Goal: Information Seeking & Learning: Learn about a topic

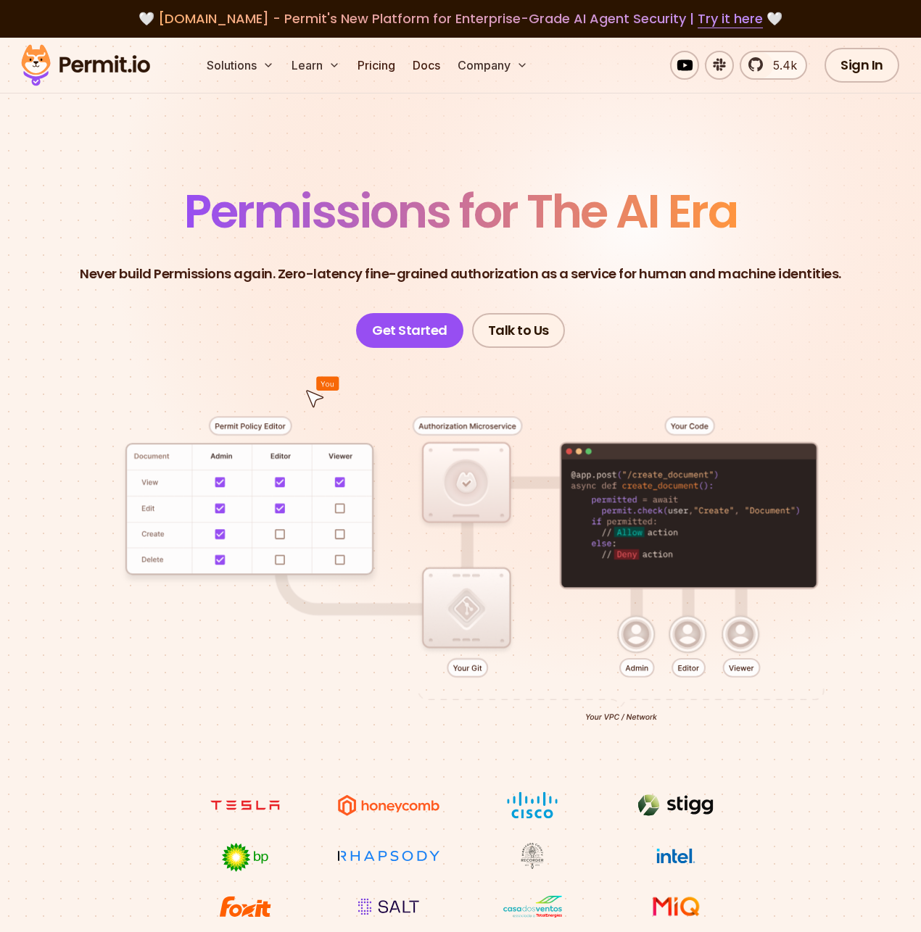
drag, startPoint x: 0, startPoint y: 0, endPoint x: 335, endPoint y: 180, distance: 380.1
click at [335, 180] on span "Permissions for The AI Era" at bounding box center [460, 211] width 552 height 65
click at [373, 72] on link "Pricing" at bounding box center [376, 65] width 49 height 29
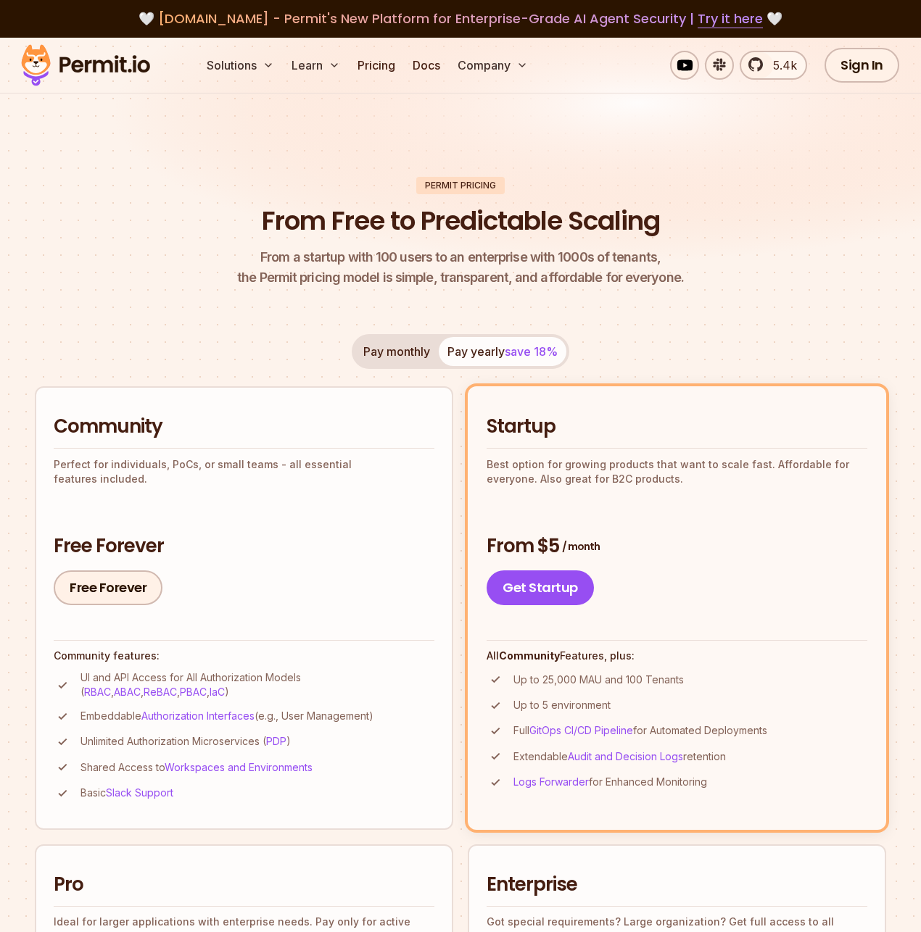
click at [167, 240] on header "Permit Pricing From Free to Predictable Scaling From a startup with 100 users t…" at bounding box center [460, 233] width 851 height 112
click at [396, 353] on button "Pay monthly" at bounding box center [396, 351] width 84 height 29
click at [237, 283] on header "Permit Pricing From Free to Predictable Scaling From a startup with 100 users t…" at bounding box center [460, 233] width 851 height 112
click at [237, 285] on header "Permit Pricing From Free to Predictable Scaling From a startup with 100 users t…" at bounding box center [460, 233] width 851 height 112
click at [481, 353] on button "Pay yearly save 18%" at bounding box center [503, 351] width 128 height 29
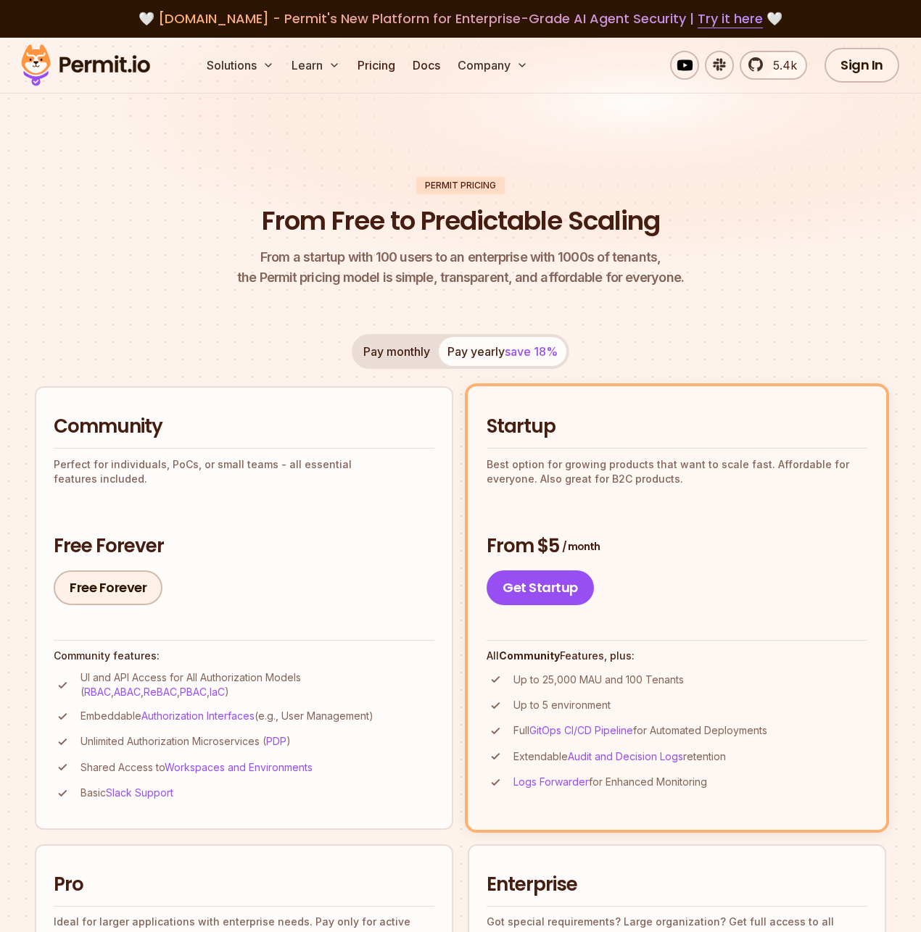
click at [146, 187] on header "Permit Pricing From Free to Predictable Scaling From a startup with 100 users t…" at bounding box center [460, 233] width 851 height 112
click at [154, 204] on header "Permit Pricing From Free to Predictable Scaling From a startup with 100 users t…" at bounding box center [460, 233] width 851 height 112
click at [159, 198] on header "Permit Pricing From Free to Predictable Scaling From a startup with 100 users t…" at bounding box center [460, 233] width 851 height 112
click at [716, 25] on link "Try it here" at bounding box center [729, 18] width 65 height 19
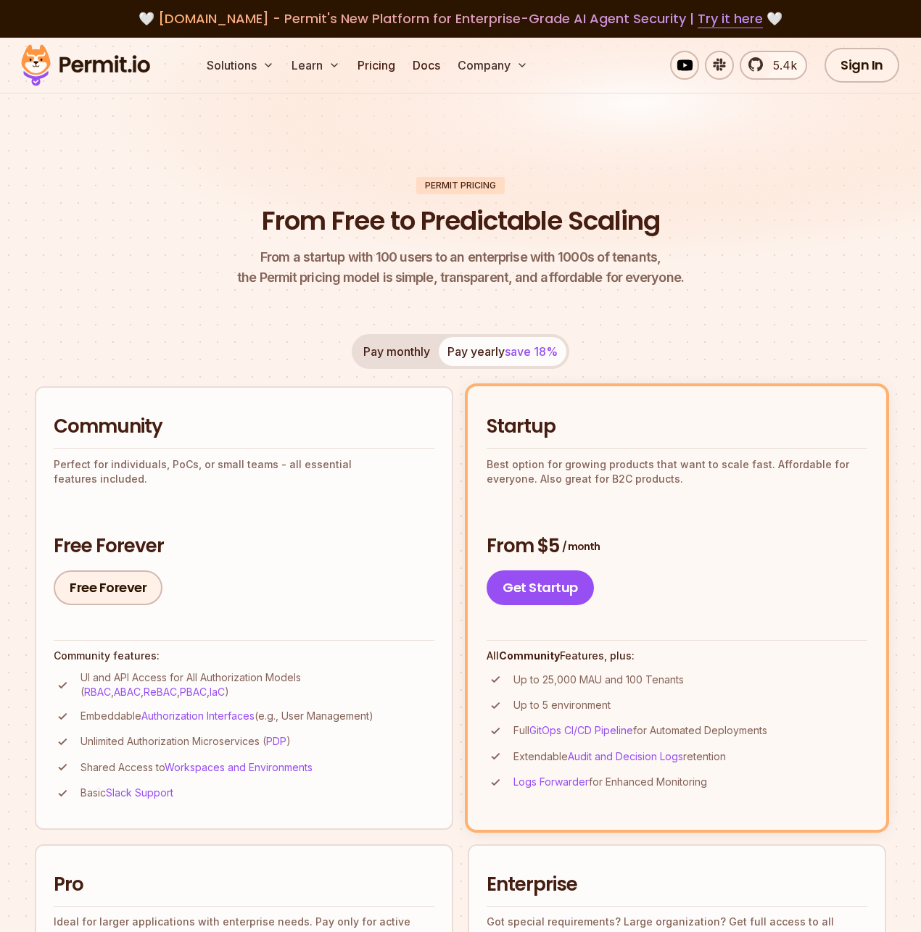
click at [107, 217] on header "Permit Pricing From Free to Predictable Scaling From a startup with 100 users t…" at bounding box center [460, 233] width 851 height 112
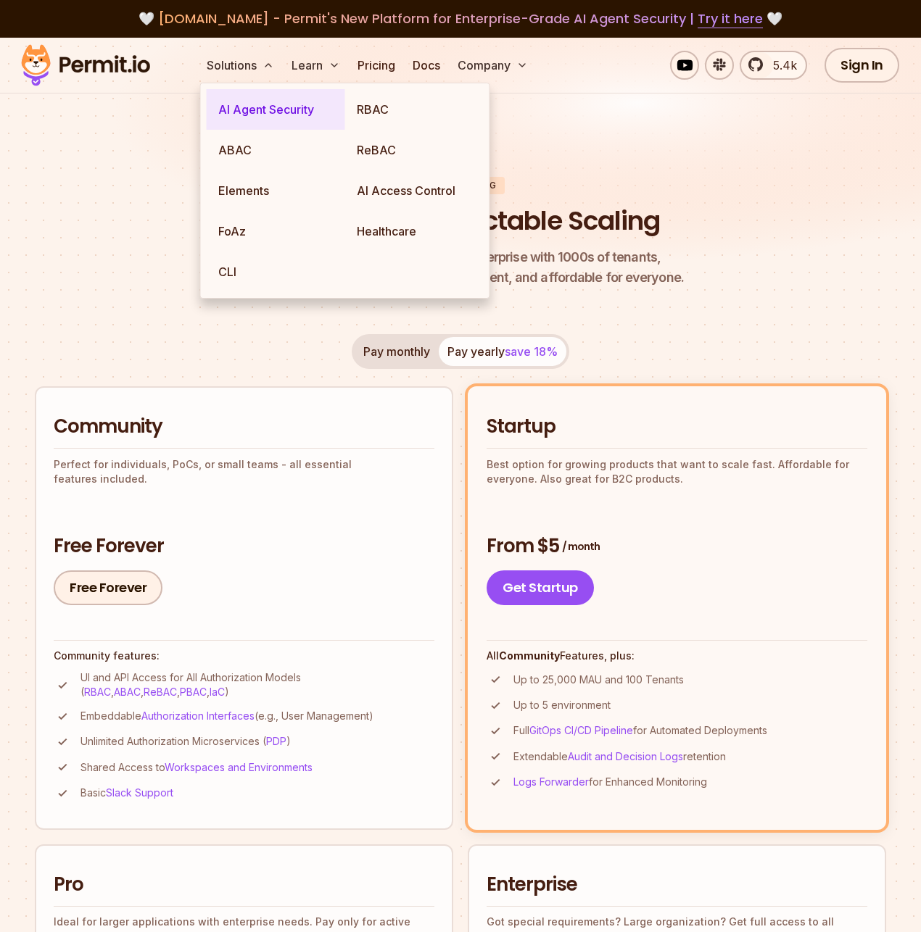
click at [250, 110] on link "AI Agent Security" at bounding box center [276, 109] width 138 height 41
click at [373, 113] on link "RBAC" at bounding box center [414, 109] width 138 height 41
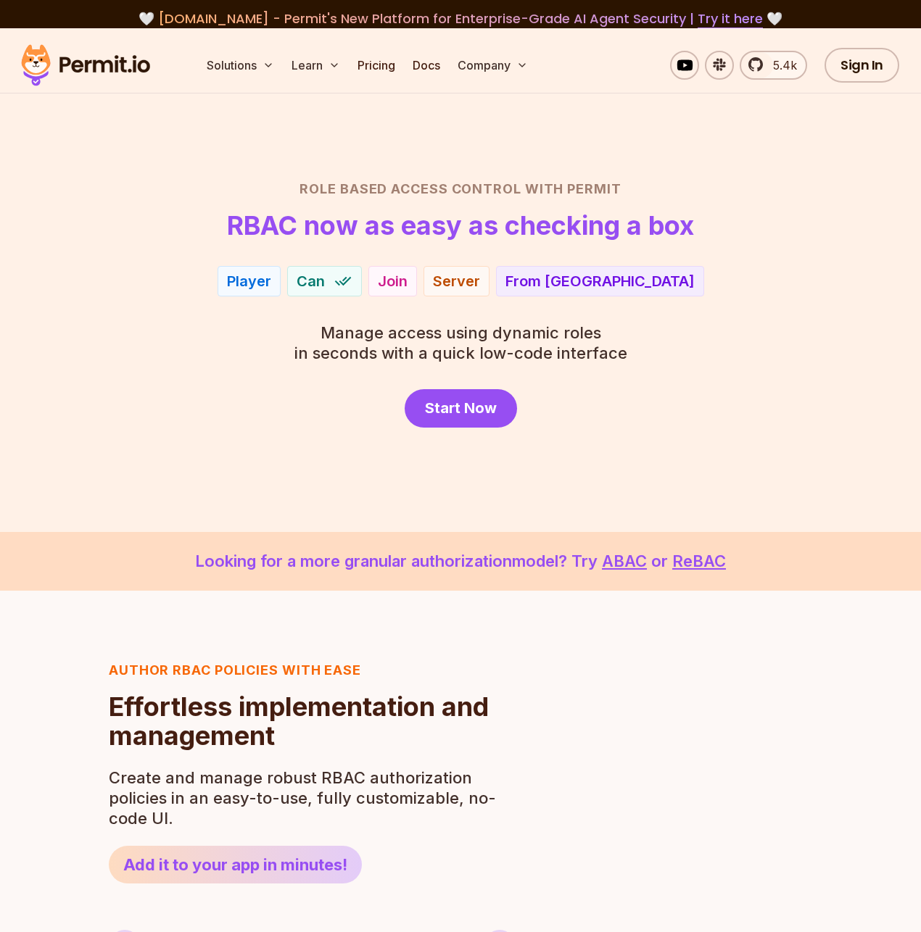
click at [94, 222] on header "Role Based Access Control with Permit RBAC now as easy as checking a box" at bounding box center [460, 209] width 851 height 61
click at [111, 214] on header "Role Based Access Control with Permit RBAC now as easy as checking a box" at bounding box center [460, 209] width 851 height 61
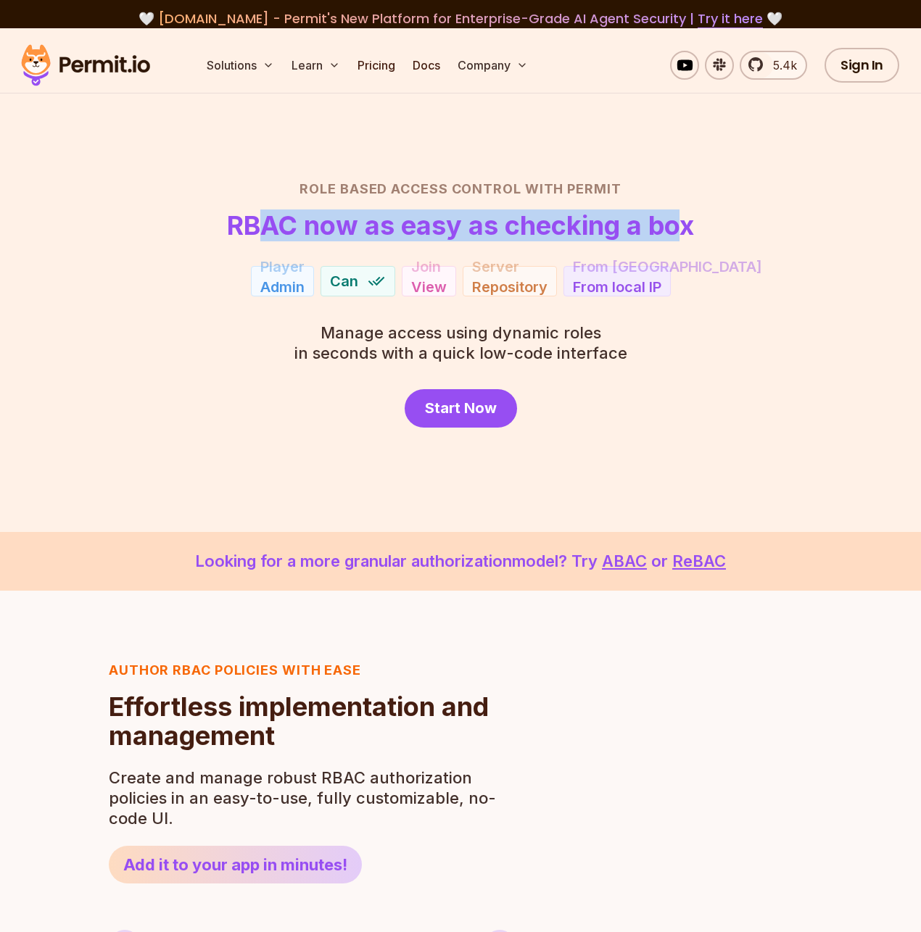
drag, startPoint x: 252, startPoint y: 219, endPoint x: 676, endPoint y: 229, distance: 424.2
click at [676, 229] on h1 "RBAC now as easy as checking a box" at bounding box center [460, 225] width 467 height 29
click at [270, 212] on h1 "RBAC now as easy as checking a box" at bounding box center [460, 225] width 467 height 29
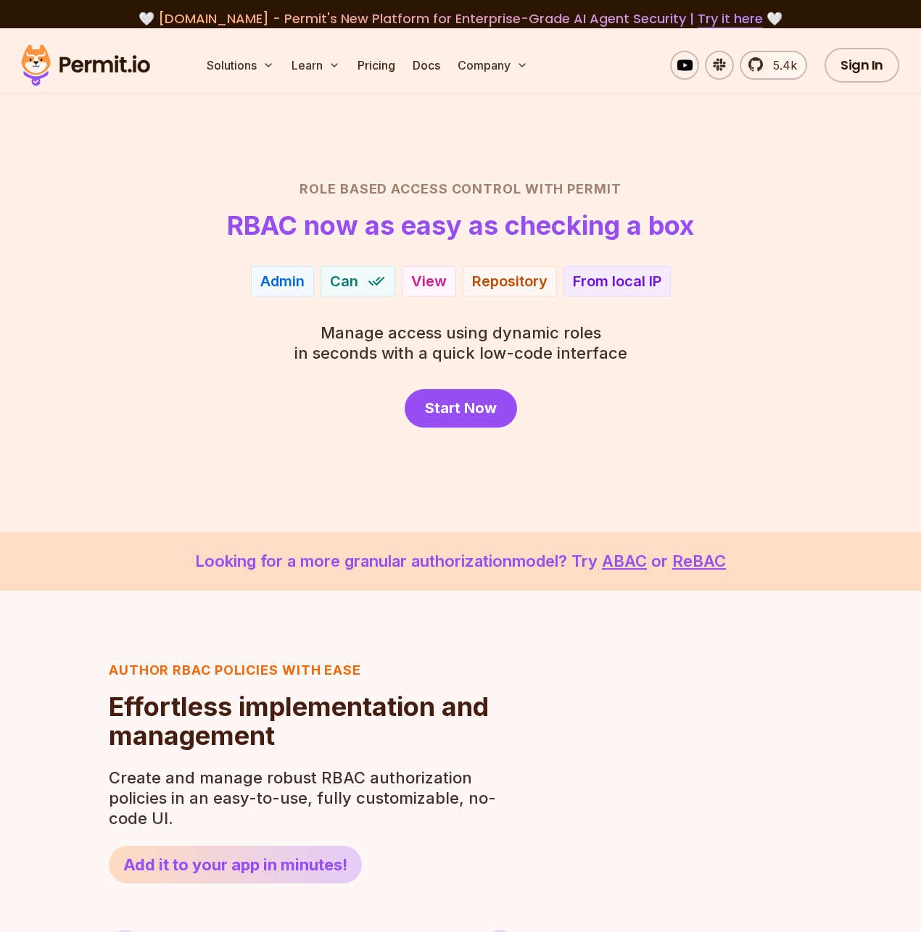
click at [94, 205] on header "Role Based Access Control with Permit RBAC now as easy as checking a box" at bounding box center [460, 209] width 851 height 61
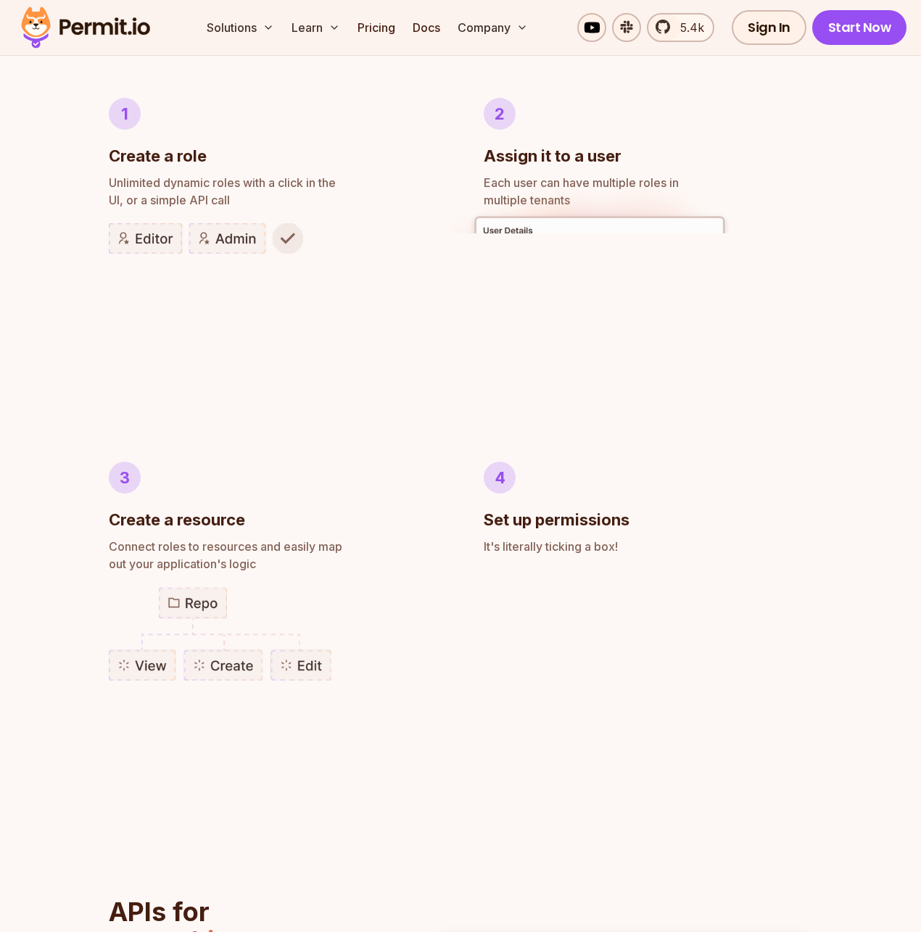
scroll to position [833, 0]
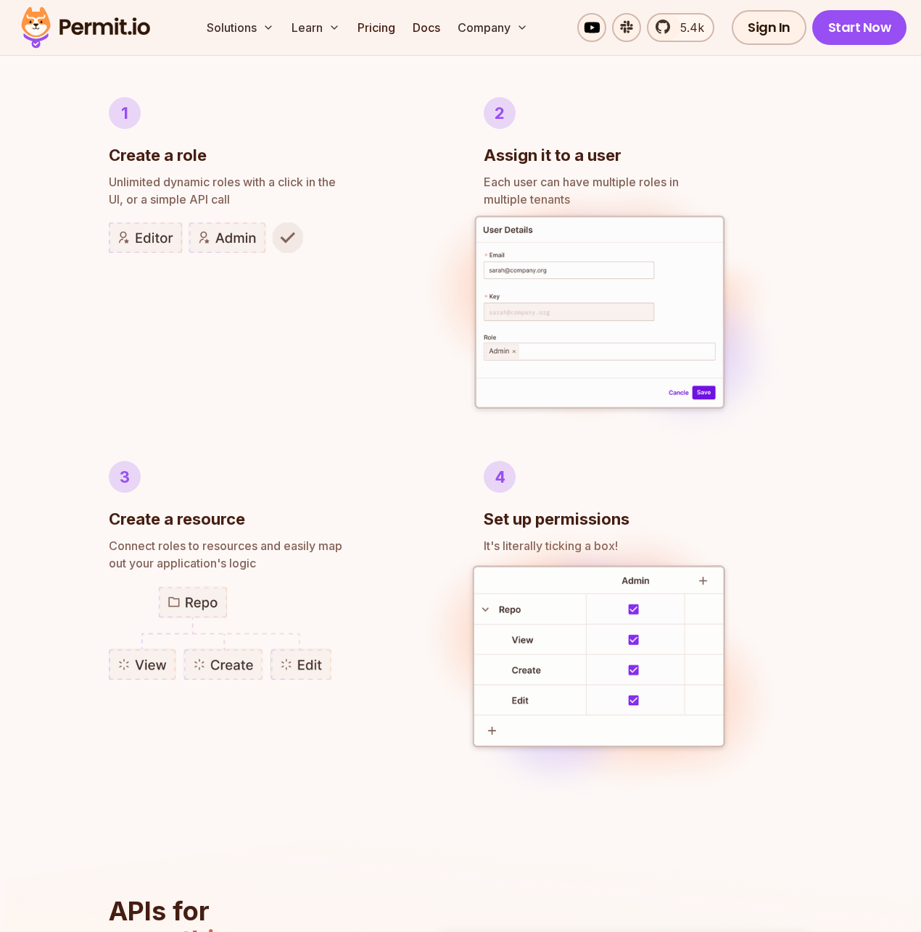
click at [86, 309] on div "Author RBAC POLICIES with EASE Role Based Access Control Effortless implementat…" at bounding box center [460, 470] width 921 height 1424
click at [285, 368] on li "1 Create a role Unlimited dynamic roles with a click in the UI, or a simple API…" at bounding box center [273, 256] width 328 height 318
click at [144, 238] on img at bounding box center [206, 238] width 194 height 30
click at [224, 238] on img at bounding box center [206, 238] width 194 height 30
click at [305, 489] on div "3 Create a resource" at bounding box center [273, 496] width 328 height 70
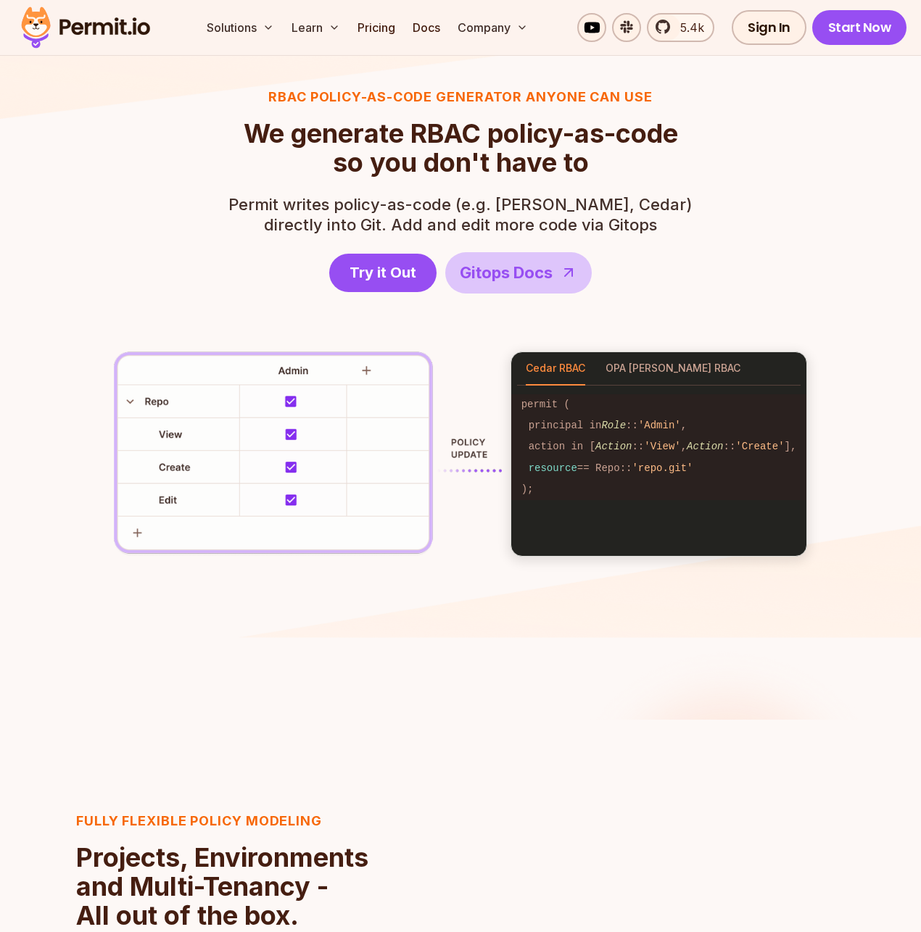
scroll to position [2023, 0]
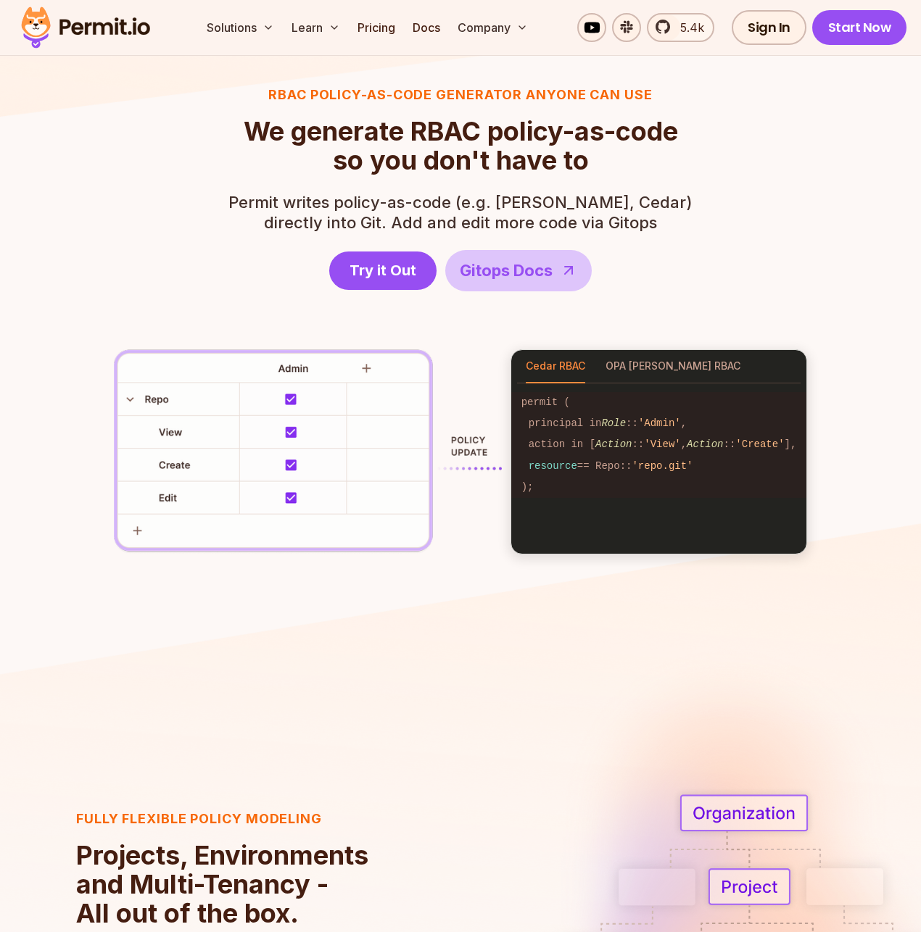
click at [851, 318] on div "RBAC Policy-as-code generator anyone can use We generate RBAC policy-as-code so…" at bounding box center [460, 320] width 835 height 470
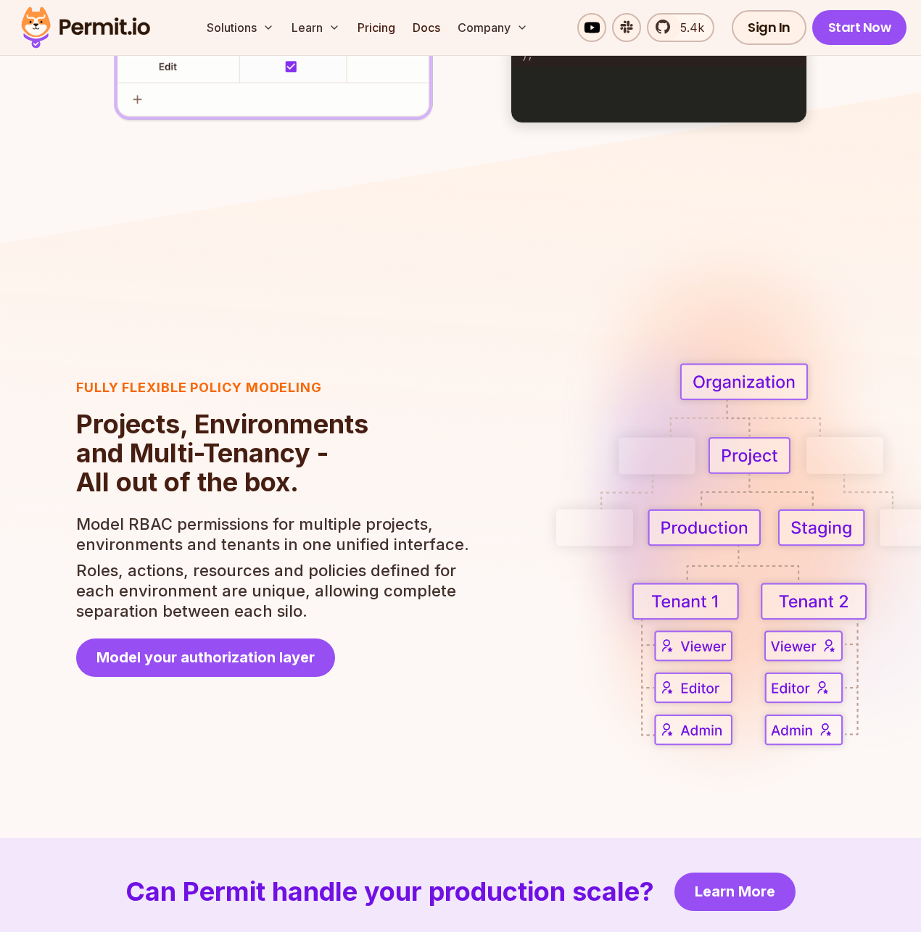
scroll to position [2591, 0]
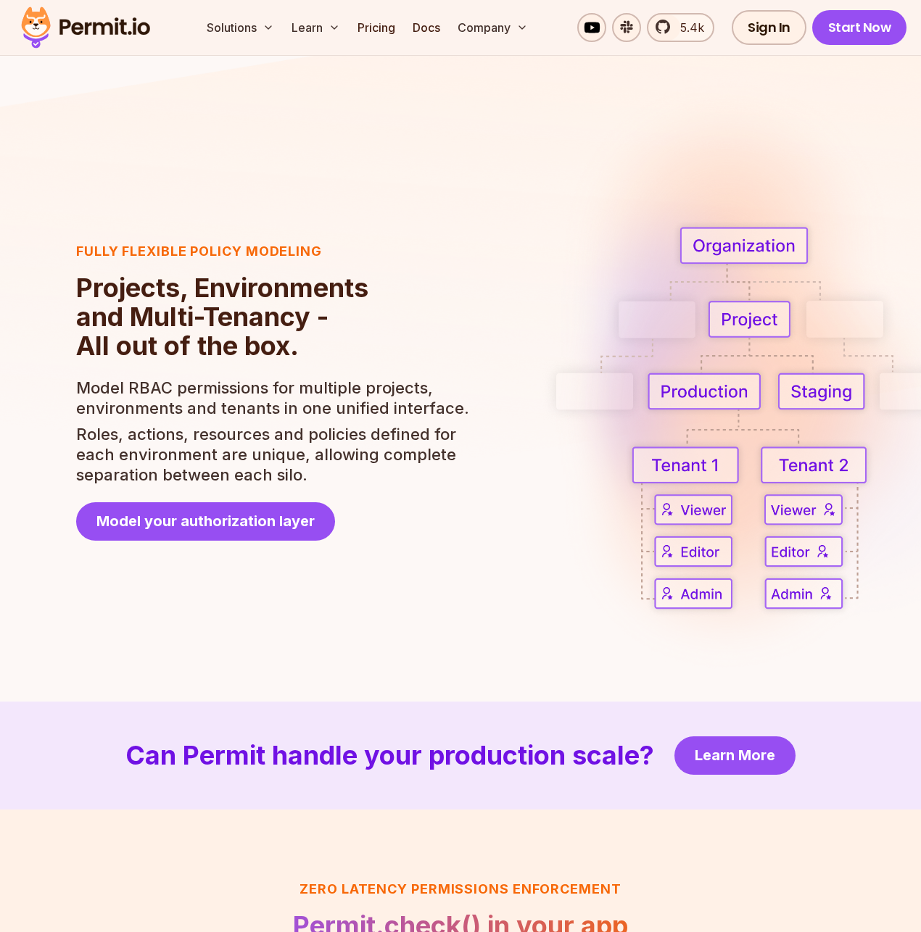
click at [499, 288] on div "Fully flexible policy modeling Projects, Environments and Multi-Tenancy - All o…" at bounding box center [460, 390] width 768 height 435
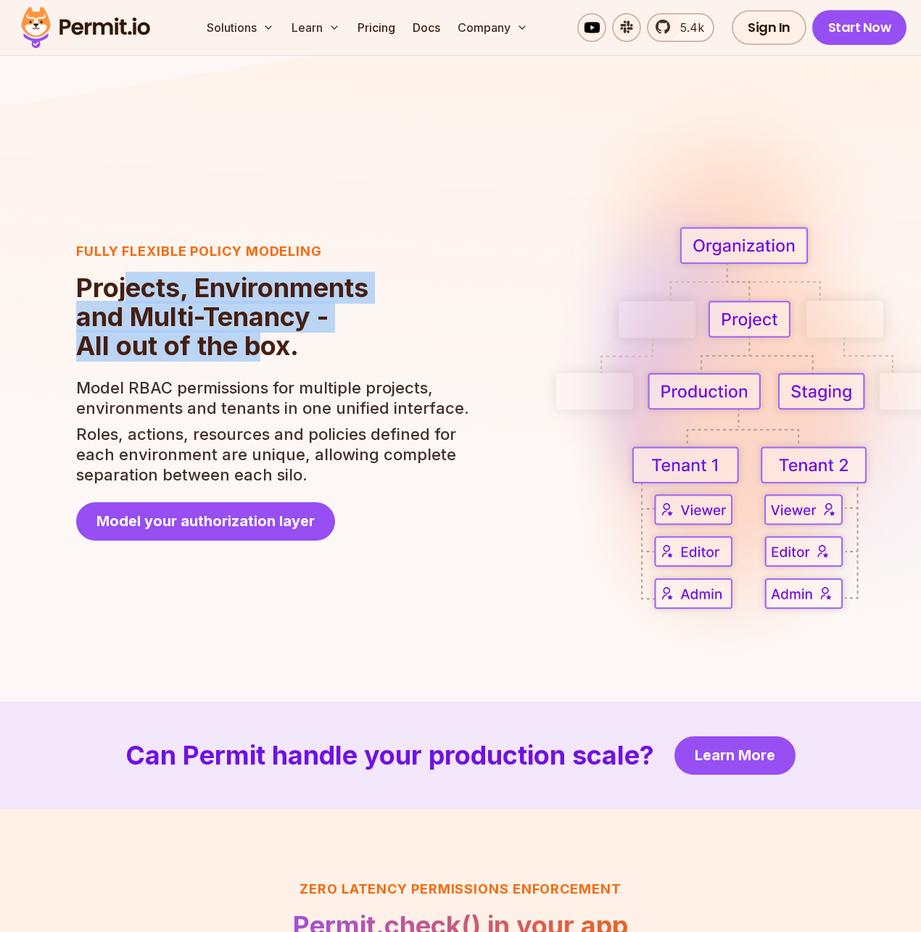
drag, startPoint x: 123, startPoint y: 292, endPoint x: 257, endPoint y: 343, distance: 143.4
click at [257, 343] on h2 "Projects, Environments and Multi-Tenancy - All out of the box." at bounding box center [273, 316] width 395 height 87
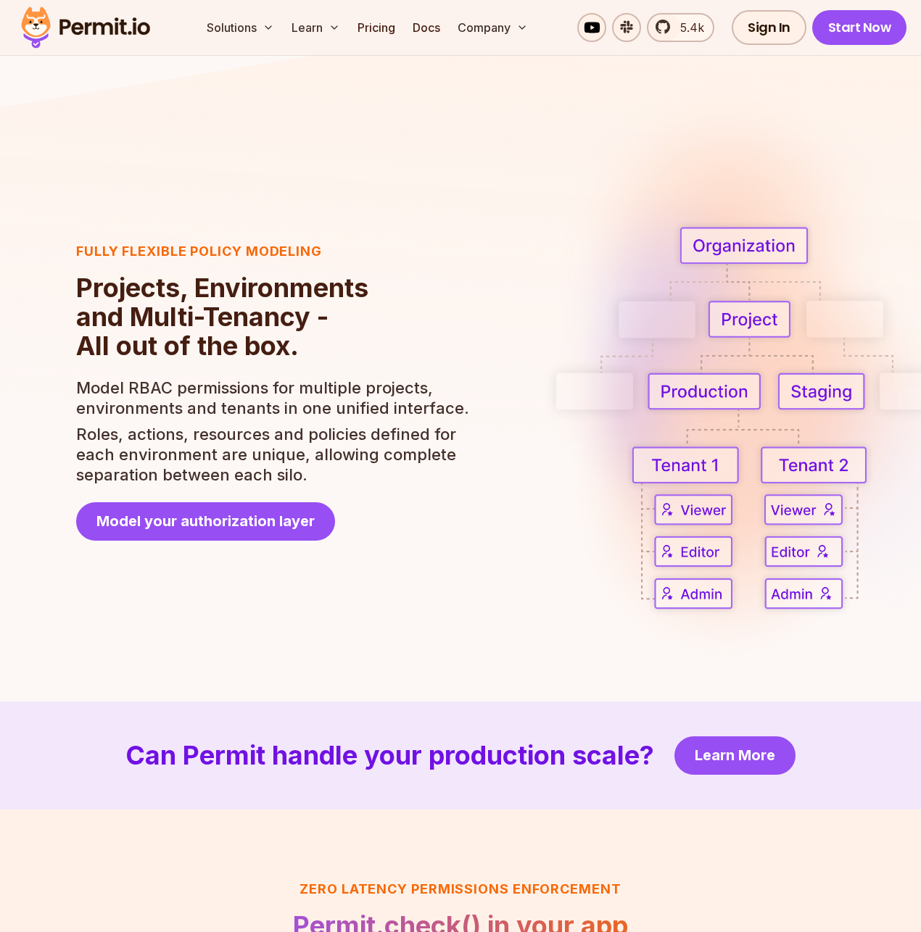
click at [393, 360] on header "Fully flexible policy modeling Projects, Environments and Multi-Tenancy - All o…" at bounding box center [273, 390] width 395 height 299
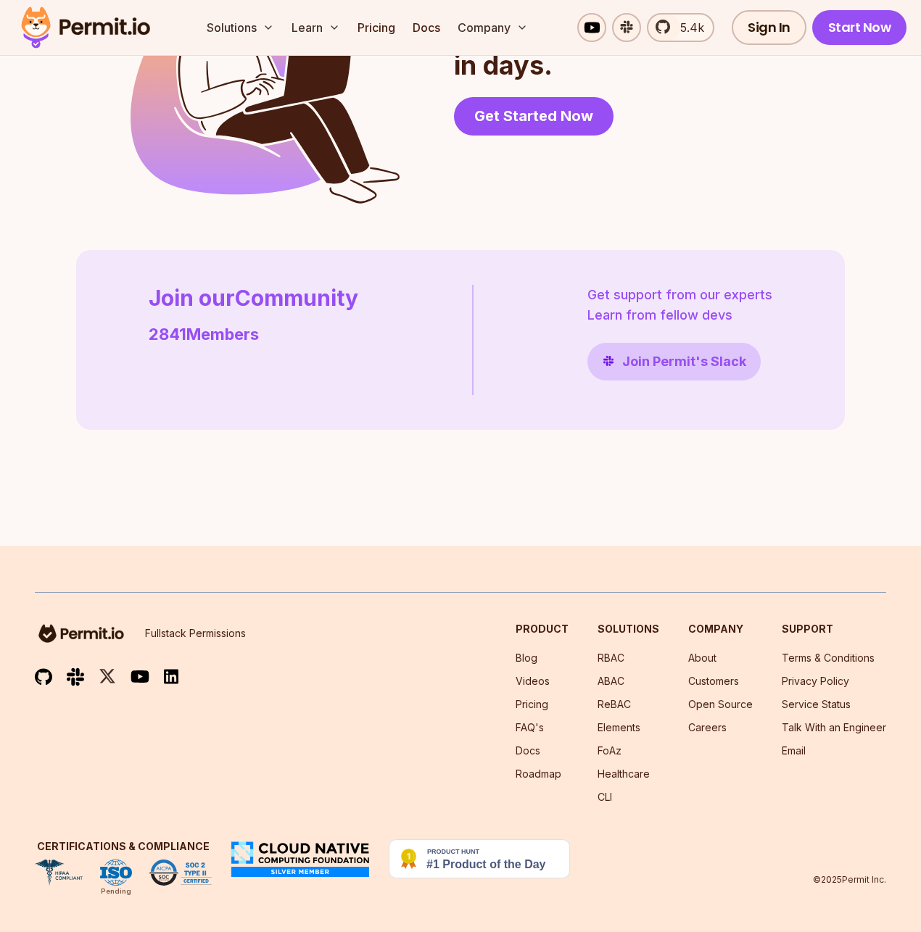
scroll to position [4065, 0]
click at [319, 803] on div "Fullstack Permissions Product Blog Videos Pricing FAQ's Docs Roadmap Solutions …" at bounding box center [460, 713] width 851 height 183
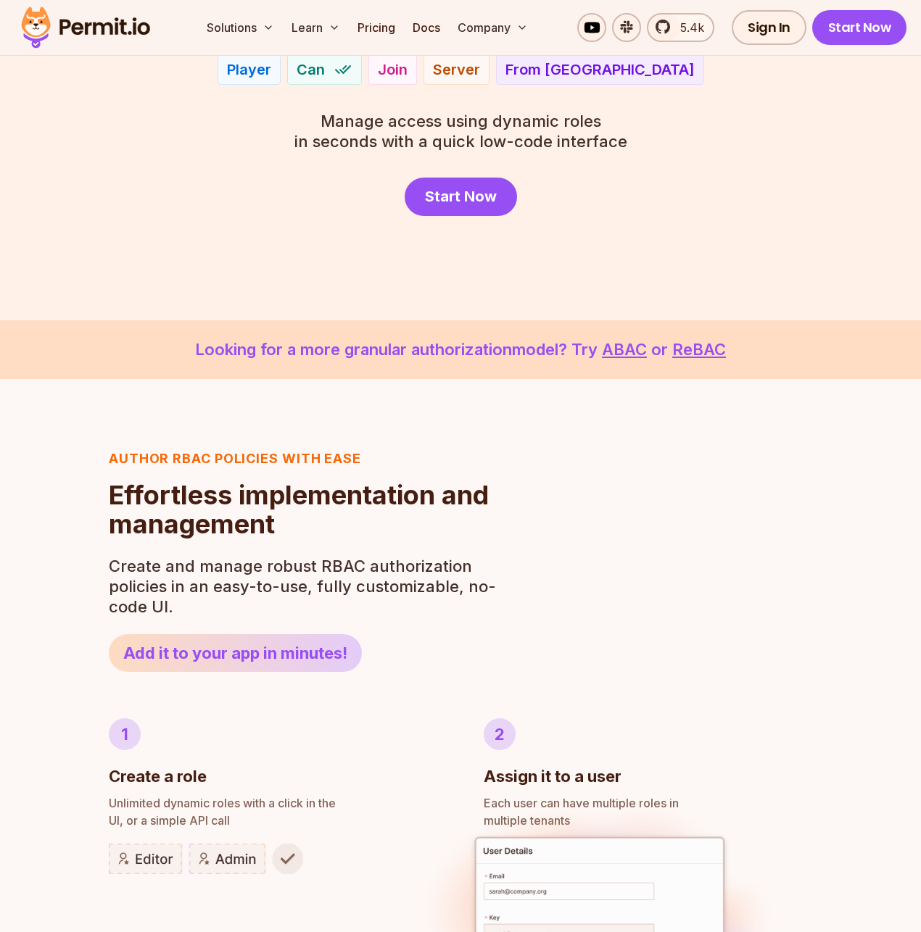
scroll to position [0, 0]
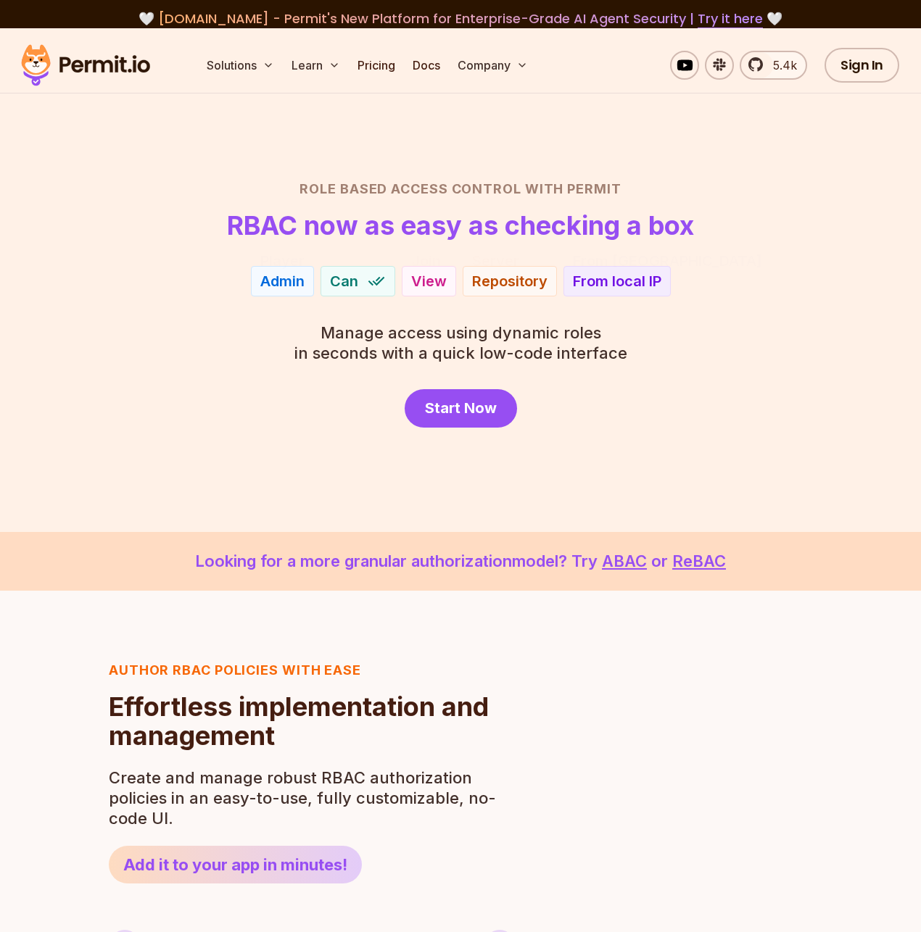
click at [206, 314] on div "Role Based Access Control with Permit RBAC now as easy as checking a box Player…" at bounding box center [460, 303] width 851 height 249
click at [277, 146] on section "Role Based Access Control with Permit RBAC now as easy as checking a box Admin …" at bounding box center [460, 280] width 921 height 504
click at [249, 169] on section "Role Based Access Control with Permit RBAC now as easy as checking a box Player…" at bounding box center [460, 280] width 921 height 504
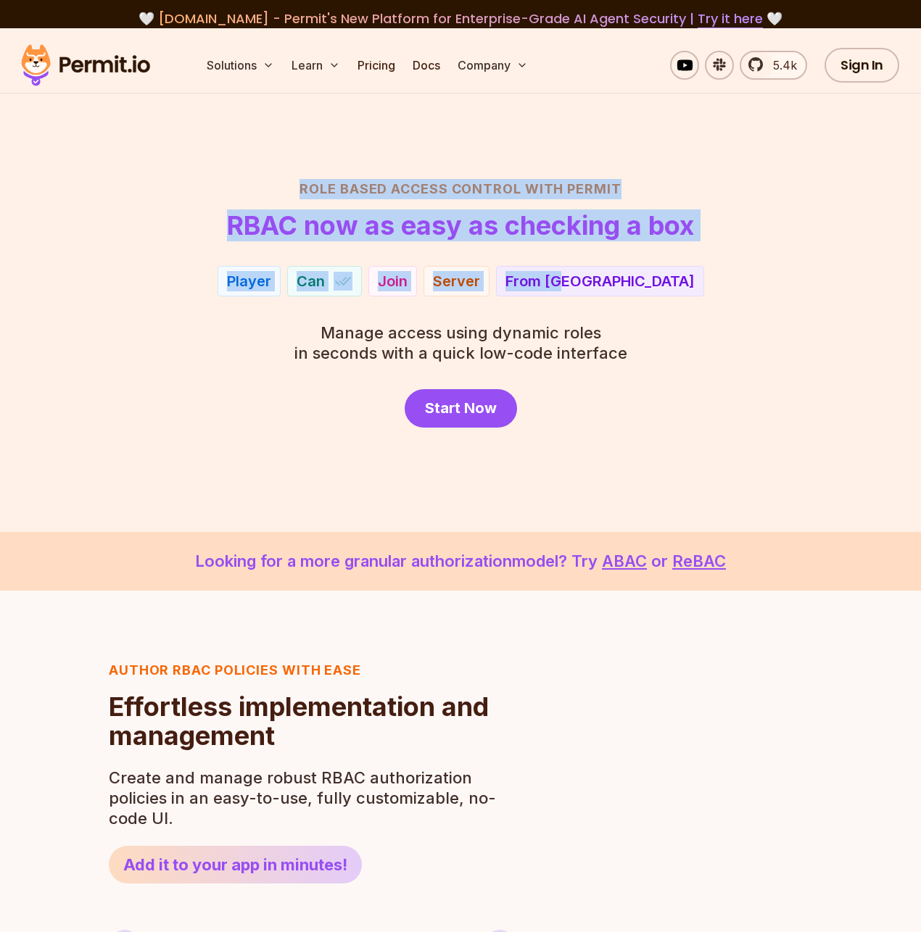
drag, startPoint x: 300, startPoint y: 191, endPoint x: 656, endPoint y: 275, distance: 365.6
click at [656, 275] on div "Role Based Access Control with Permit RBAC now as easy as checking a box Player…" at bounding box center [460, 303] width 851 height 249
click at [726, 296] on div "Player Can Join Server From EU" at bounding box center [460, 281] width 851 height 30
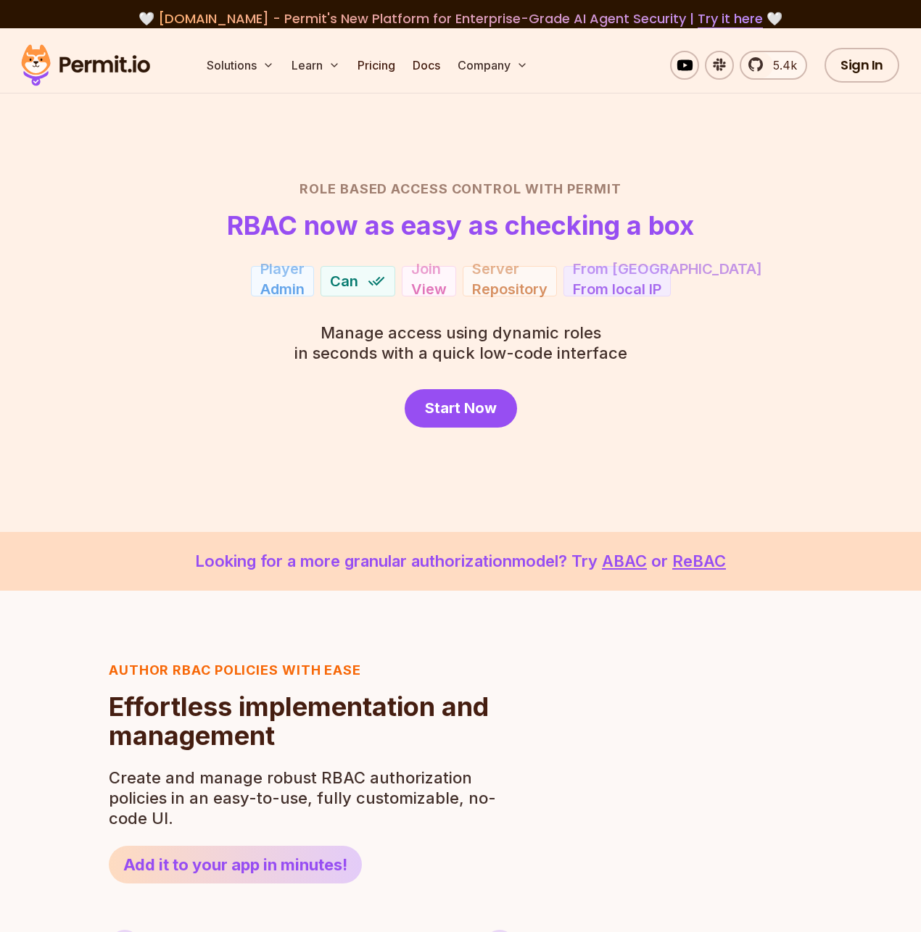
click at [725, 289] on div "Player Admin Can Join View Server Repository From [GEOGRAPHIC_DATA] From local …" at bounding box center [460, 281] width 851 height 30
click at [115, 330] on div "Role Based Access Control with Permit RBAC now as easy as checking a box Admin …" at bounding box center [460, 303] width 851 height 249
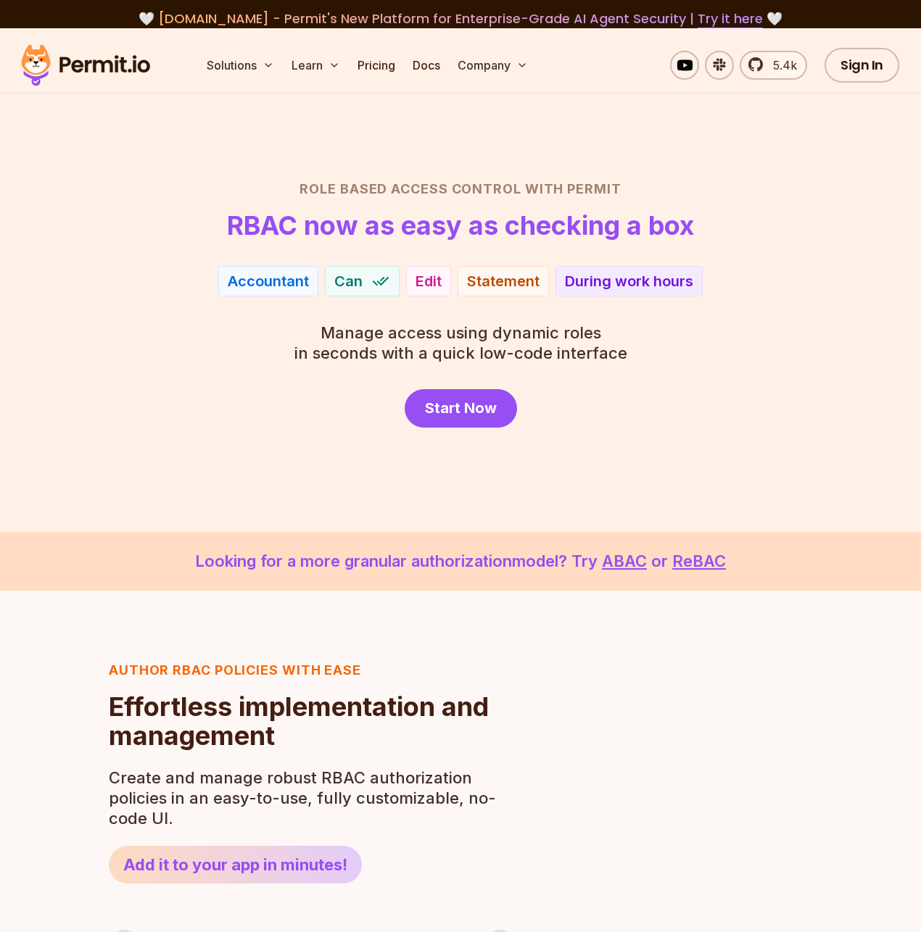
click at [149, 225] on header "Role Based Access Control with Permit RBAC now as easy as checking a box" at bounding box center [460, 209] width 851 height 61
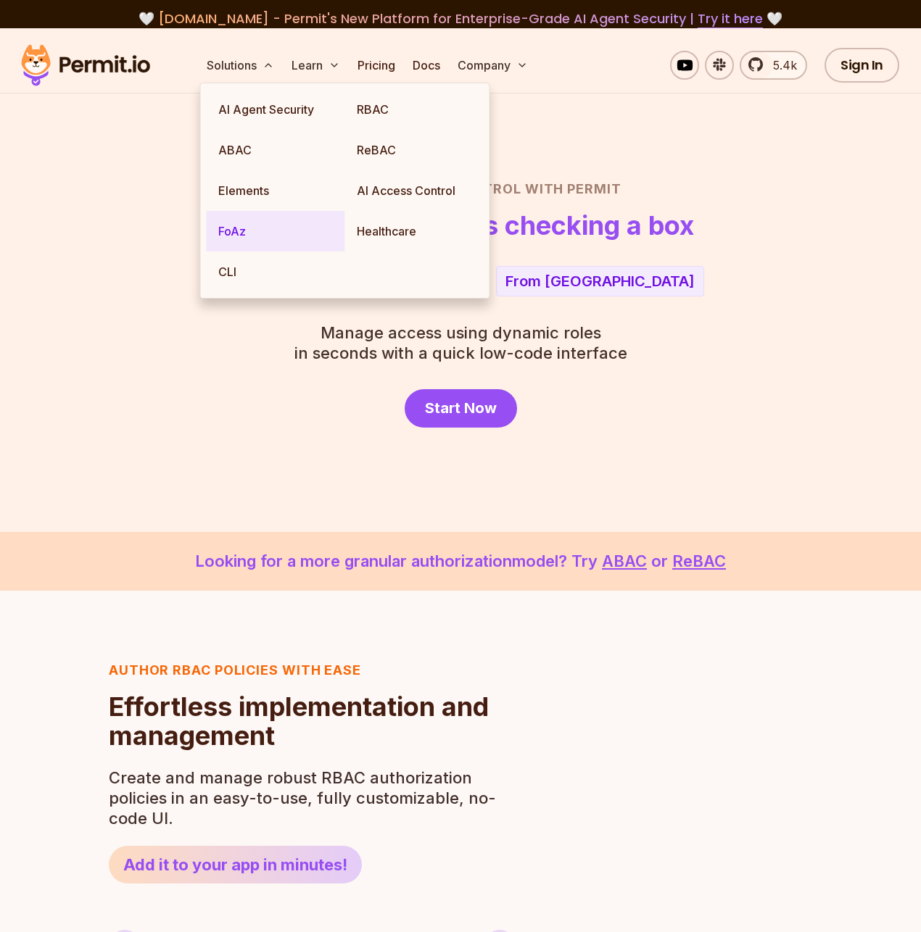
click at [236, 237] on link "FoAz" at bounding box center [276, 231] width 138 height 41
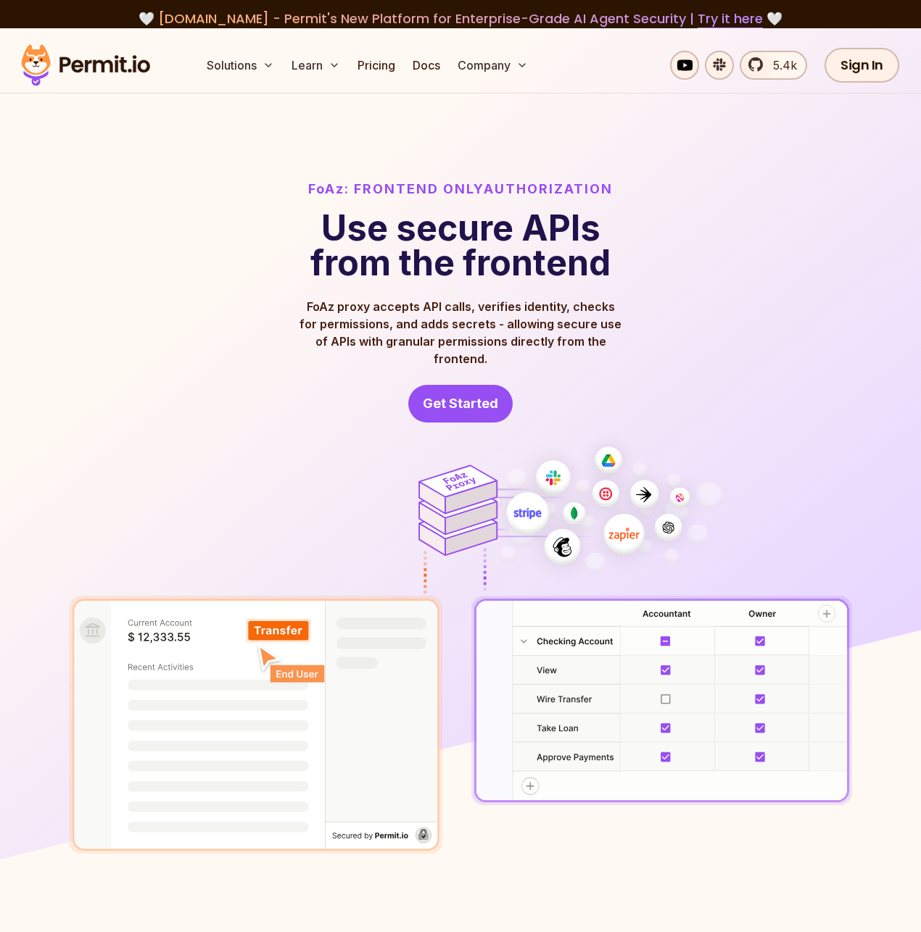
click at [126, 260] on div "FoAz: Frontend Only Authorization Use secure APIs from the frontend FoAz proxy …" at bounding box center [460, 301] width 812 height 244
click at [127, 257] on div "FoAz: Frontend Only Authorization Use secure APIs from the frontend FoAz proxy …" at bounding box center [460, 301] width 812 height 244
click at [130, 254] on div "FoAz: Frontend Only Authorization Use secure APIs from the frontend FoAz proxy …" at bounding box center [460, 301] width 812 height 244
click at [676, 183] on div "FoAz: Frontend Only Authorization Use secure APIs from the frontend FoAz proxy …" at bounding box center [460, 301] width 812 height 244
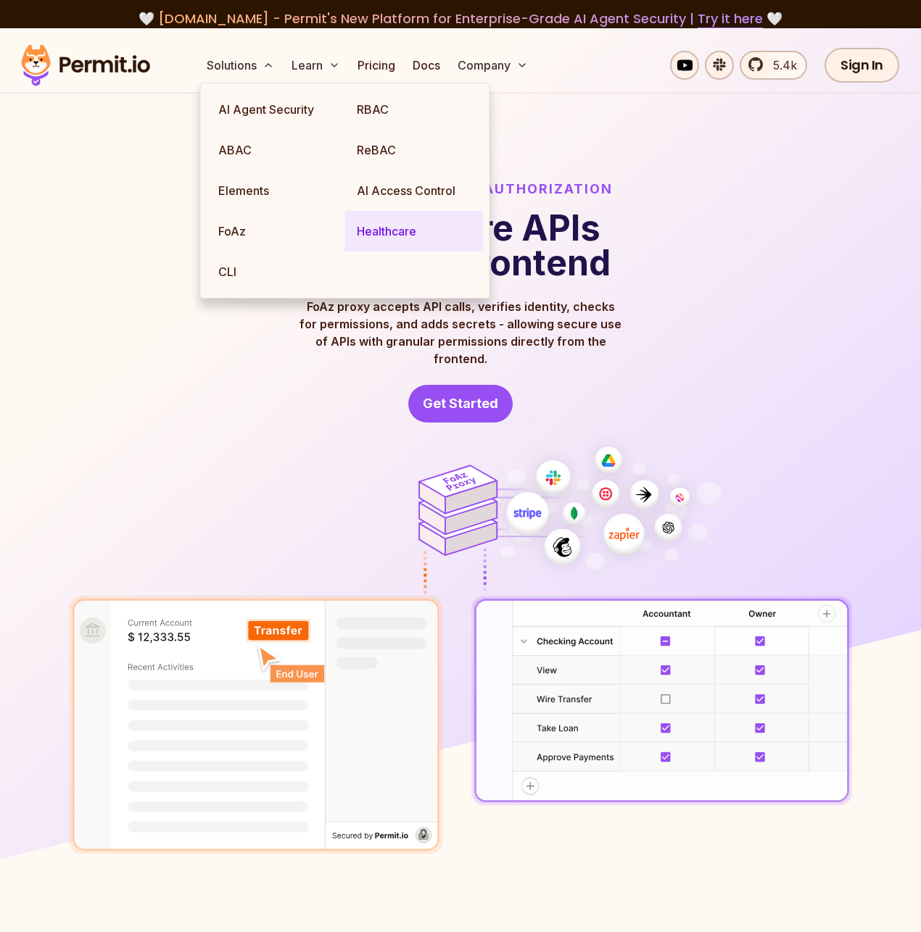
click at [384, 235] on link "Healthcare" at bounding box center [414, 231] width 138 height 41
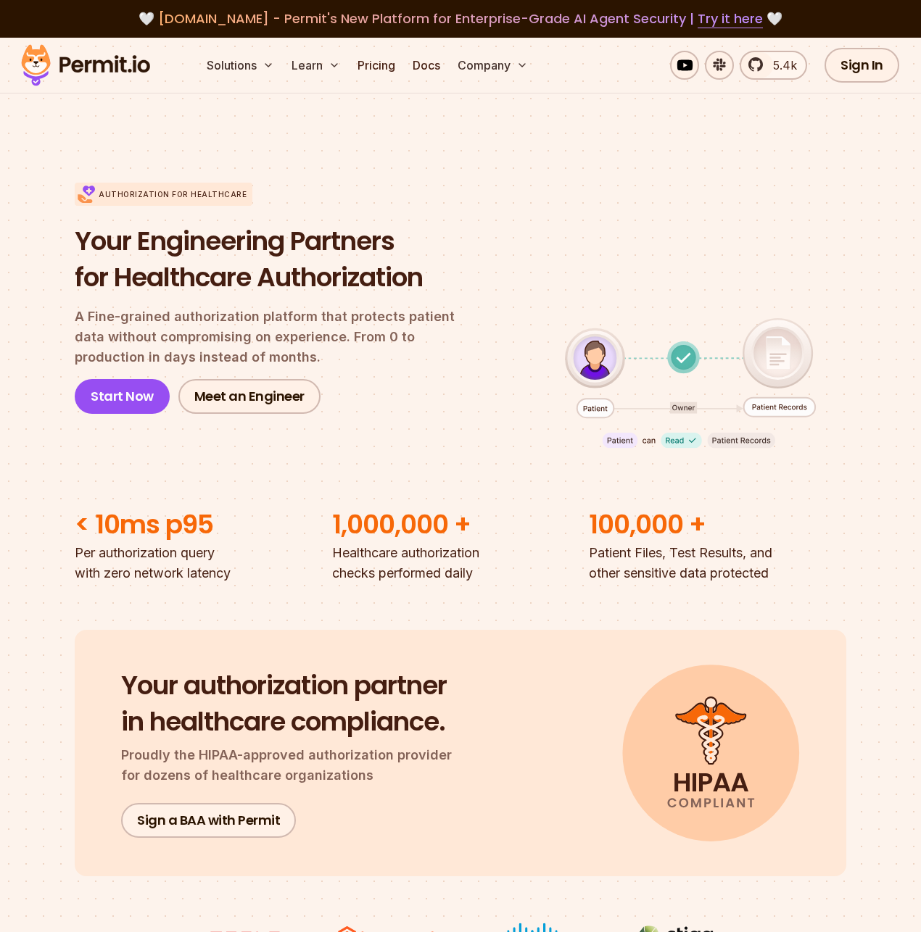
click at [625, 236] on div "Authorization for Healthcare Your Engineering Partners for Healthcare Authoriza…" at bounding box center [460, 298] width 771 height 324
click at [502, 213] on div "Authorization for Healthcare Your Engineering Partners for Healthcare Authoriza…" at bounding box center [460, 298] width 771 height 324
click at [424, 192] on div "Authorization for Healthcare Your Engineering Partners for Healthcare Authoriza…" at bounding box center [277, 298] width 404 height 231
click at [426, 205] on div "Authorization for Healthcare Your Engineering Partners for Healthcare Authoriza…" at bounding box center [277, 298] width 404 height 231
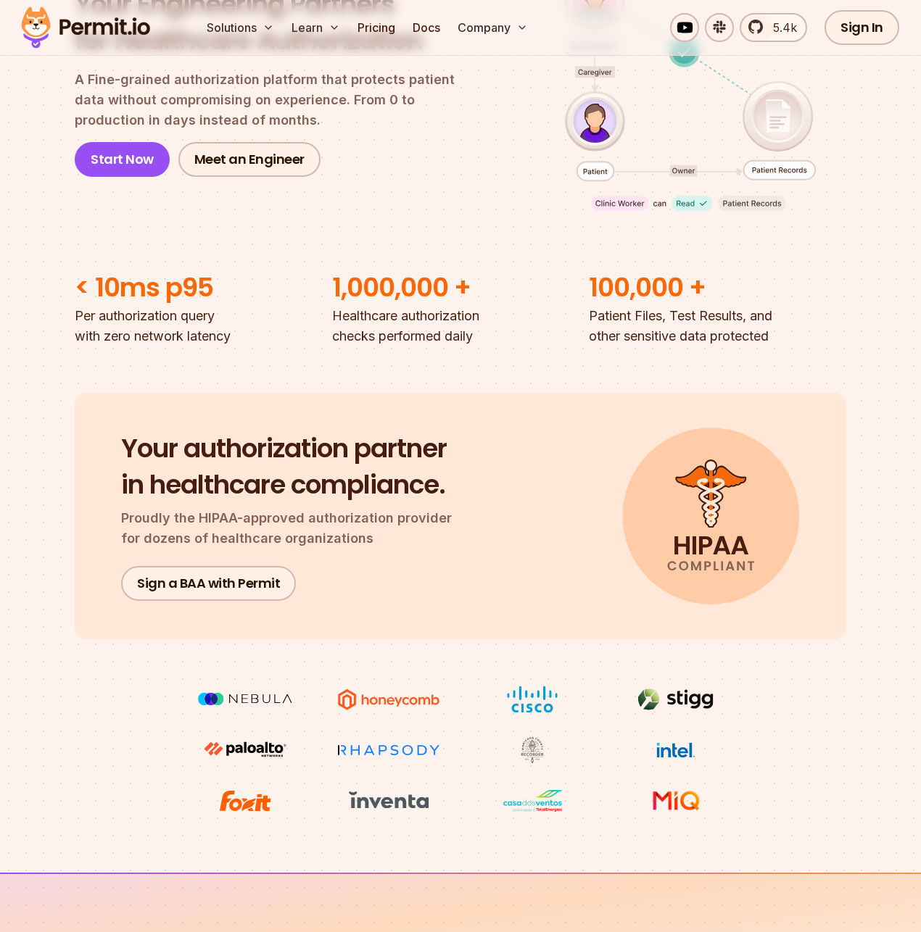
scroll to position [262, 0]
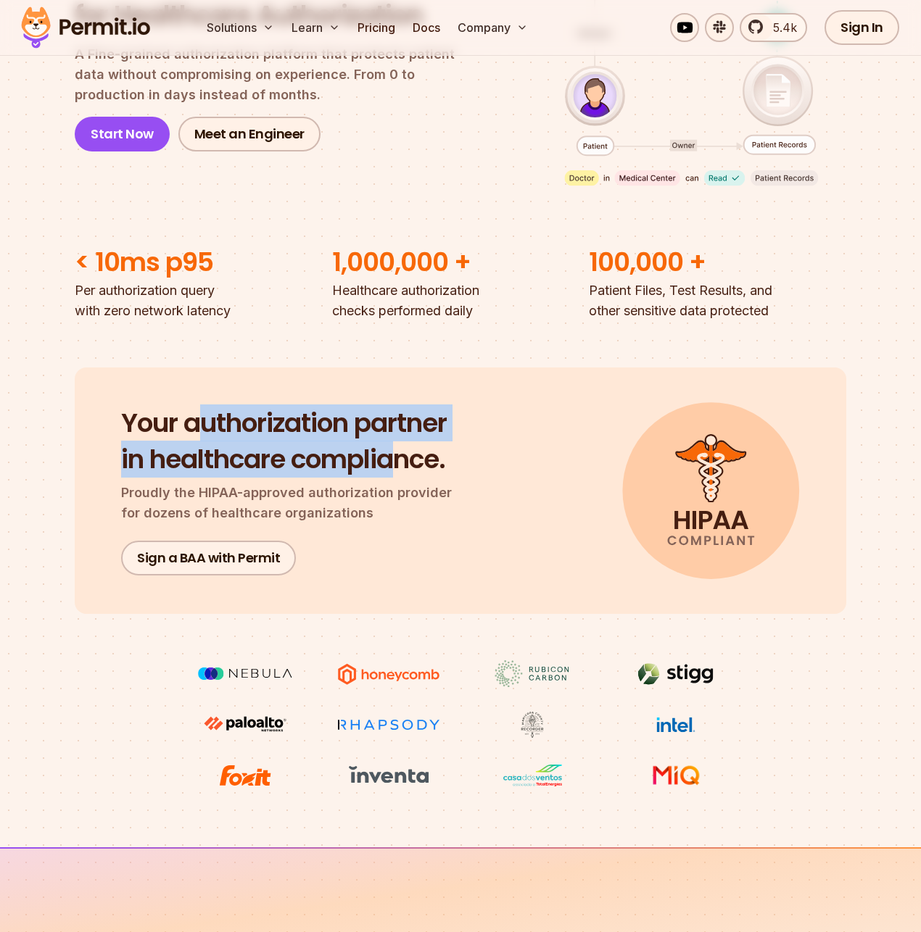
drag, startPoint x: 207, startPoint y: 428, endPoint x: 394, endPoint y: 460, distance: 189.7
click at [394, 460] on h2 "Your authorization partner in healthcare compliance." at bounding box center [295, 441] width 348 height 72
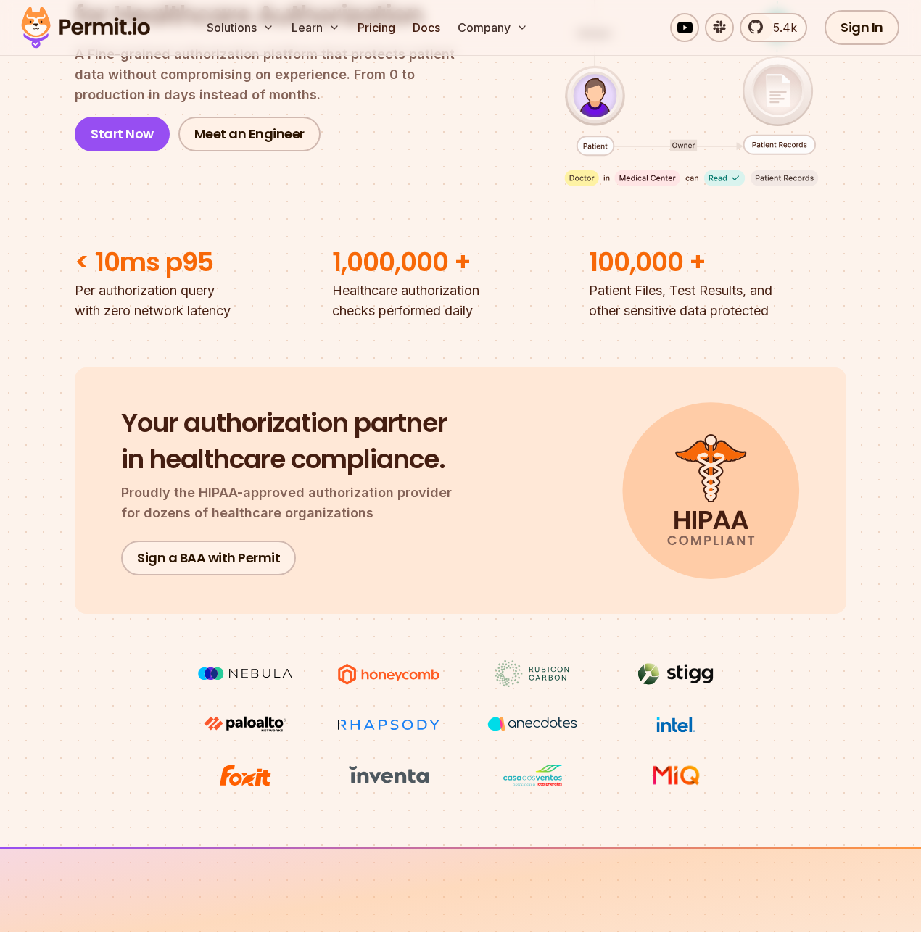
click at [495, 456] on div "Your authorization partner in healthcare compliance. Proudly the HIPAA-approved…" at bounding box center [460, 491] width 771 height 246
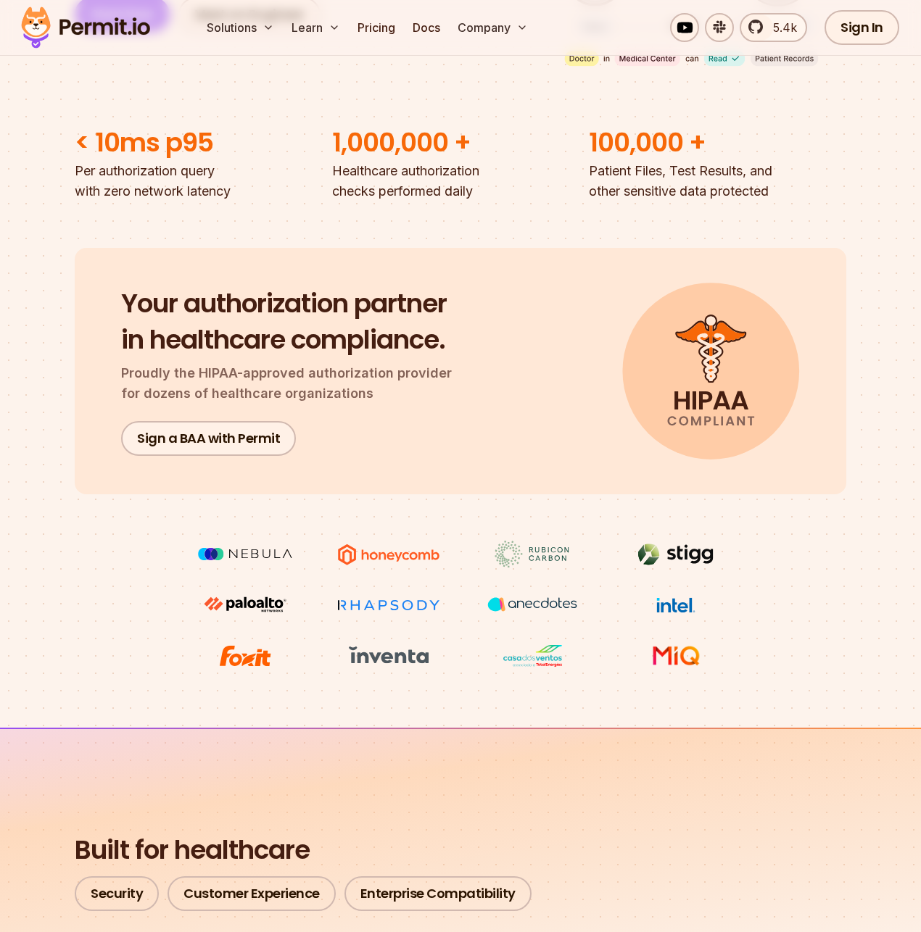
scroll to position [473, 0]
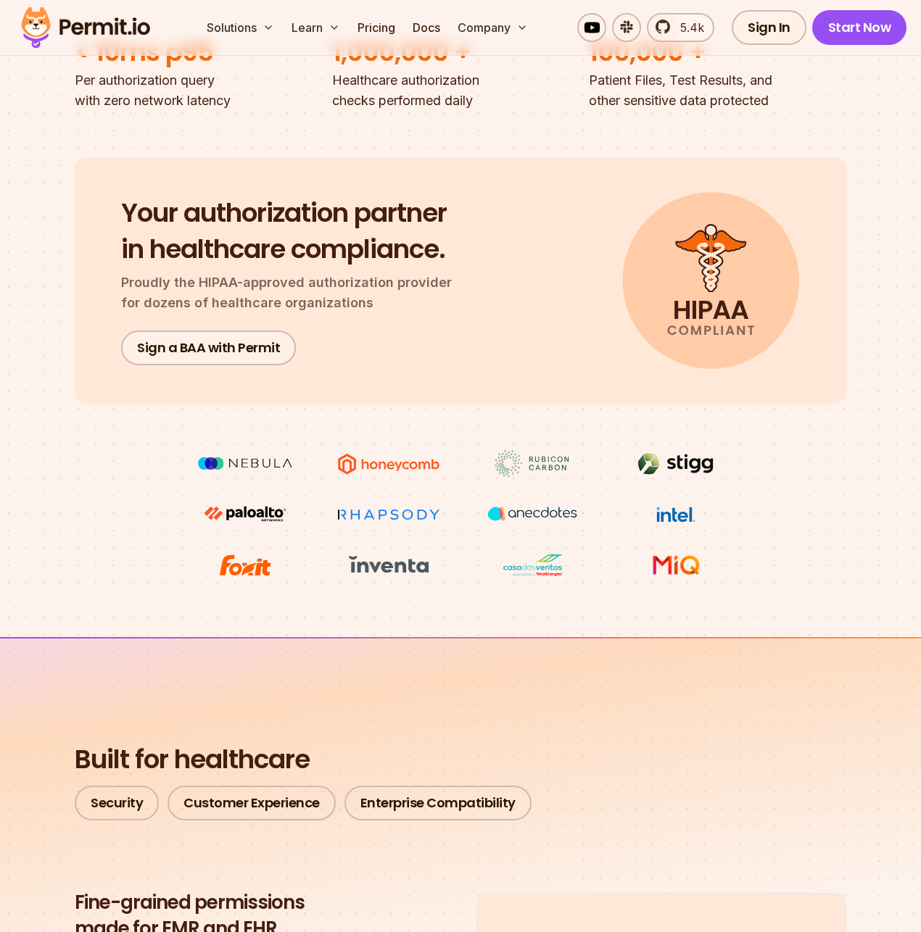
click at [474, 356] on div "Your authorization partner in healthcare compliance. Proudly the HIPAA-approved…" at bounding box center [460, 280] width 771 height 246
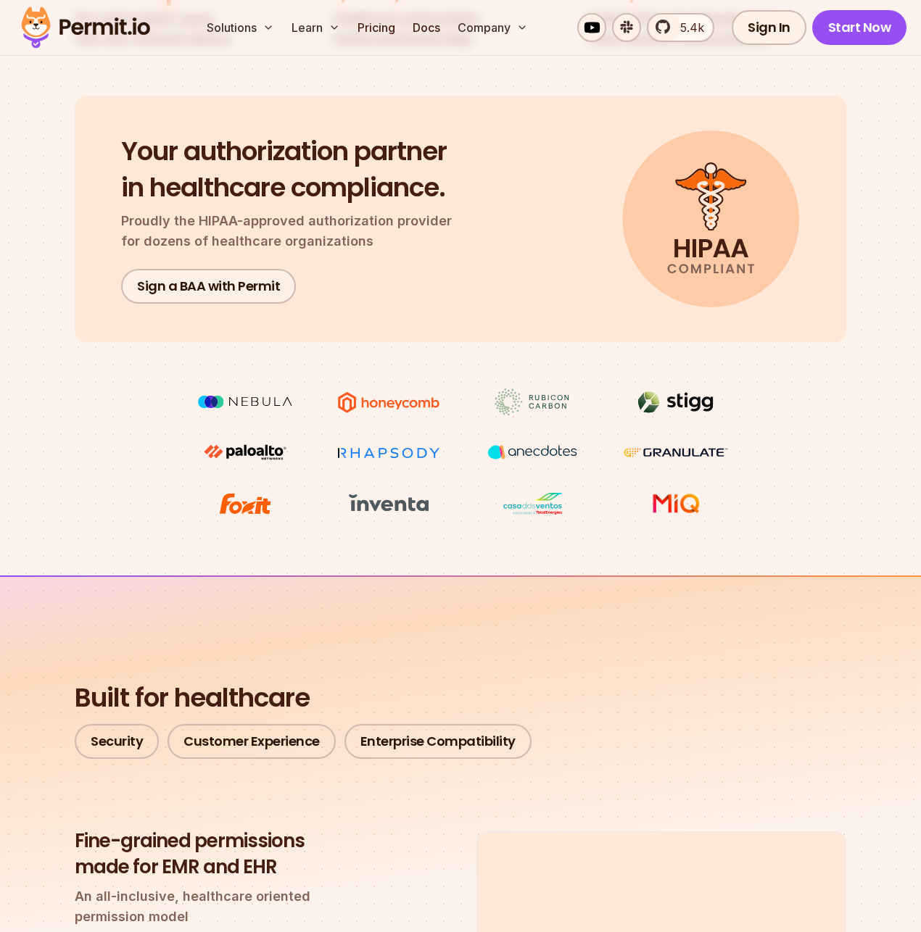
scroll to position [539, 0]
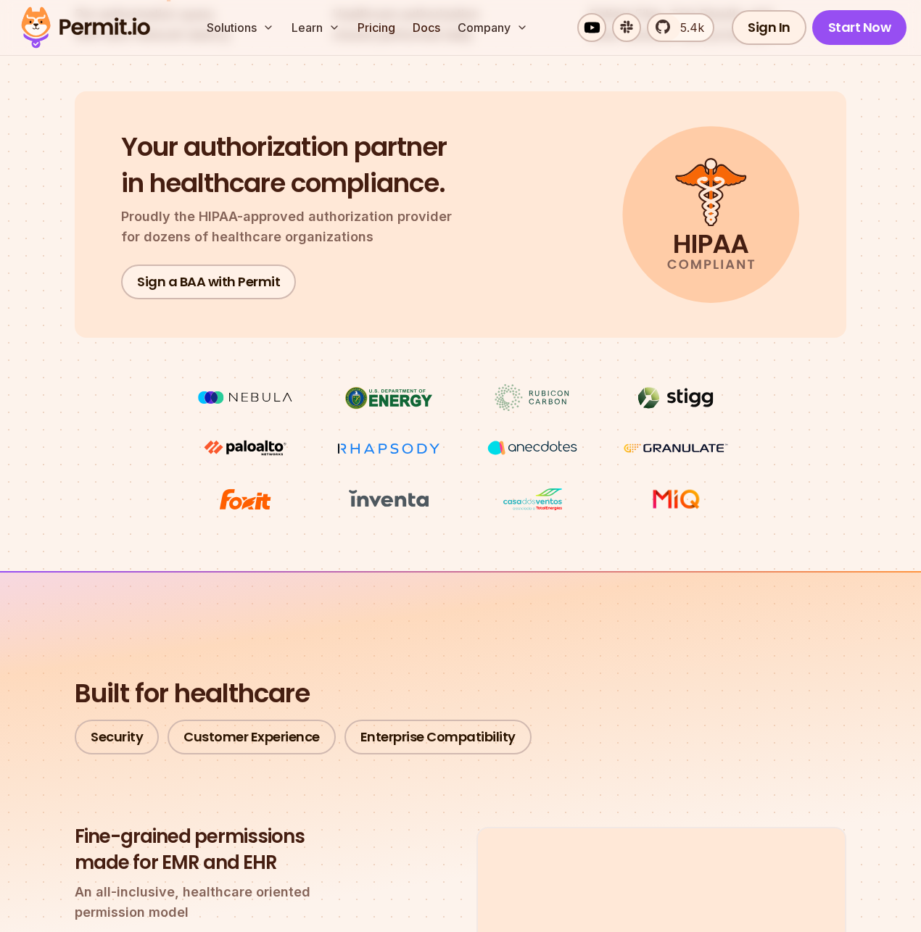
click at [299, 435] on img at bounding box center [245, 448] width 109 height 26
click at [443, 347] on div "Authorization for Healthcare Your Engineering Partners for Healthcare Authoriza…" at bounding box center [460, 56] width 921 height 1032
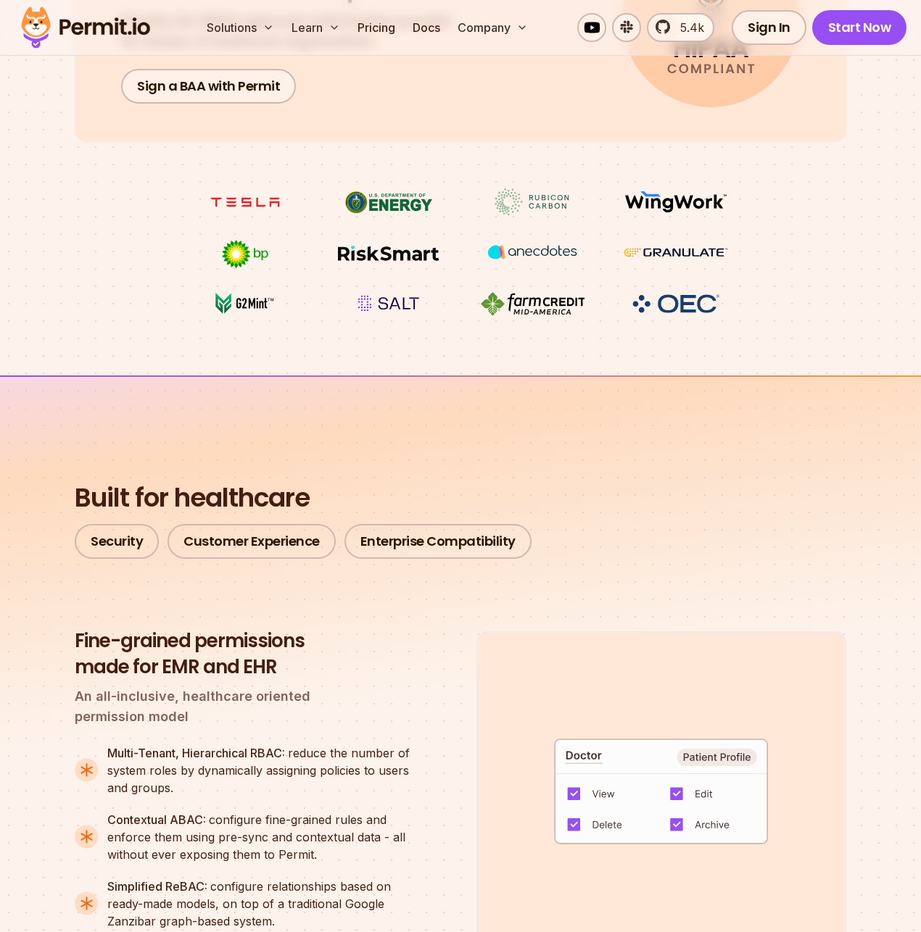
click at [478, 208] on img at bounding box center [532, 202] width 109 height 28
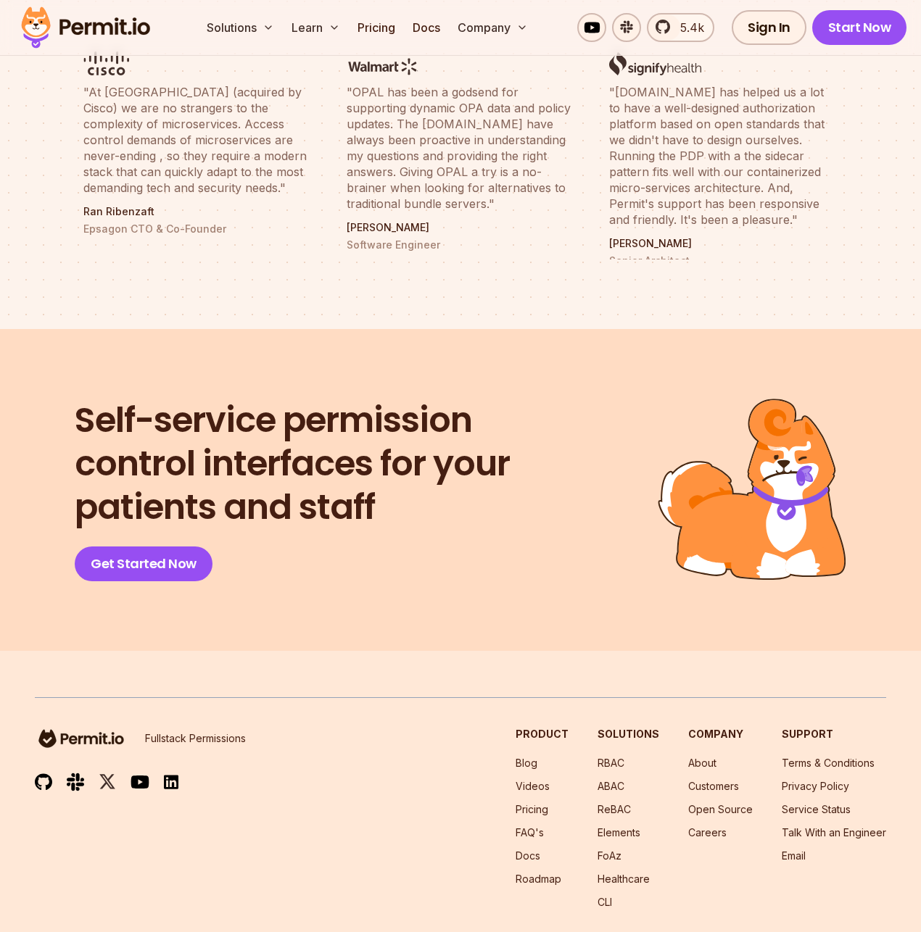
scroll to position [5735, 0]
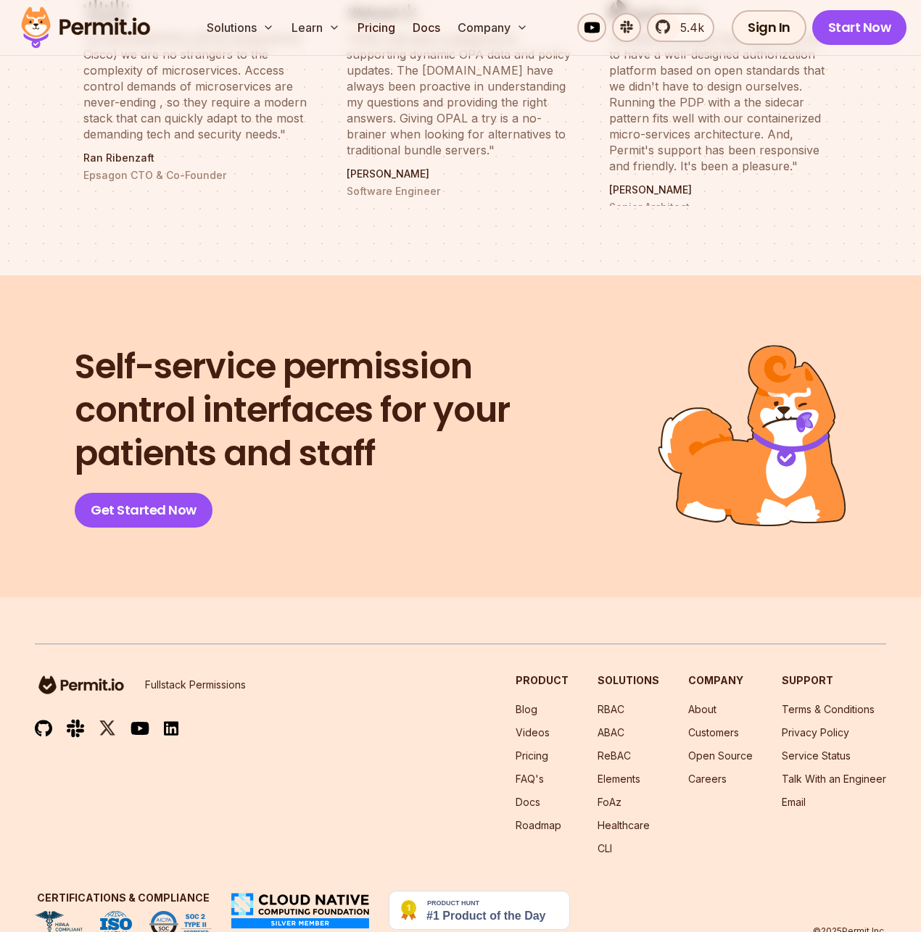
click at [447, 675] on div "Fullstack Permissions Product Blog Videos Pricing FAQ's Docs Roadmap Solutions …" at bounding box center [460, 764] width 851 height 183
click at [715, 726] on link "Customers" at bounding box center [713, 732] width 51 height 12
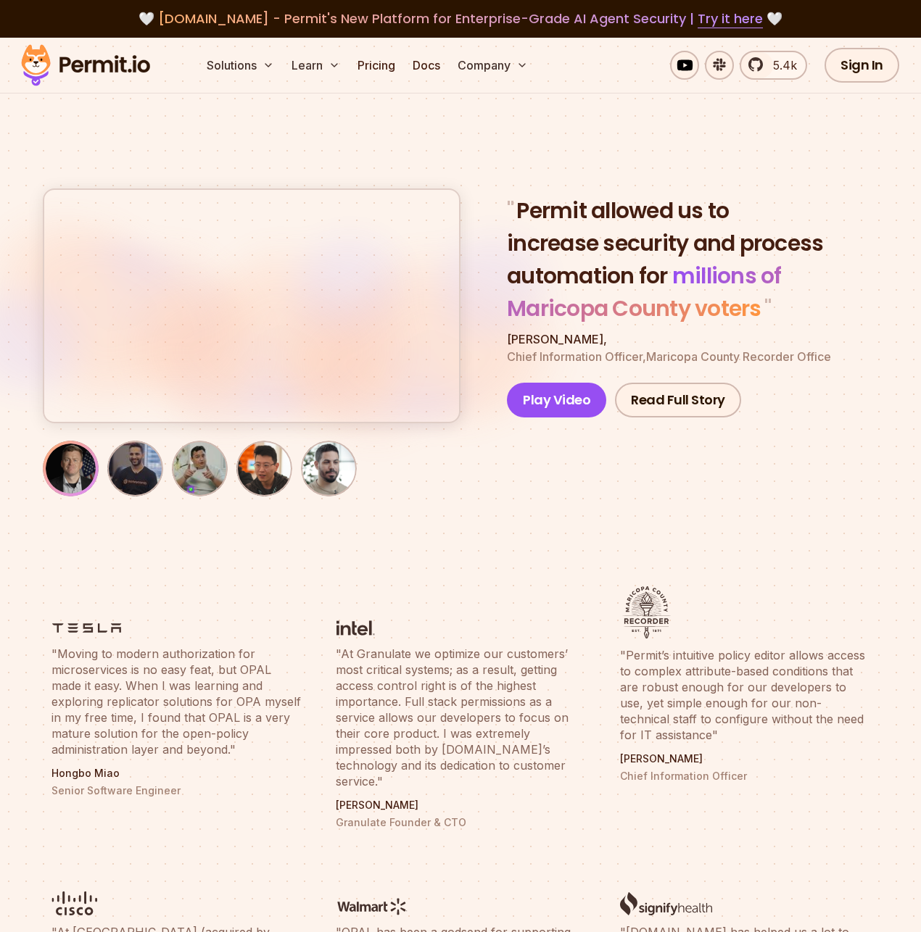
click at [482, 563] on section "" Permit allowed us to increase security and process automation for millions of…" at bounding box center [460, 302] width 921 height 528
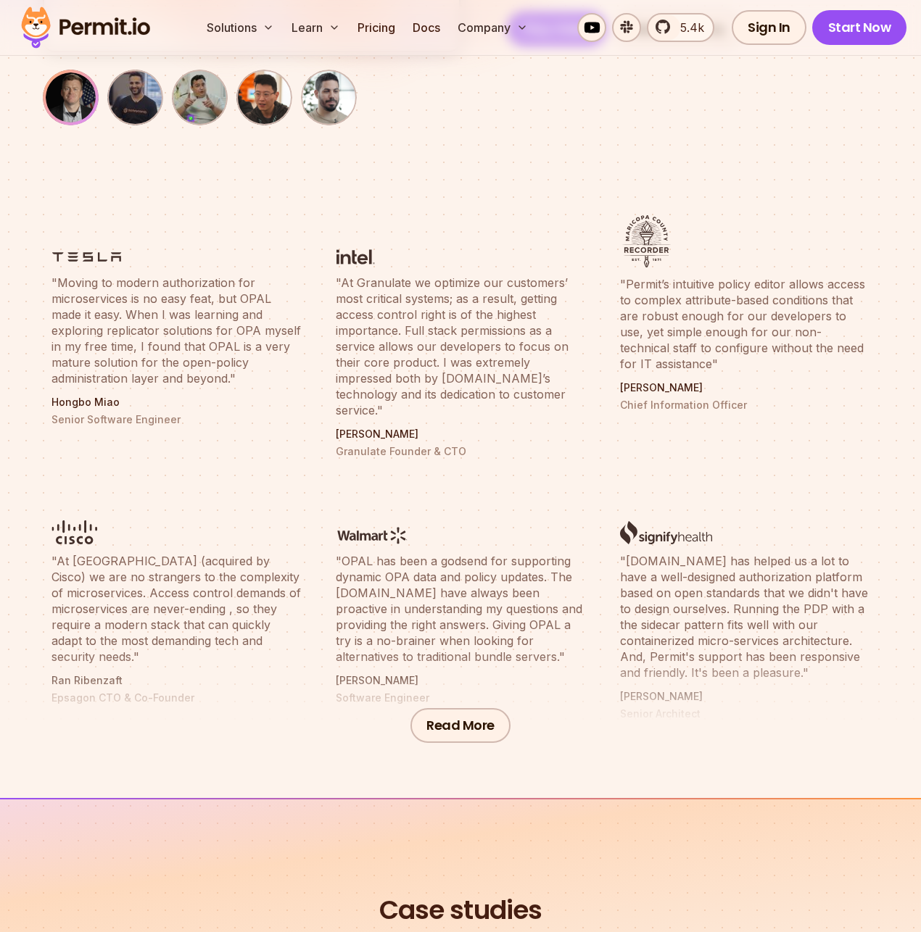
scroll to position [411, 0]
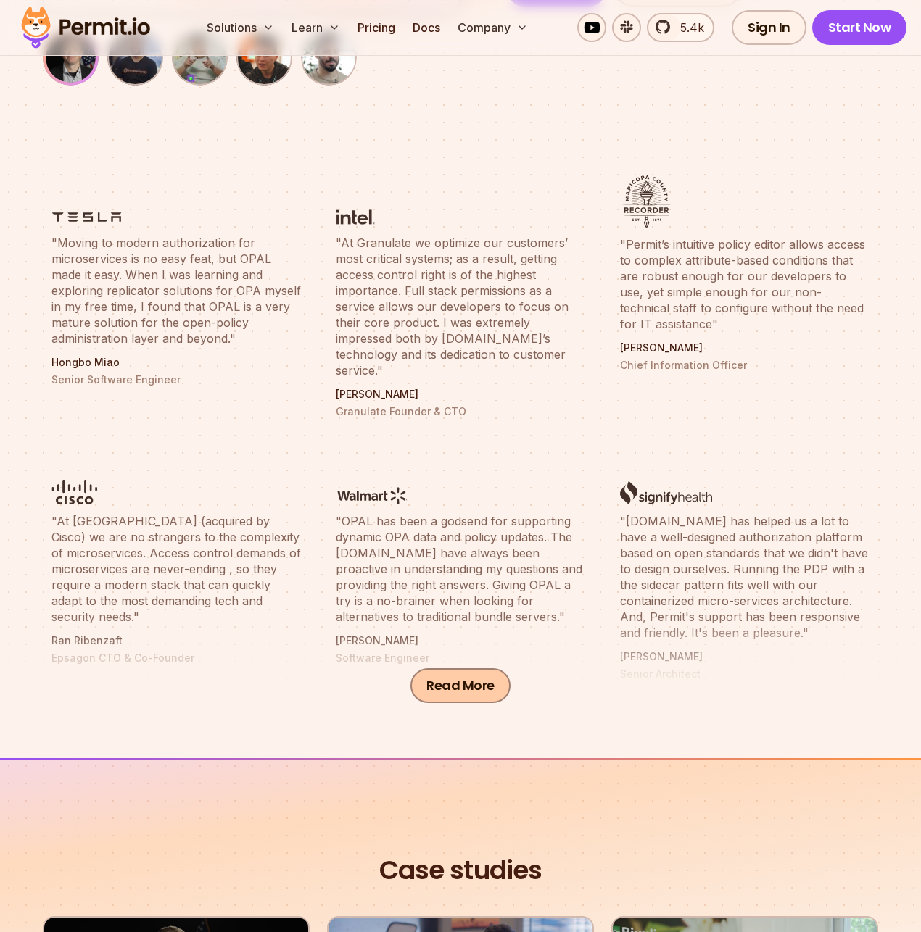
click at [457, 684] on button "Read More" at bounding box center [460, 685] width 100 height 35
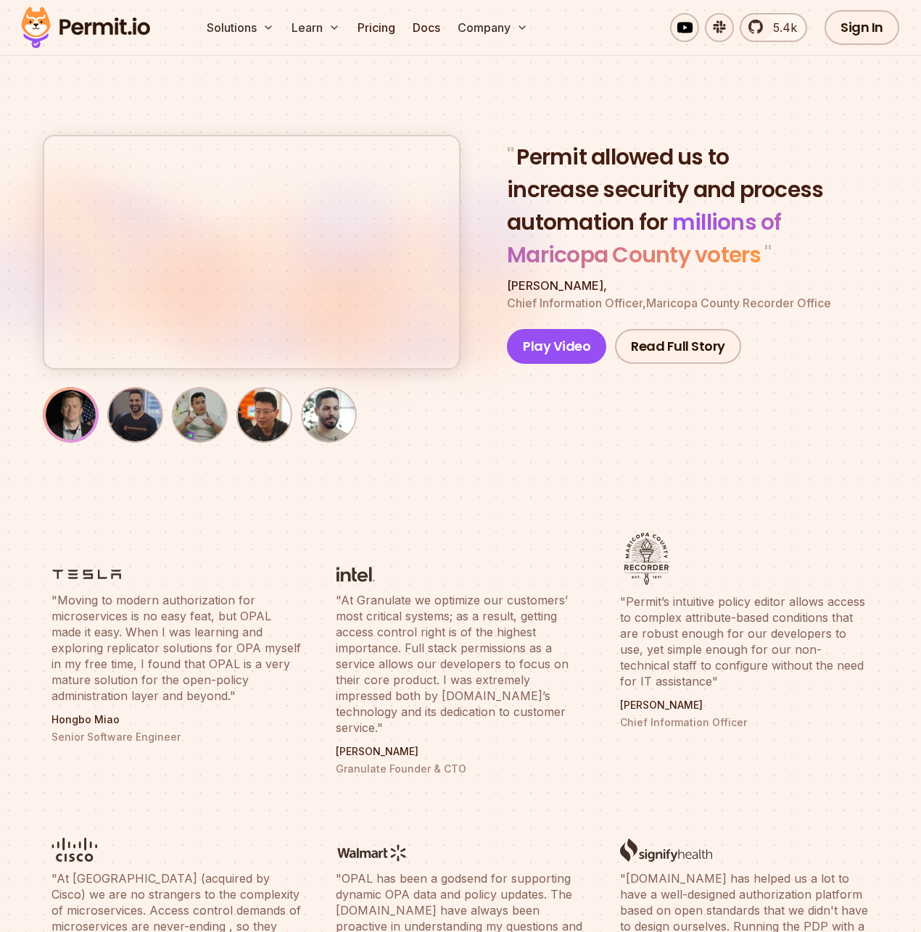
scroll to position [0, 0]
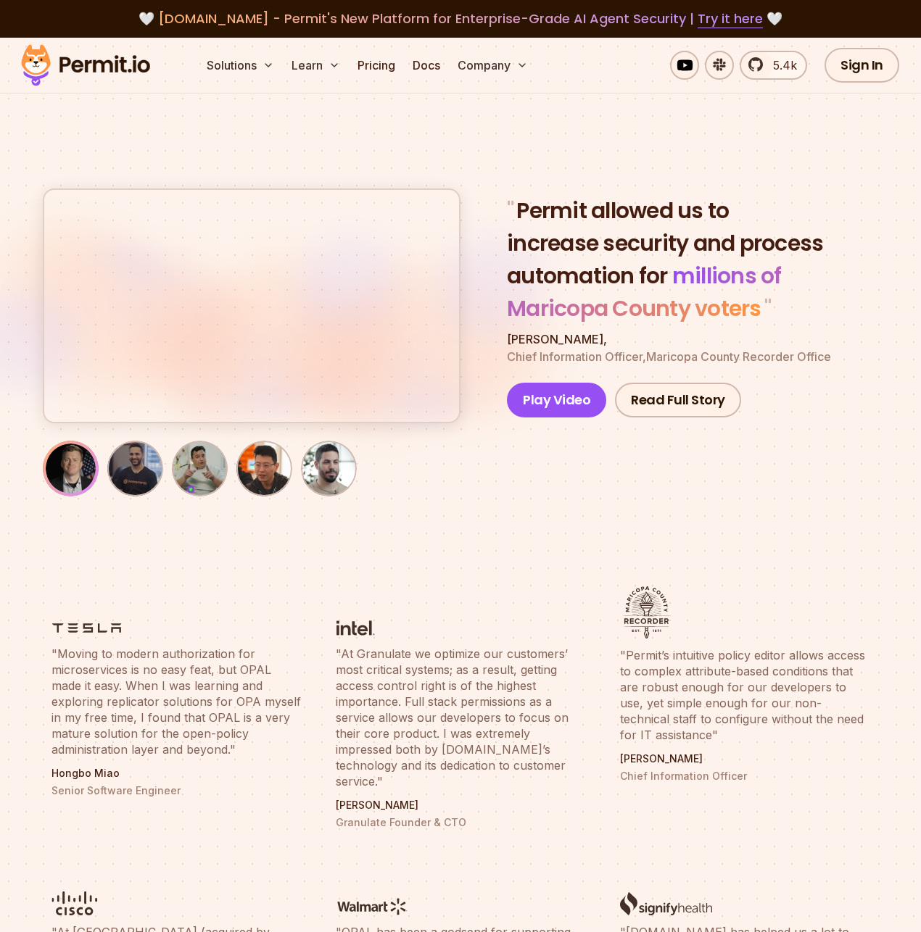
click at [388, 562] on section "" Permit allowed us to increase security and process automation for millions of…" at bounding box center [460, 302] width 921 height 528
click at [391, 563] on section "" Permit allowed us to increase security and process automation for millions of…" at bounding box center [460, 302] width 921 height 528
click at [484, 661] on blockquote ""At Granulate we optimize our customers’ most critical systems; as a result, ge…" at bounding box center [460, 718] width 249 height 144
click at [360, 637] on li ""At Granulate we optimize our customers’ most critical systems; as a result, ge…" at bounding box center [460, 708] width 267 height 261
click at [360, 620] on img at bounding box center [355, 628] width 39 height 18
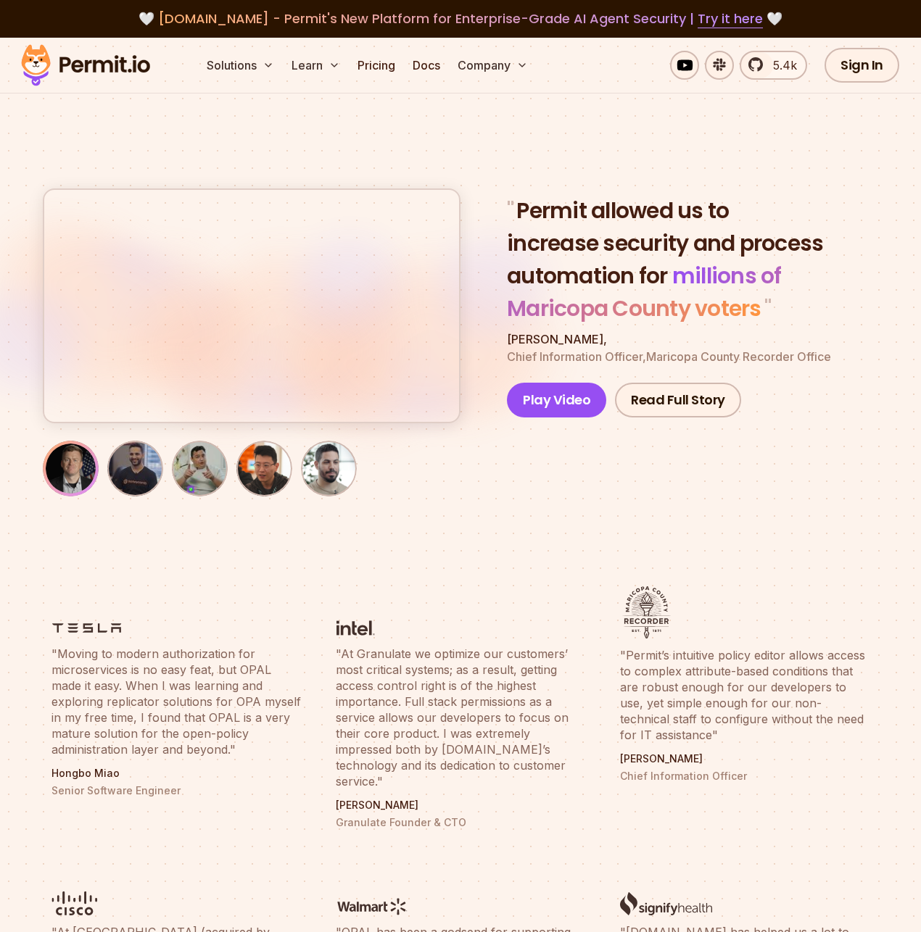
click at [360, 630] on img at bounding box center [355, 628] width 39 height 18
drag, startPoint x: 578, startPoint y: 316, endPoint x: 745, endPoint y: 313, distance: 167.5
click at [745, 313] on span "millions of Maricopa County voters" at bounding box center [644, 292] width 275 height 64
click at [821, 305] on blockquote "" Permit allowed us to increase security and process automation for millions of…" at bounding box center [689, 259] width 365 height 130
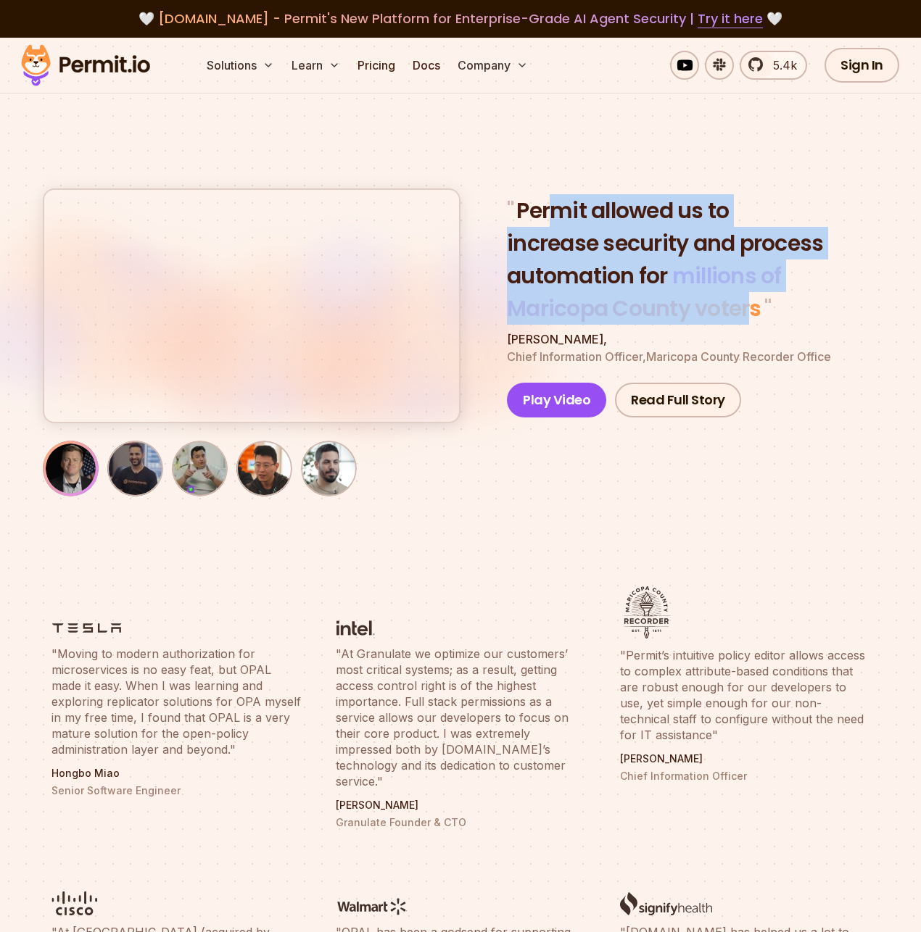
drag, startPoint x: 572, startPoint y: 224, endPoint x: 747, endPoint y: 308, distance: 194.5
click at [747, 308] on blockquote "" Permit allowed us to increase security and process automation for millions of…" at bounding box center [689, 259] width 365 height 130
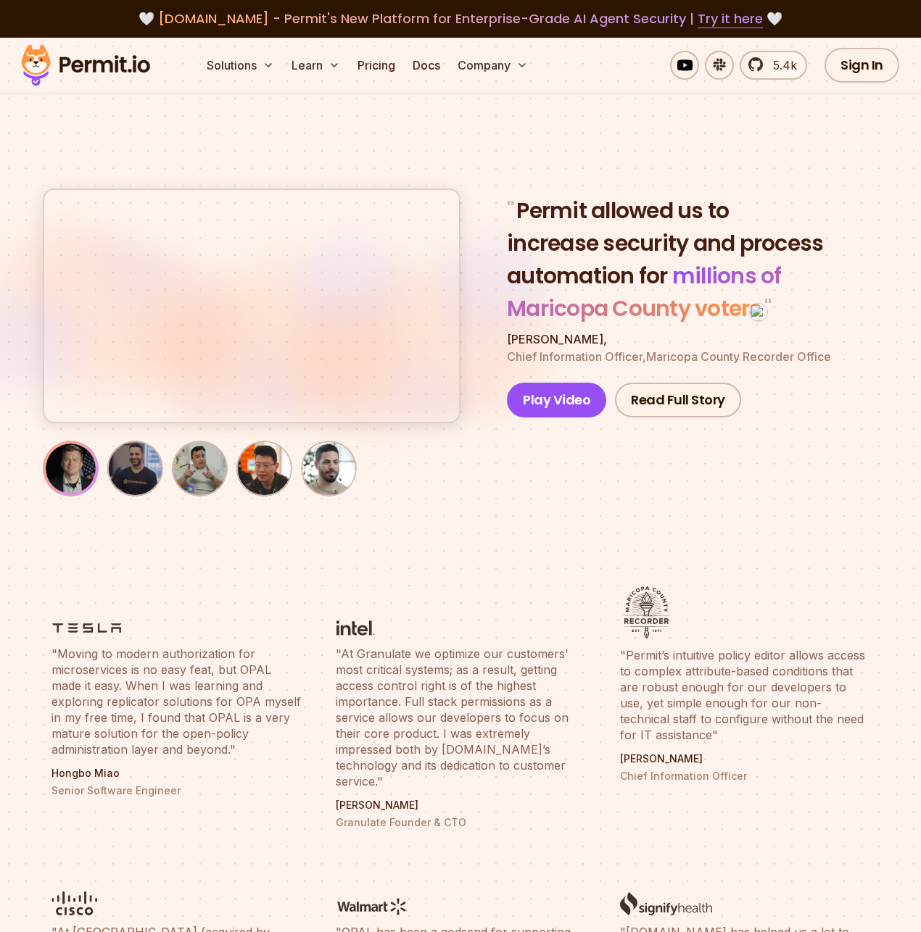
click at [816, 305] on blockquote "" Permit allowed us to increase security and process automation for millions of…" at bounding box center [689, 259] width 365 height 130
click at [388, 71] on link "Pricing" at bounding box center [376, 65] width 49 height 29
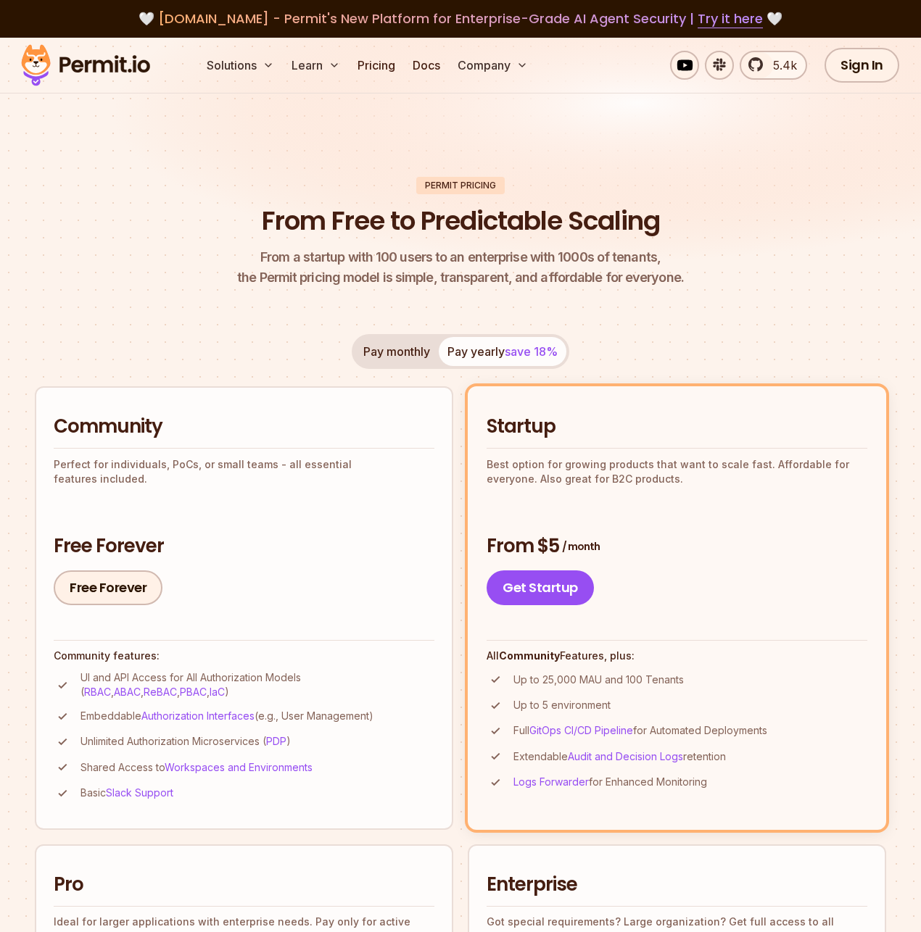
click at [197, 284] on header "Permit Pricing From Free to Predictable Scaling From a startup with 100 users t…" at bounding box center [460, 233] width 851 height 112
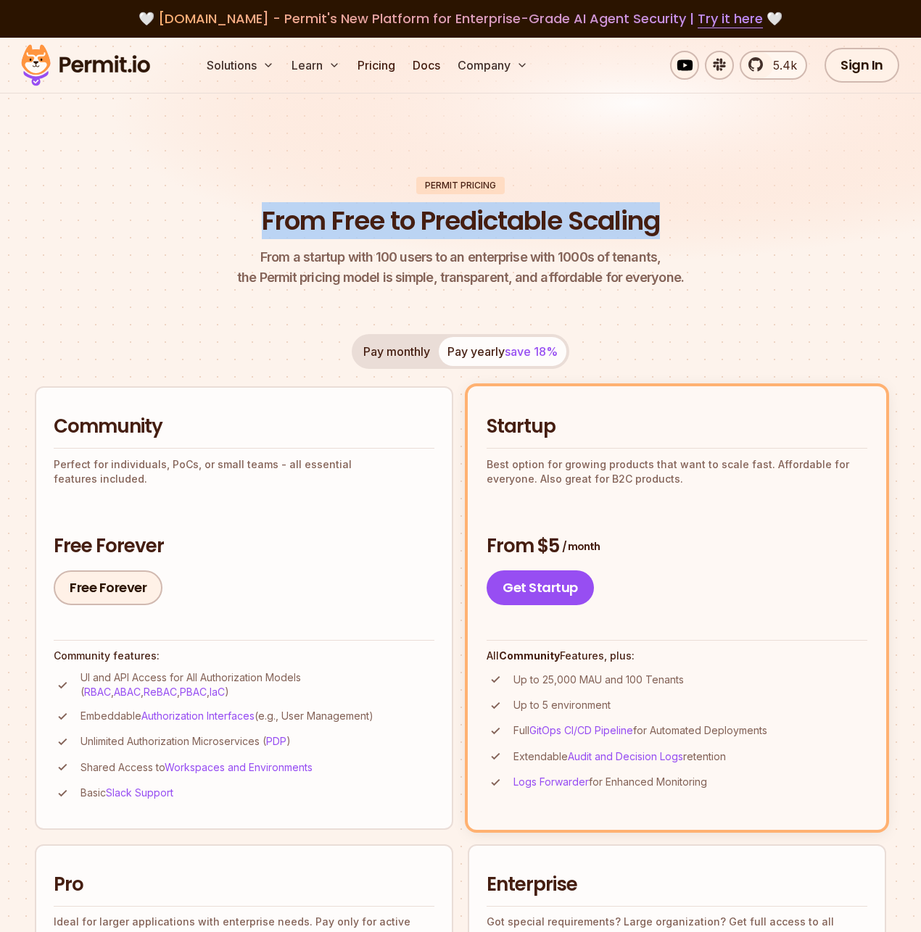
drag, startPoint x: 254, startPoint y: 225, endPoint x: 673, endPoint y: 235, distance: 419.1
click at [674, 235] on header "Permit Pricing From Free to Predictable Scaling From a startup with 100 users t…" at bounding box center [460, 233] width 851 height 112
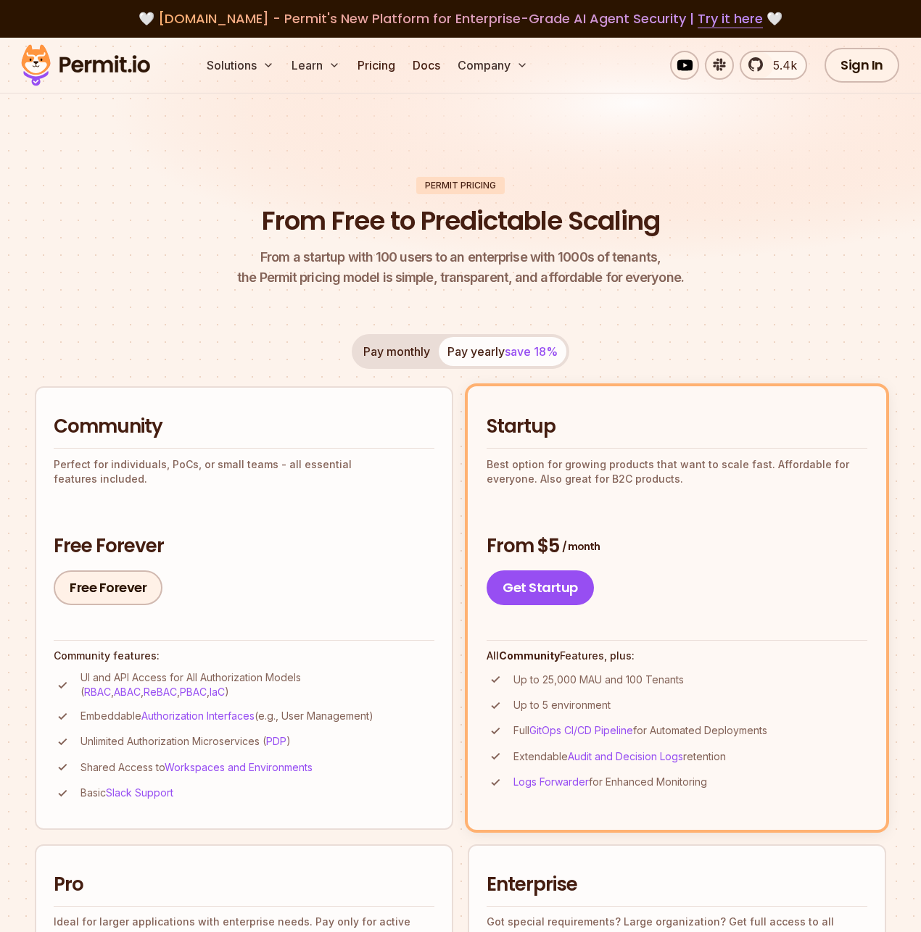
click at [702, 225] on header "Permit Pricing From Free to Predictable Scaling From a startup with 100 users t…" at bounding box center [460, 233] width 851 height 112
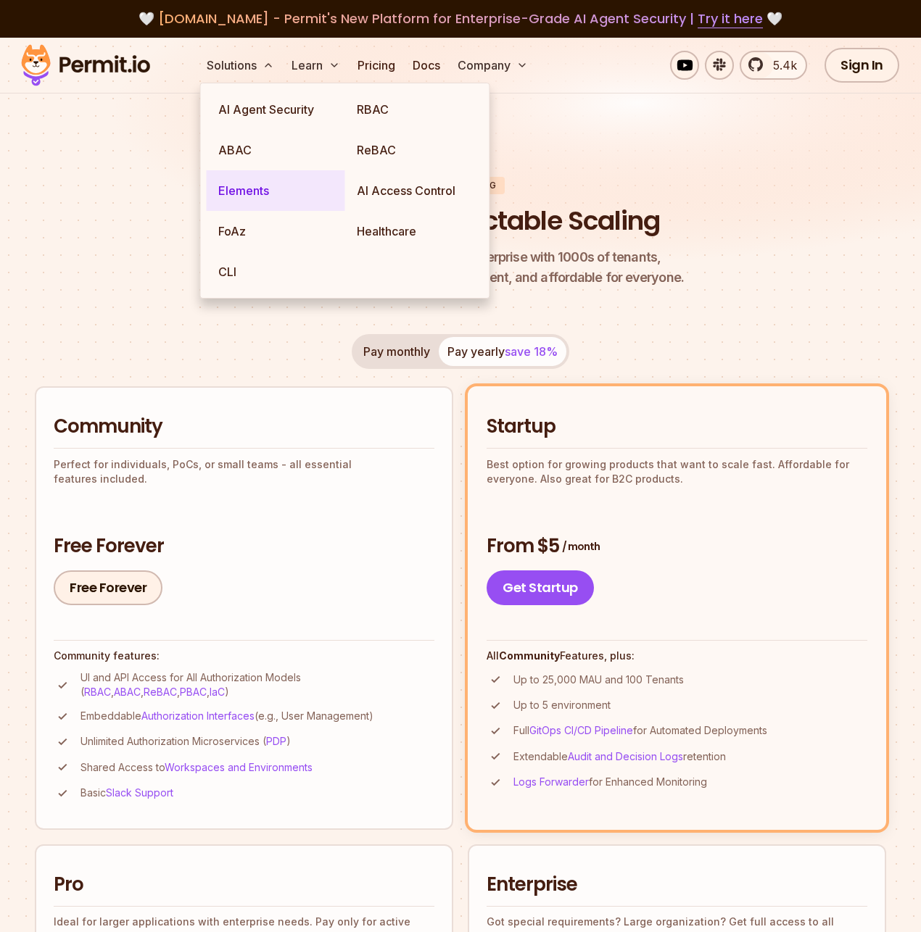
click at [251, 188] on link "Elements" at bounding box center [276, 190] width 138 height 41
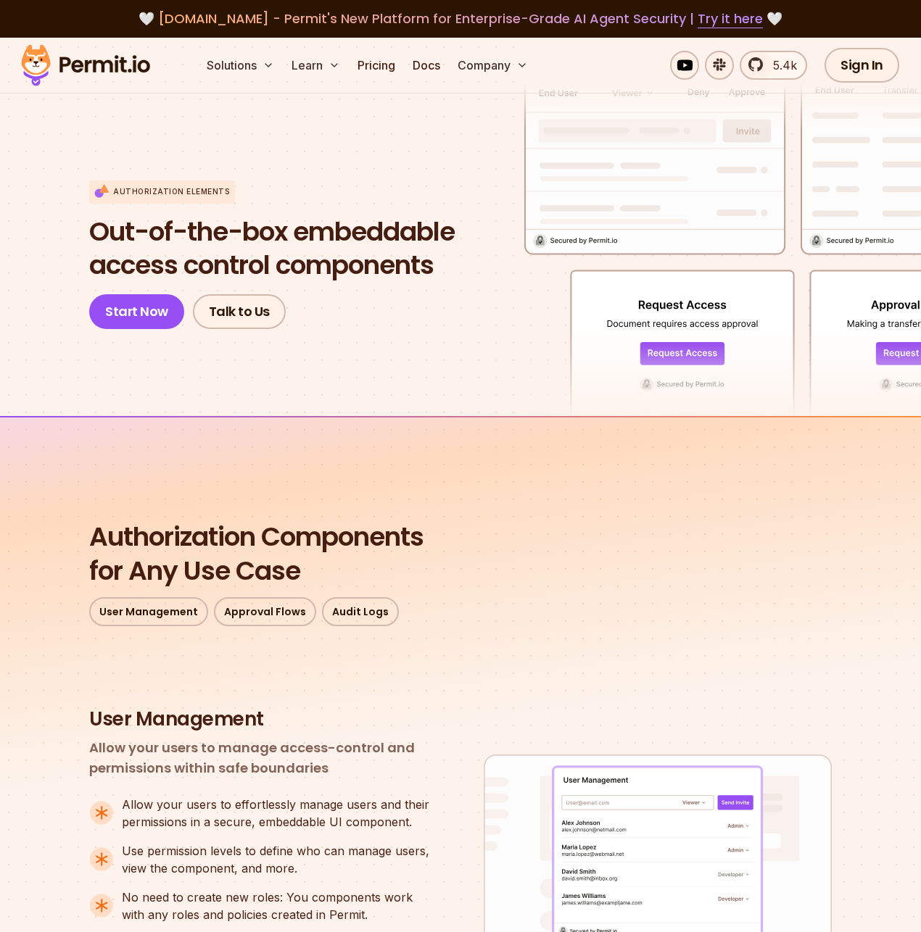
click at [72, 244] on section "Authorization Elements Out-of-the-box embeddable access control components Star…" at bounding box center [460, 227] width 921 height 378
click at [71, 249] on section "Authorization Elements Out-of-the-box embeddable access control components Star…" at bounding box center [460, 227] width 921 height 378
click at [69, 252] on section "Authorization Elements Out-of-the-box embeddable access control components Star…" at bounding box center [460, 227] width 921 height 378
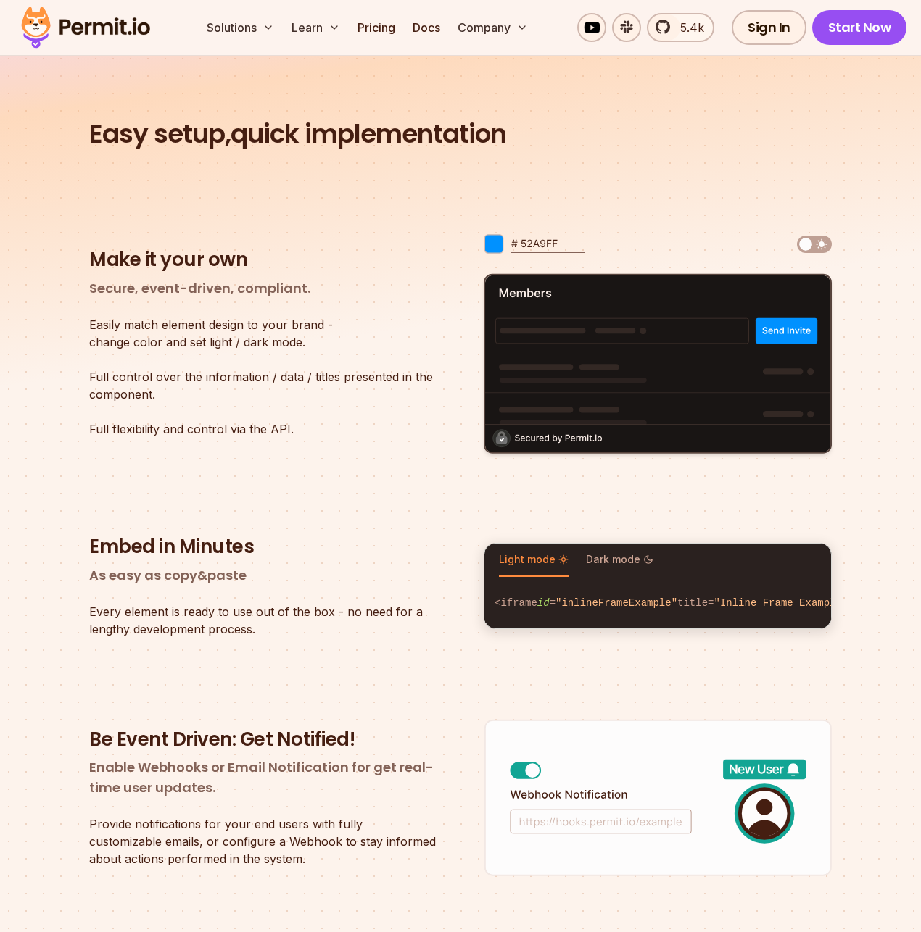
scroll to position [2077, 0]
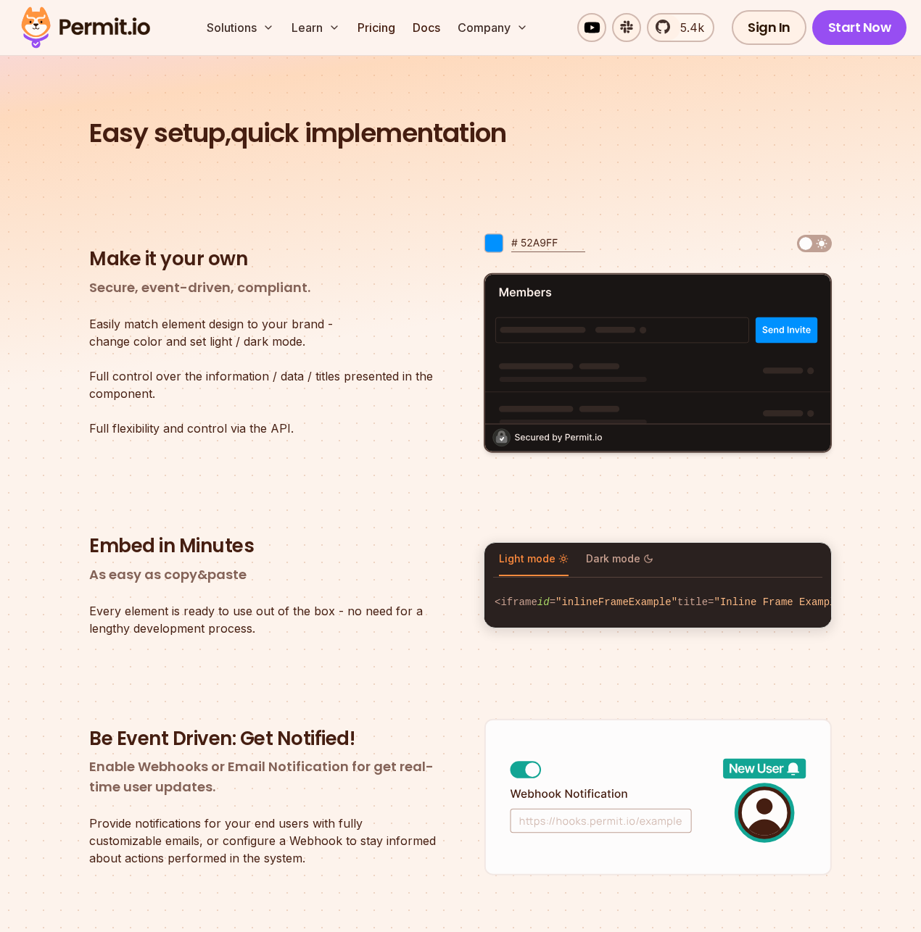
click at [55, 260] on section "Easy setup, quick implementation Make it your own Secure, event-driven, complia…" at bounding box center [460, 588] width 921 height 1152
click at [381, 29] on link "Pricing" at bounding box center [376, 27] width 49 height 29
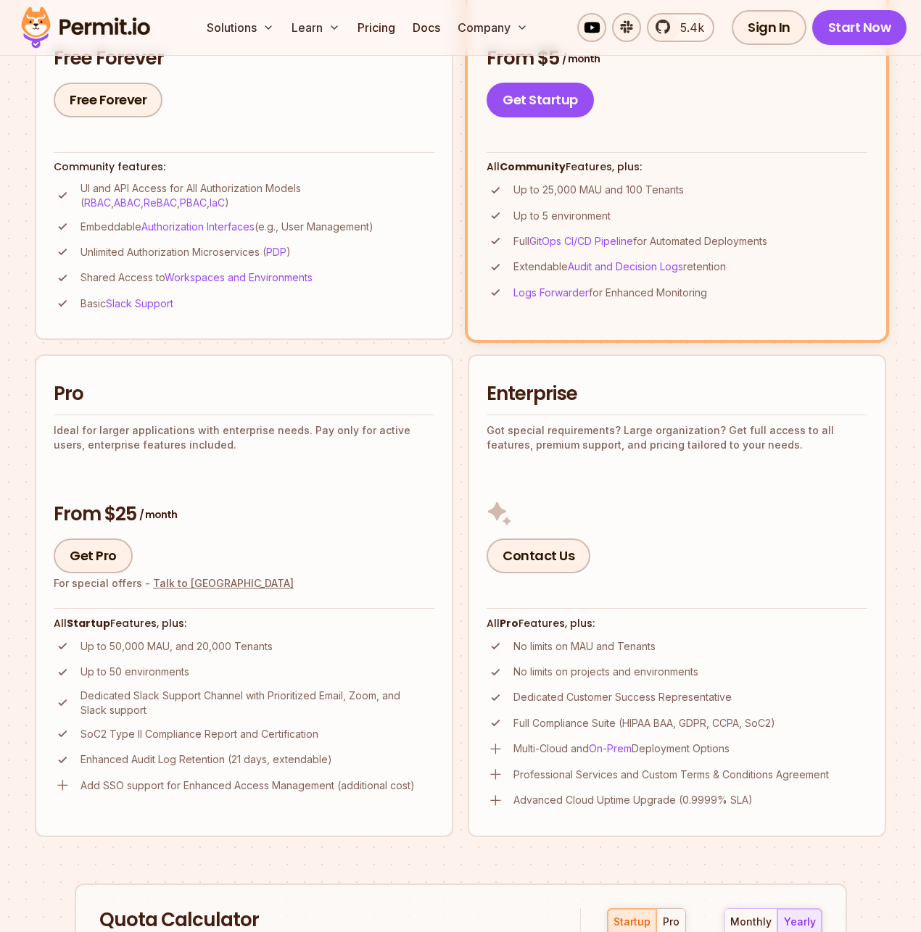
scroll to position [533, 0]
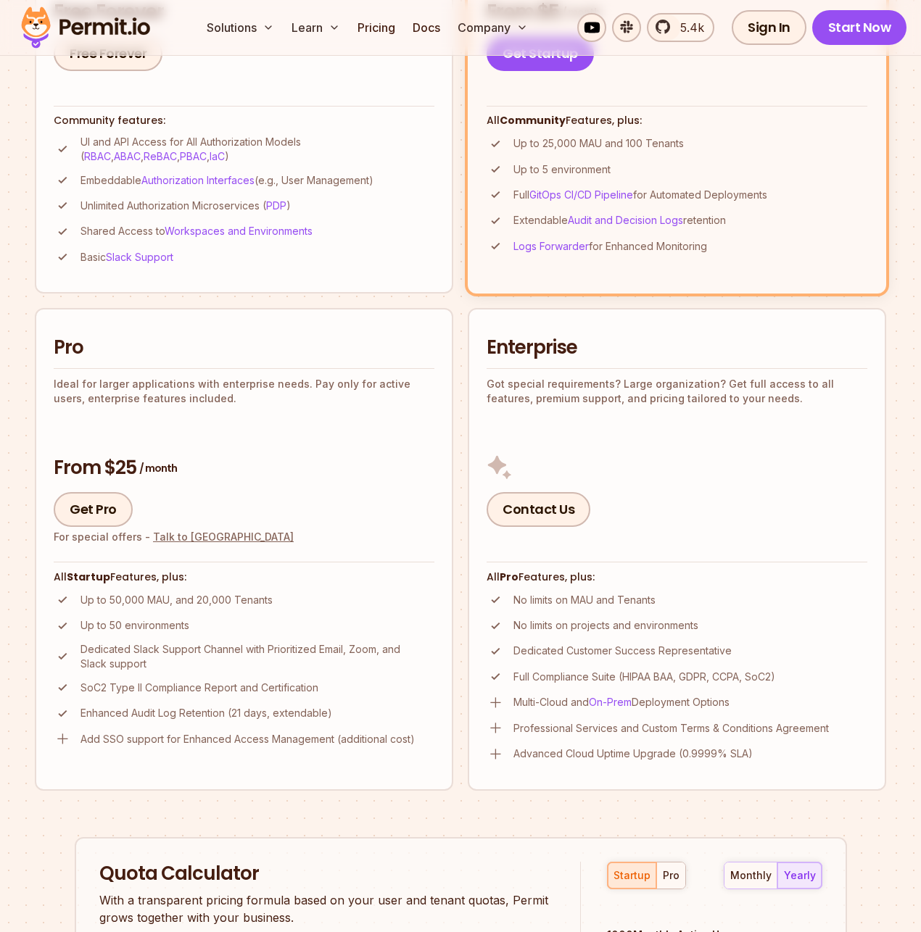
click at [149, 445] on div "Permit Pricing From Free to Predictable Scaling From a startup with 100 users t…" at bounding box center [460, 521] width 851 height 1754
click at [870, 465] on div "Permit Pricing From Free to Predictable Scaling From a startup with 100 users t…" at bounding box center [460, 521] width 851 height 1754
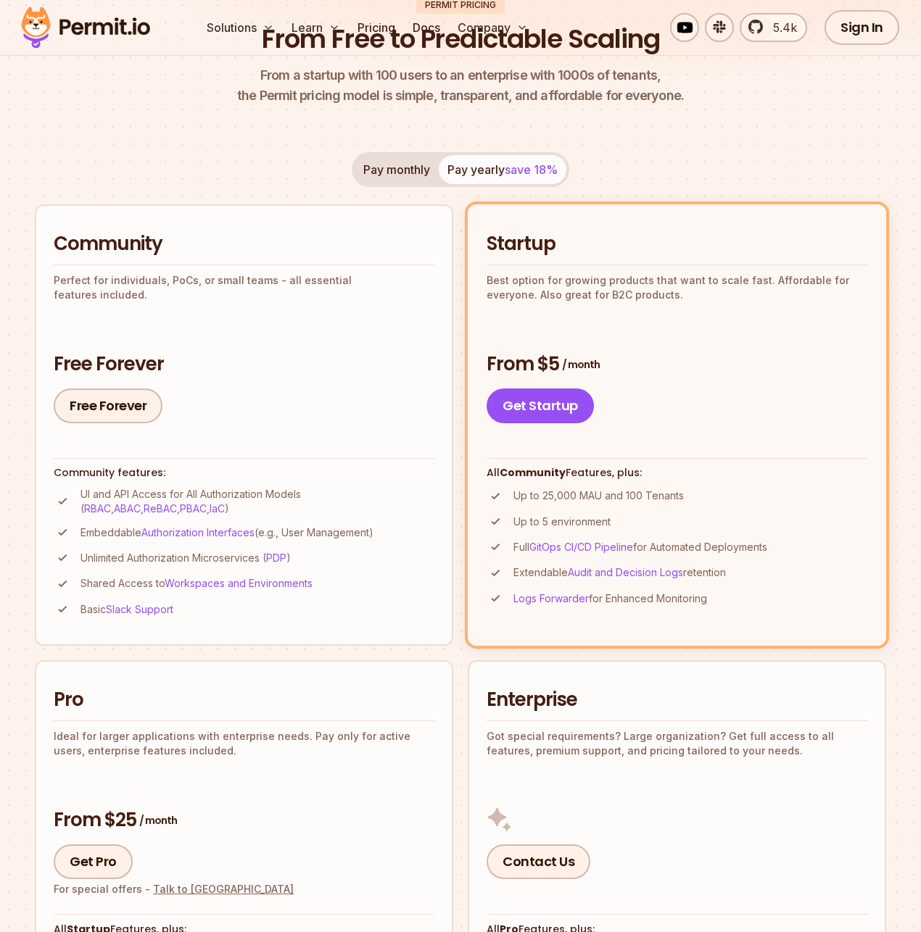
scroll to position [0, 0]
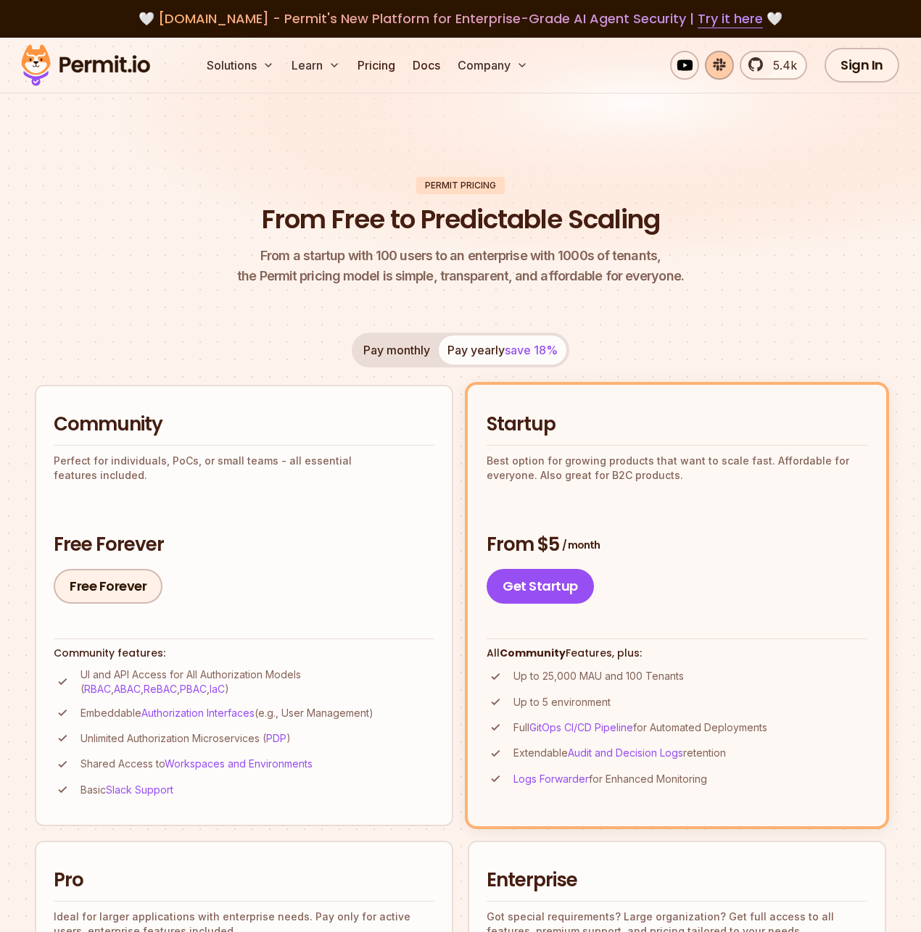
click at [732, 74] on link at bounding box center [719, 65] width 29 height 29
click at [602, 133] on img at bounding box center [460, 160] width 921 height 245
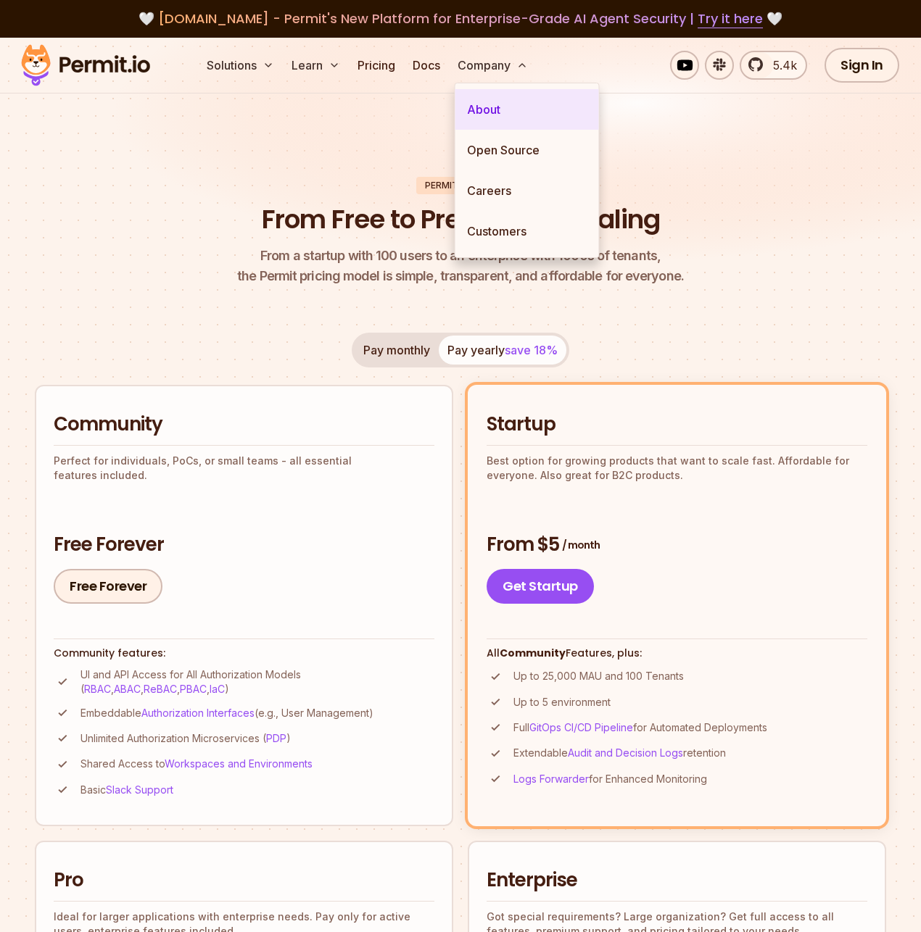
click at [501, 107] on link "About" at bounding box center [527, 109] width 144 height 41
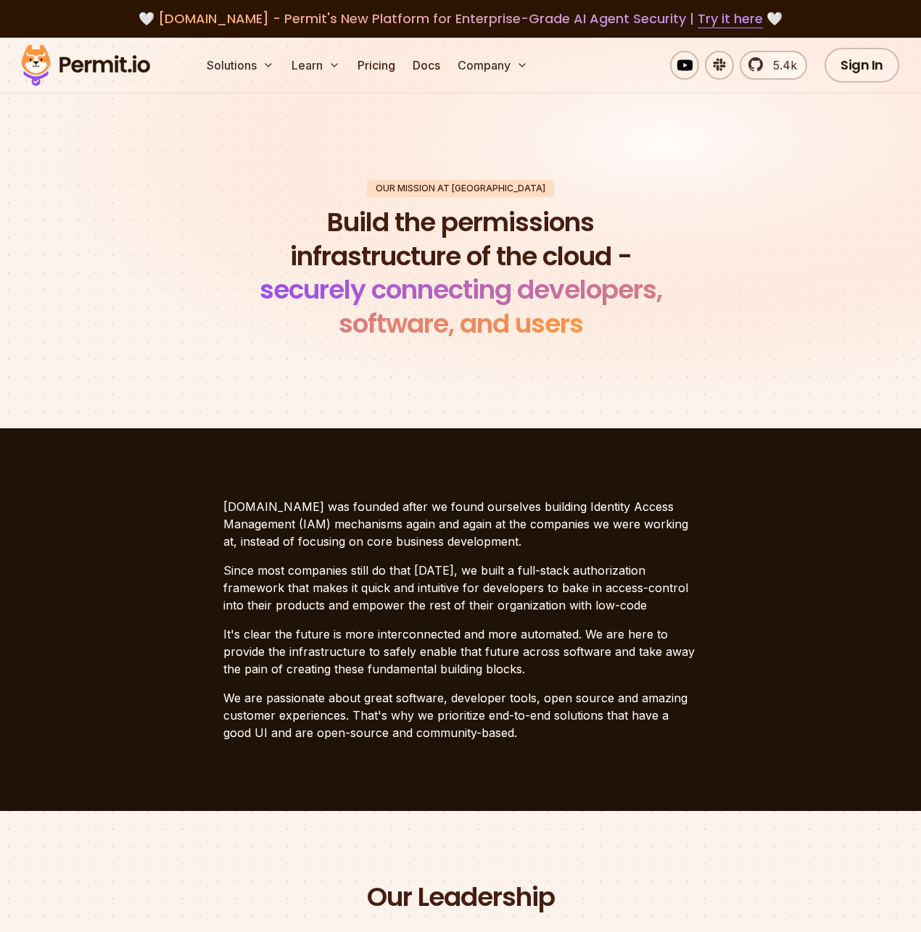
click at [168, 256] on div "Our mission at Permit Build the permissions infrastructure of the cloud - secur…" at bounding box center [460, 261] width 897 height 162
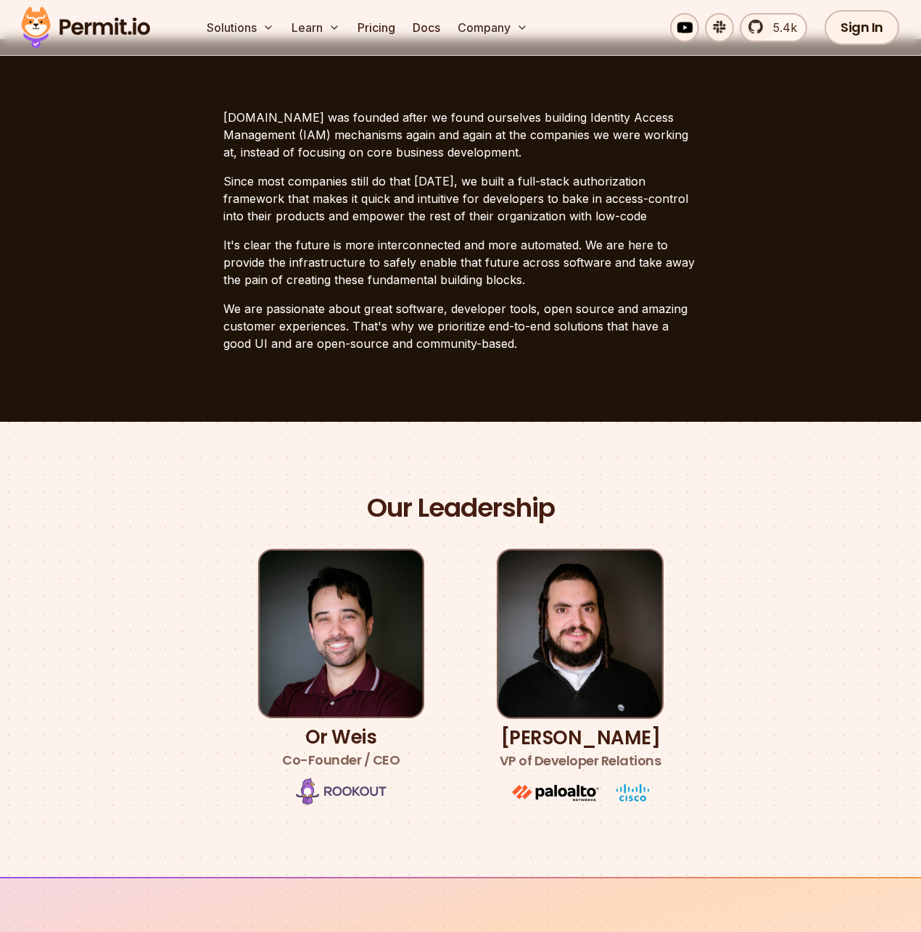
scroll to position [504, 0]
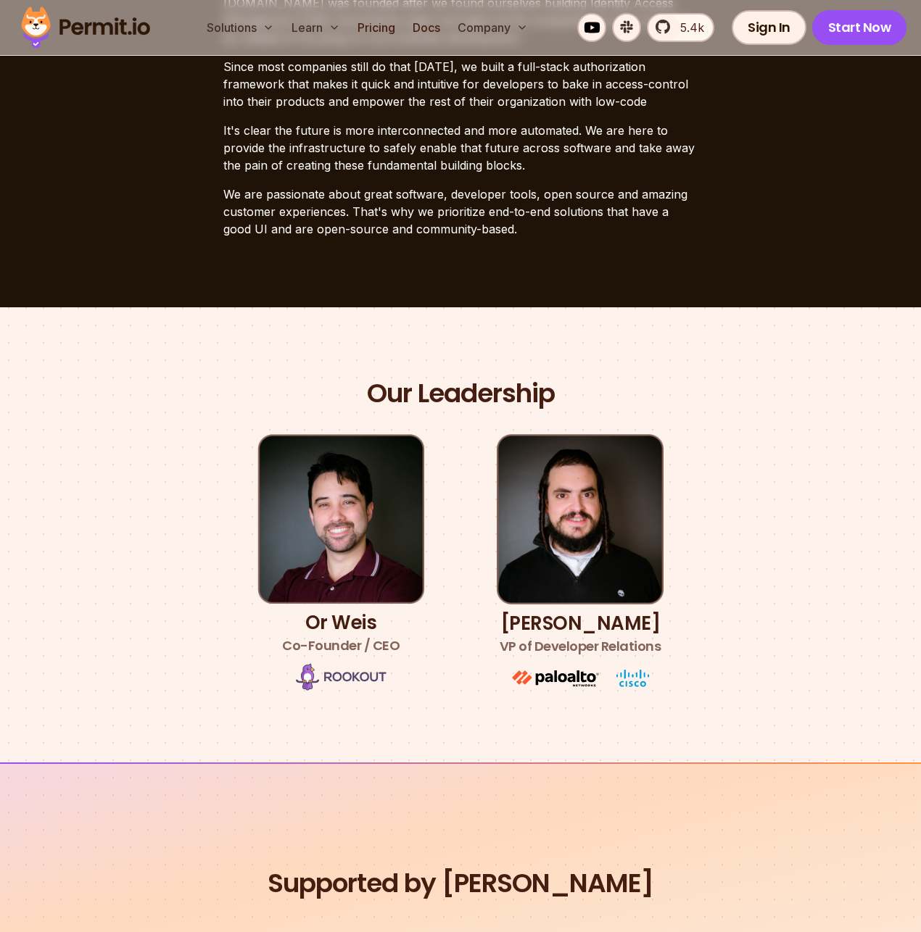
click at [692, 655] on div "Our Leadership Or [PERSON_NAME] Co-Founder / CEO [PERSON_NAME] VP of Developer …" at bounding box center [460, 535] width 892 height 316
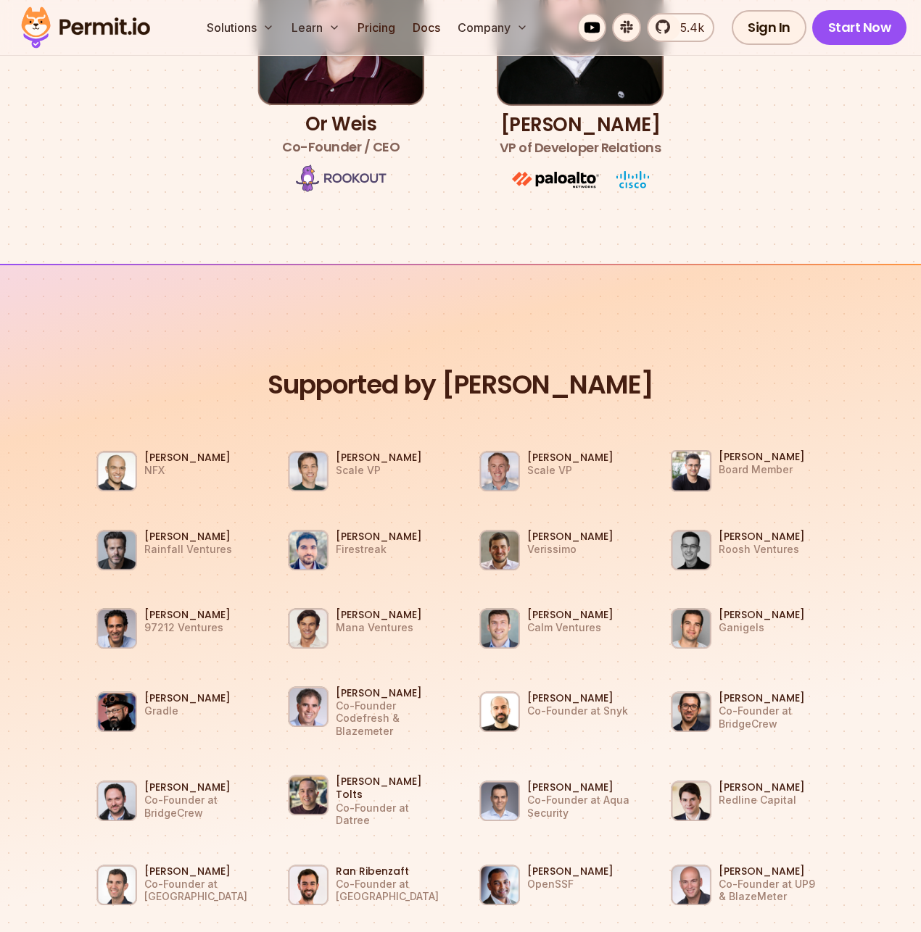
scroll to position [1241, 0]
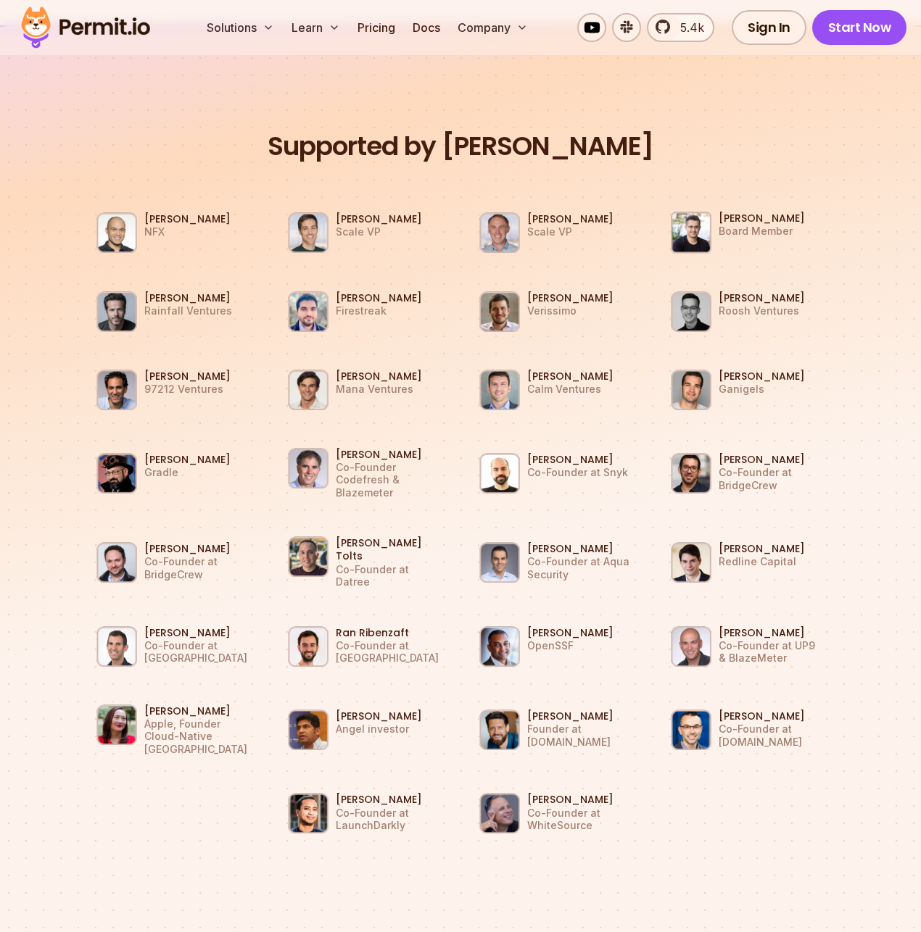
click at [69, 146] on section "Supported by Dev Leaders [PERSON_NAME] NFX [PERSON_NAME] Scale VP [PERSON_NAME]…" at bounding box center [460, 475] width 921 height 900
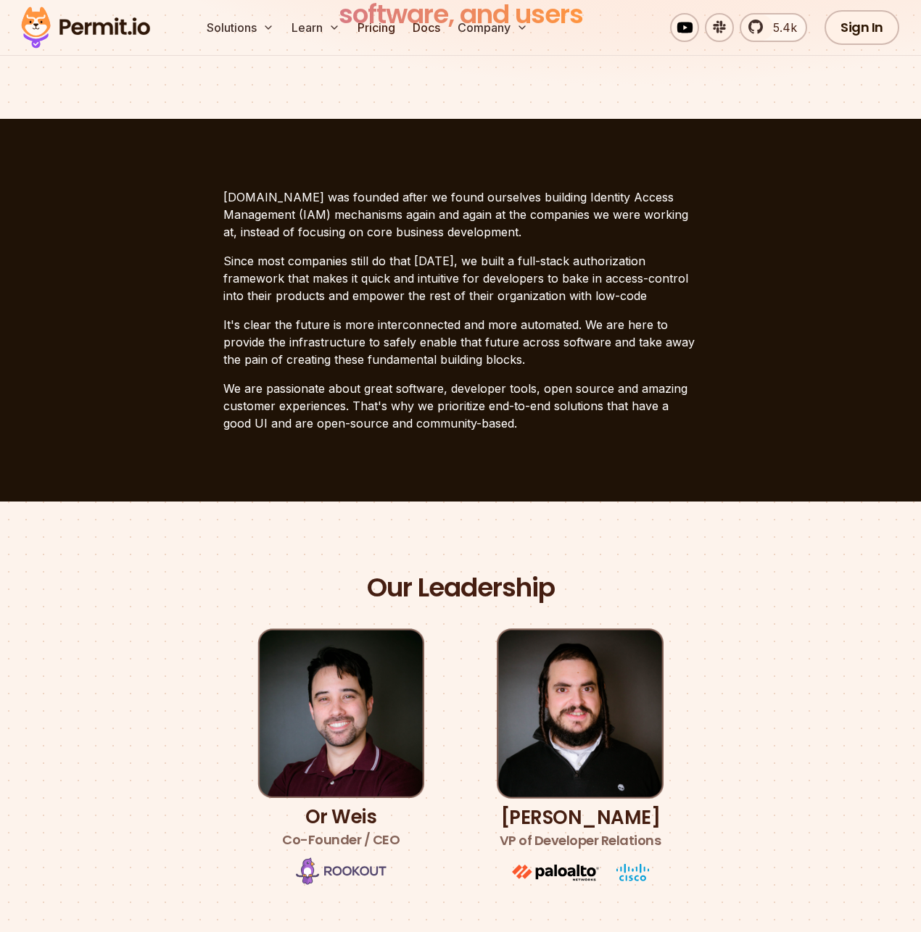
scroll to position [0, 0]
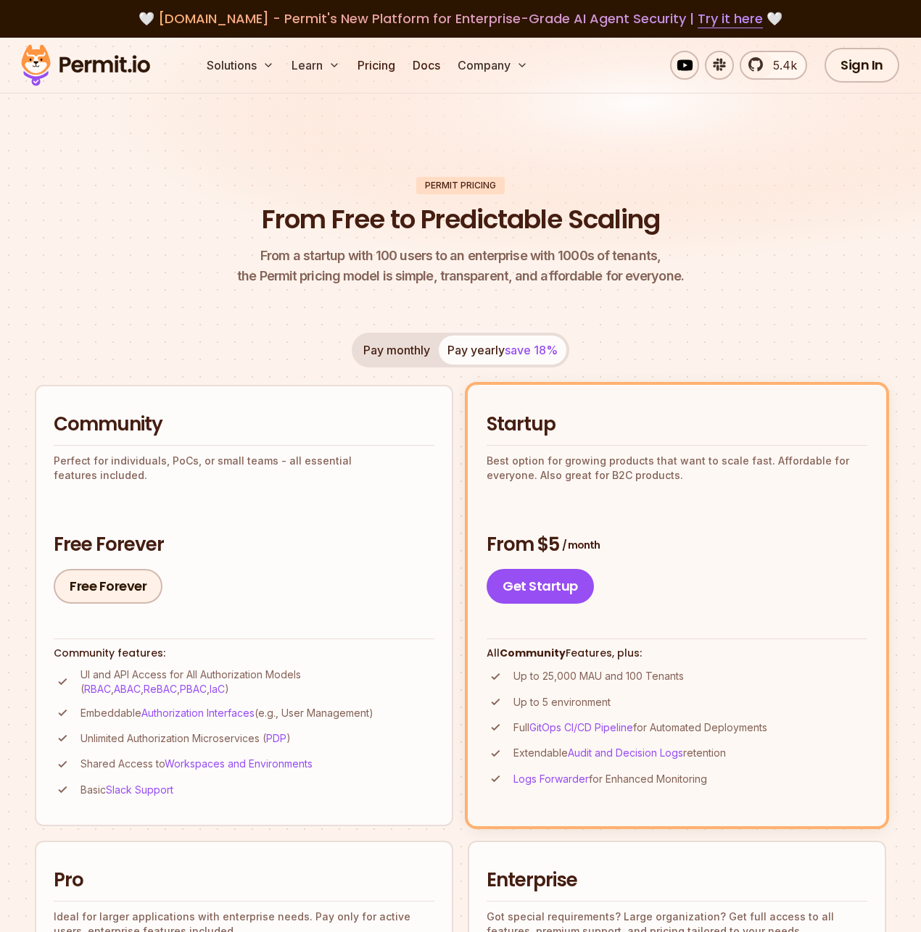
click at [113, 249] on header "Permit Pricing From Free to Predictable Scaling From a startup with 100 users t…" at bounding box center [460, 231] width 851 height 109
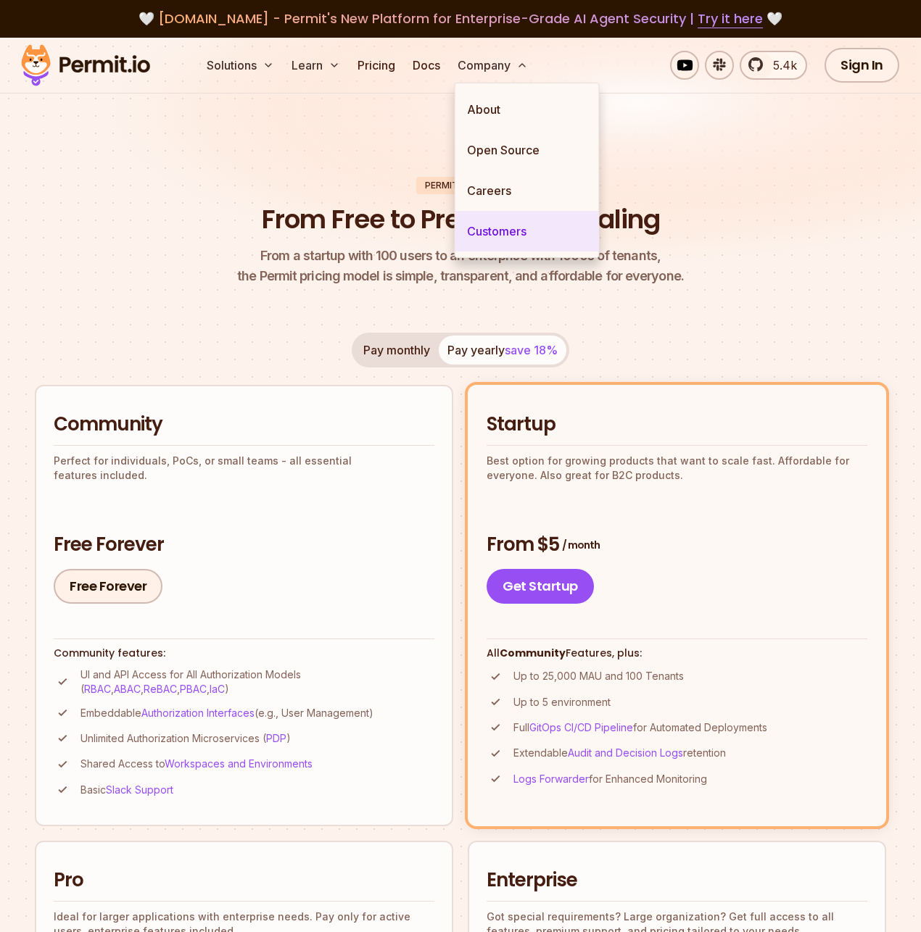
click at [494, 227] on link "Customers" at bounding box center [527, 231] width 144 height 41
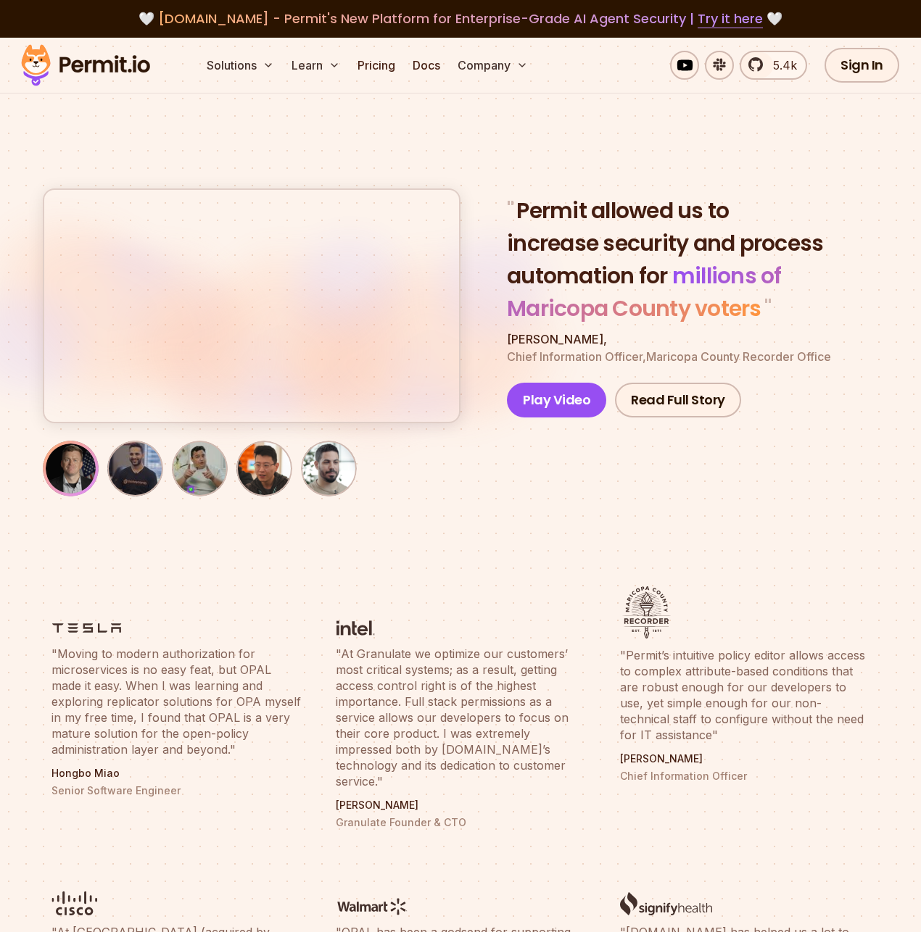
click at [410, 159] on section "" Permit allowed us to increase security and process automation for millions of…" at bounding box center [460, 302] width 921 height 528
click at [410, 155] on section "" Permit allowed us to increase security and process automation for millions of…" at bounding box center [460, 302] width 921 height 528
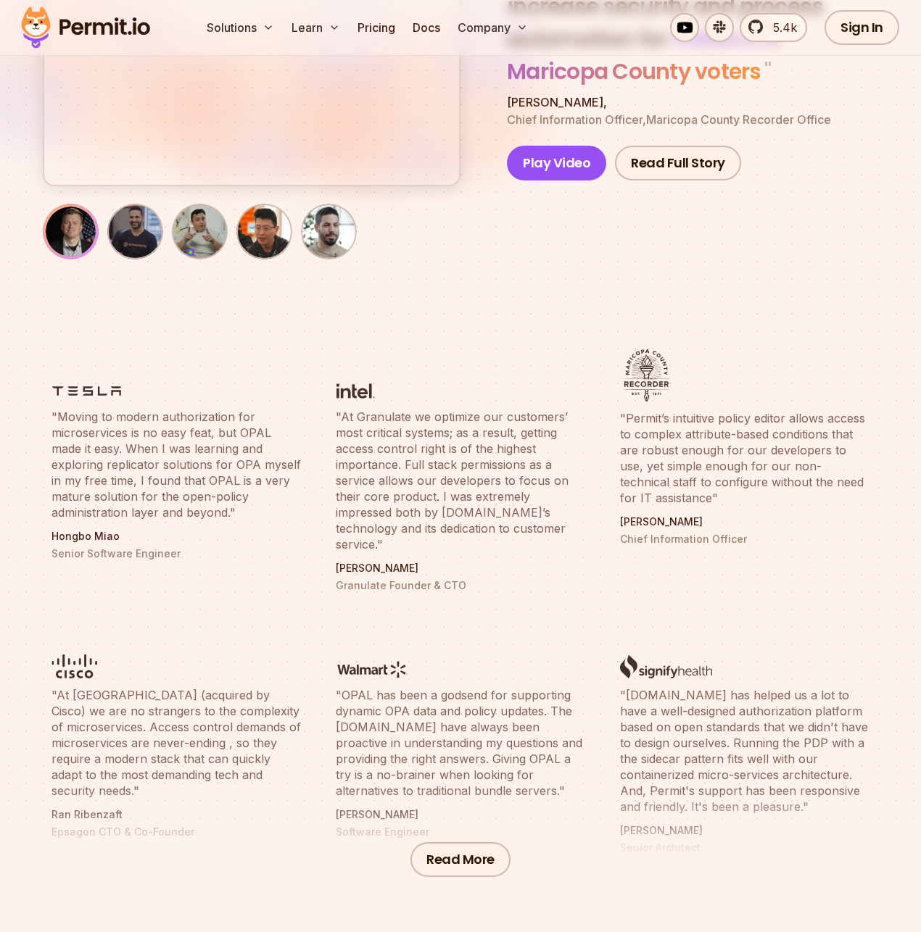
scroll to position [291, 0]
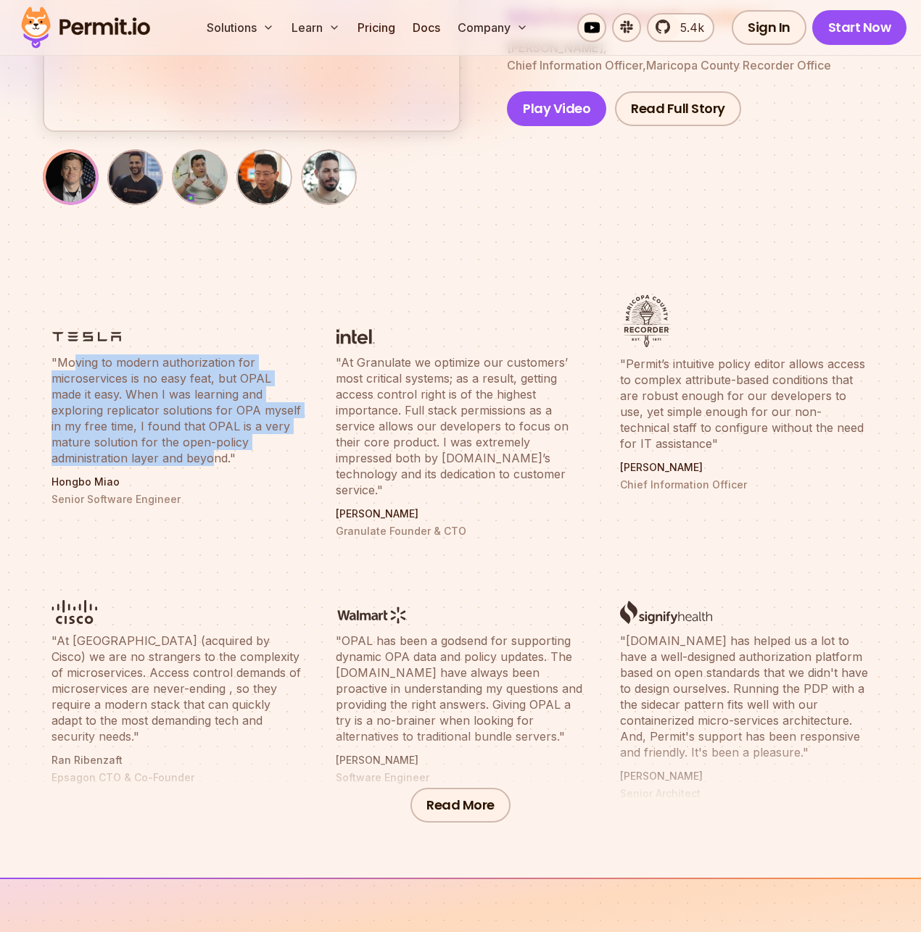
drag, startPoint x: 76, startPoint y: 365, endPoint x: 212, endPoint y: 450, distance: 160.5
click at [212, 450] on blockquote ""Moving to modern authorization for microservices is no easy feat, but OPAL mad…" at bounding box center [175, 410] width 249 height 112
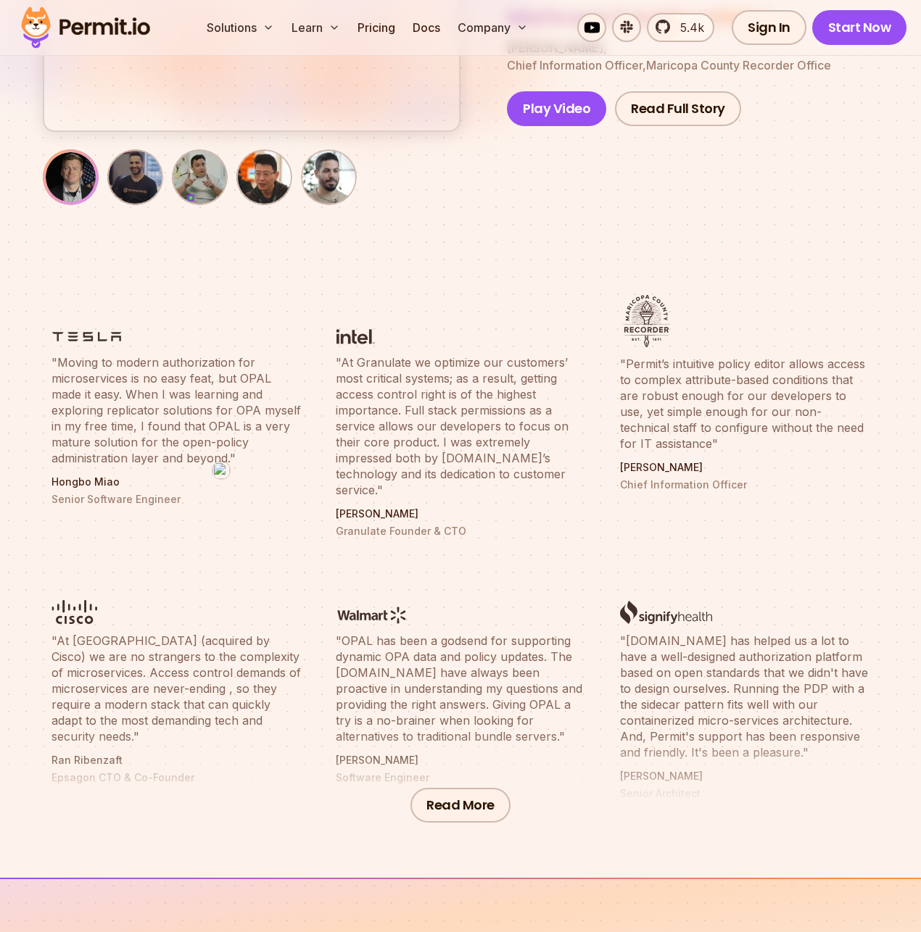
click at [318, 429] on ul ""Moving to modern authorization for microservices is no easy feat, but OPAL mad…" at bounding box center [460, 547] width 835 height 522
click at [318, 428] on ul ""Moving to modern authorization for microservices is no easy feat, but OPAL mad…" at bounding box center [460, 547] width 835 height 522
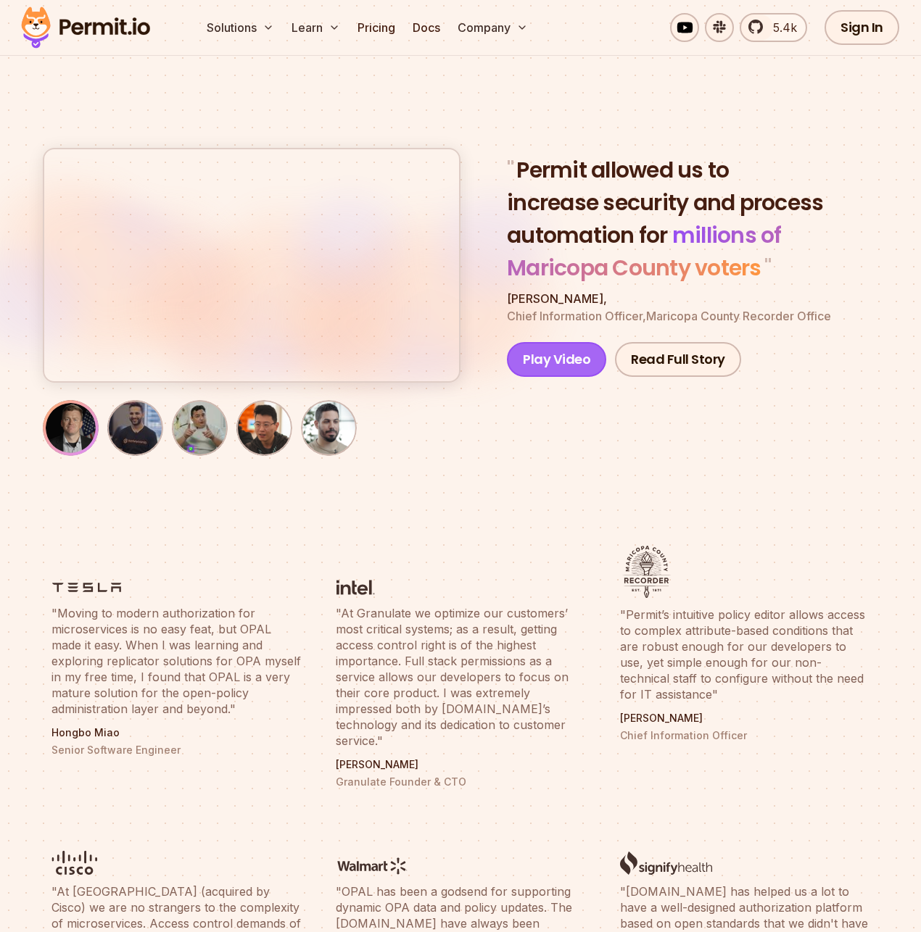
scroll to position [0, 0]
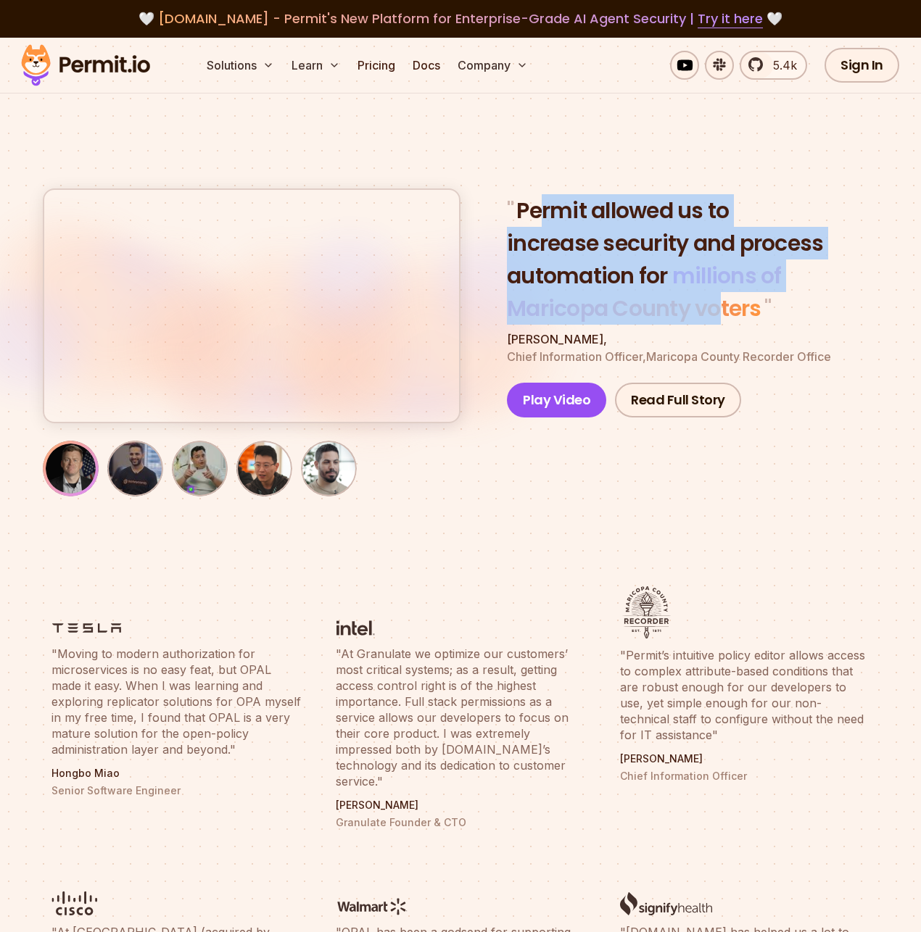
drag, startPoint x: 541, startPoint y: 205, endPoint x: 723, endPoint y: 302, distance: 206.9
click at [723, 302] on blockquote "" Permit allowed us to increase security and process automation for millions of…" at bounding box center [689, 259] width 365 height 130
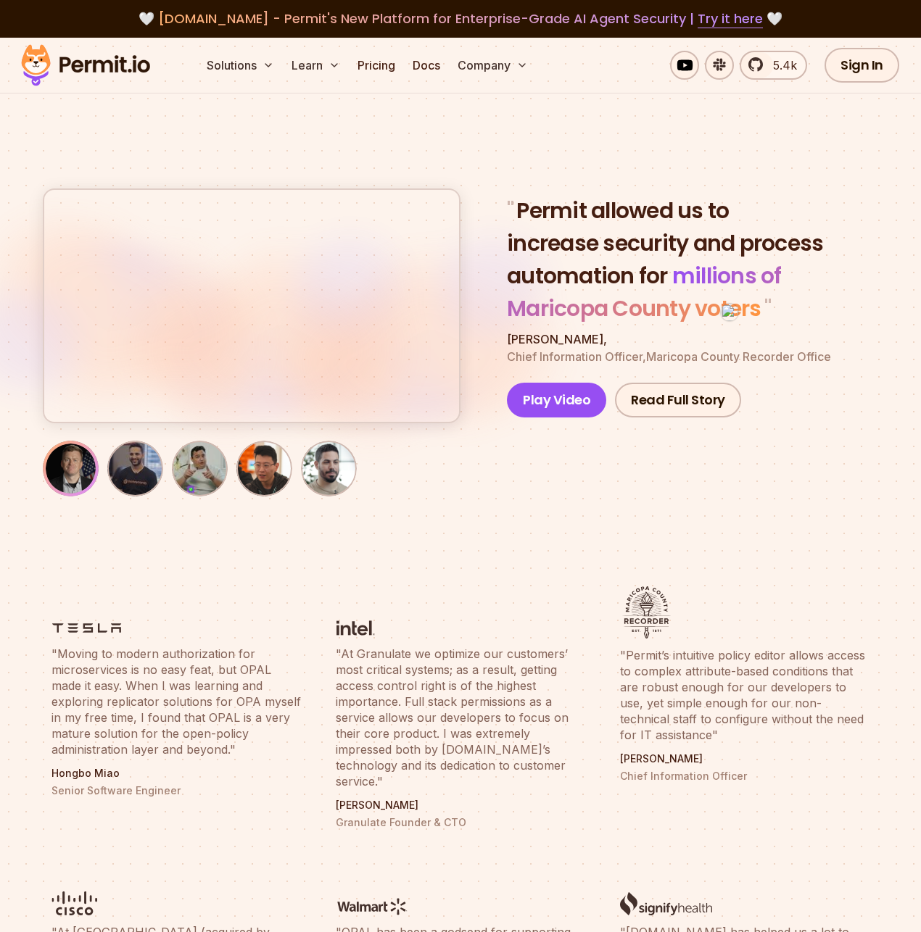
click at [916, 330] on section "" Permit allowed us to increase security and process automation for millions of…" at bounding box center [460, 302] width 921 height 528
click at [868, 347] on p "[PERSON_NAME] , Chief Information Officer , Maricopa County Recorder Office" at bounding box center [689, 348] width 365 height 35
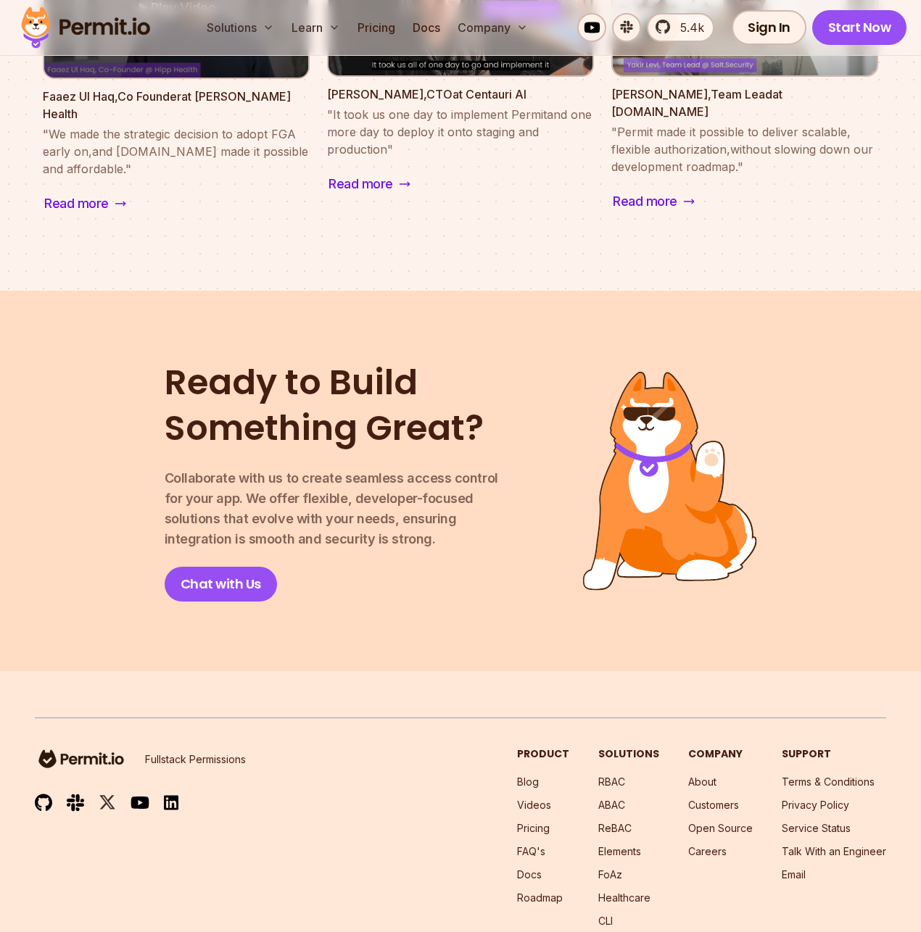
scroll to position [1806, 0]
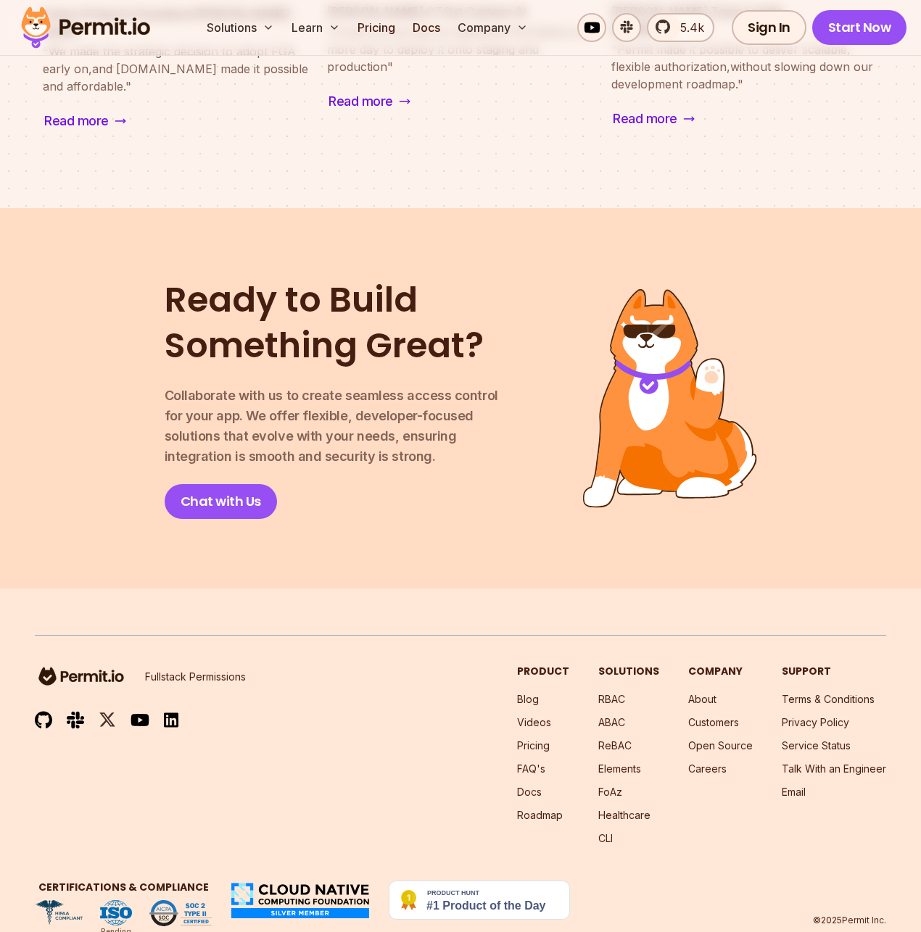
click at [116, 362] on div "Ready to Build Something Great? Collaborate with us to create seamless access c…" at bounding box center [460, 398] width 742 height 241
click at [281, 881] on img at bounding box center [300, 900] width 142 height 39
click at [207, 784] on div "Fullstack Permissions Product Blog Videos Pricing FAQ's Docs Roadmap Solutions …" at bounding box center [460, 755] width 851 height 181
click at [157, 900] on img at bounding box center [180, 913] width 62 height 26
drag, startPoint x: 112, startPoint y: 871, endPoint x: 70, endPoint y: 867, distance: 42.3
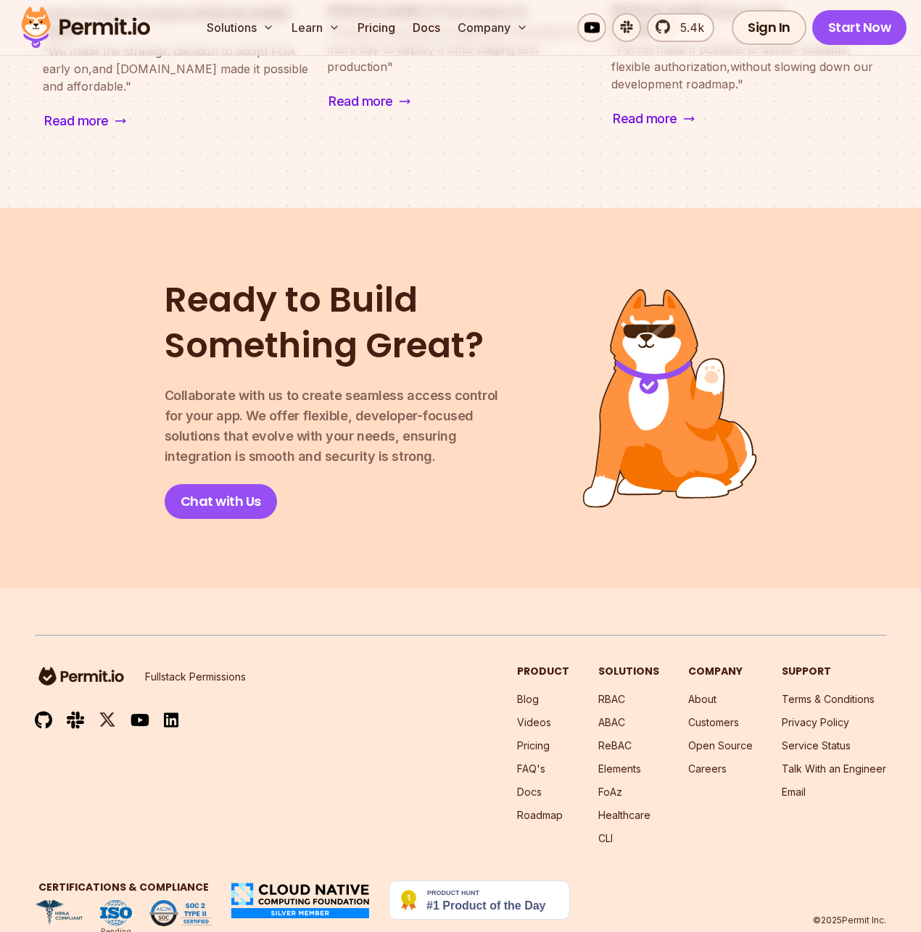
click at [112, 900] on img at bounding box center [116, 913] width 32 height 26
click at [57, 900] on img at bounding box center [59, 913] width 48 height 26
click at [190, 900] on img at bounding box center [180, 913] width 62 height 26
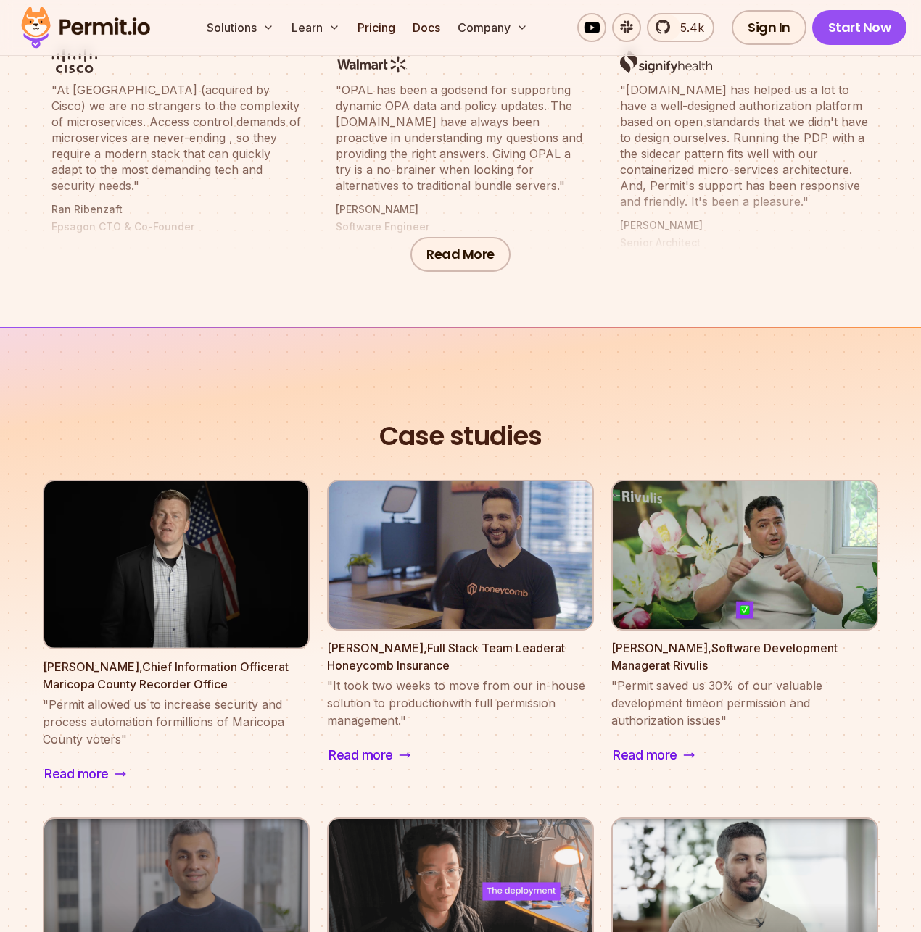
scroll to position [0, 0]
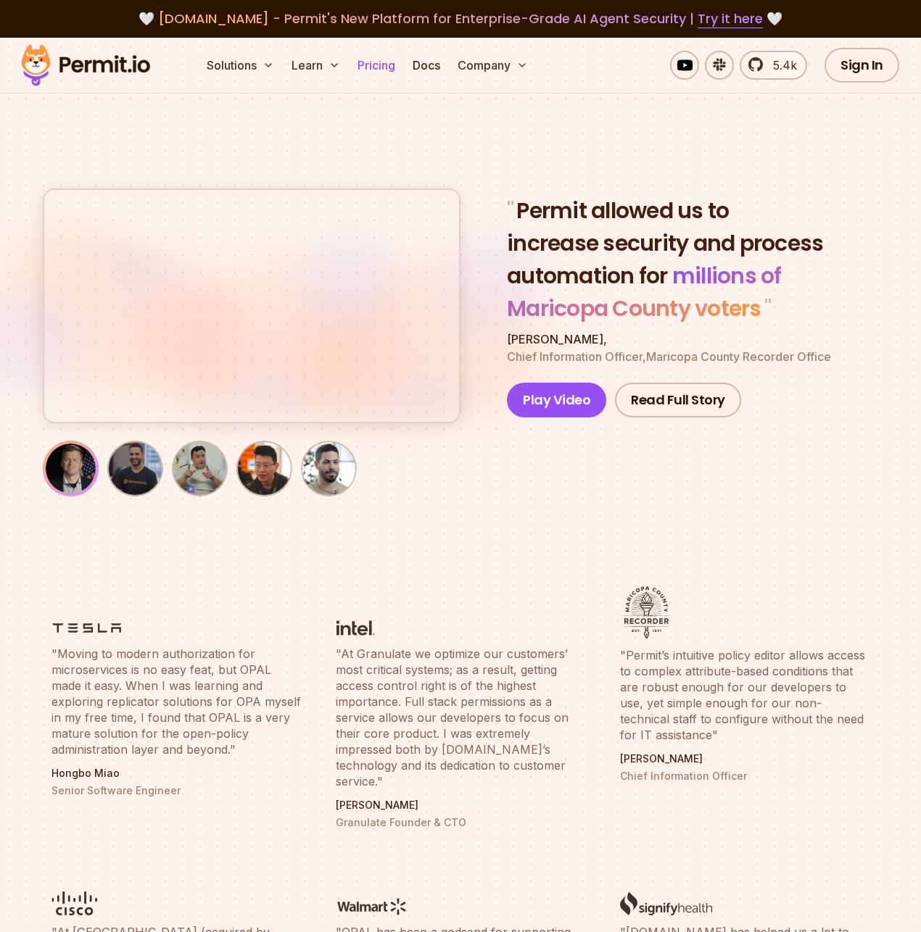
click at [376, 67] on link "Pricing" at bounding box center [376, 65] width 49 height 29
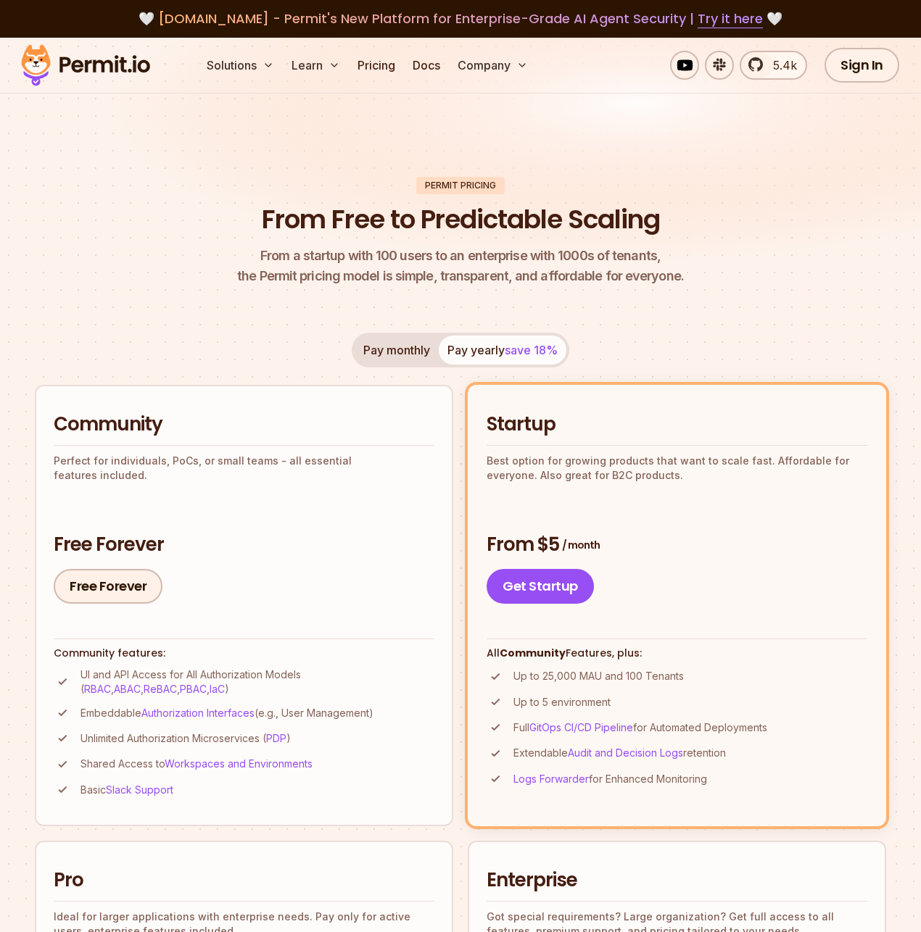
scroll to position [257, 0]
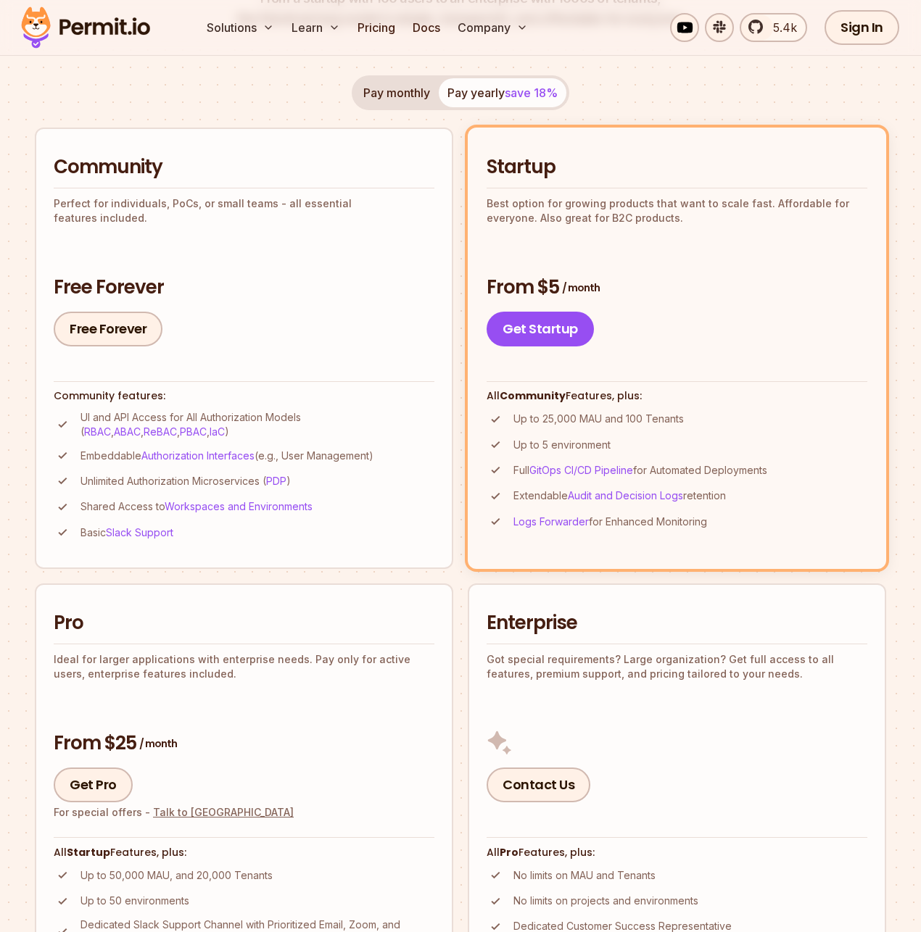
click at [883, 584] on li "Enterprise Got special requirements? Large organization? Get full access to all…" at bounding box center [677, 825] width 418 height 482
click at [894, 536] on section "Permit Pricing From Free to Predictable Scaling From a startup with 100 users t…" at bounding box center [460, 755] width 921 height 1951
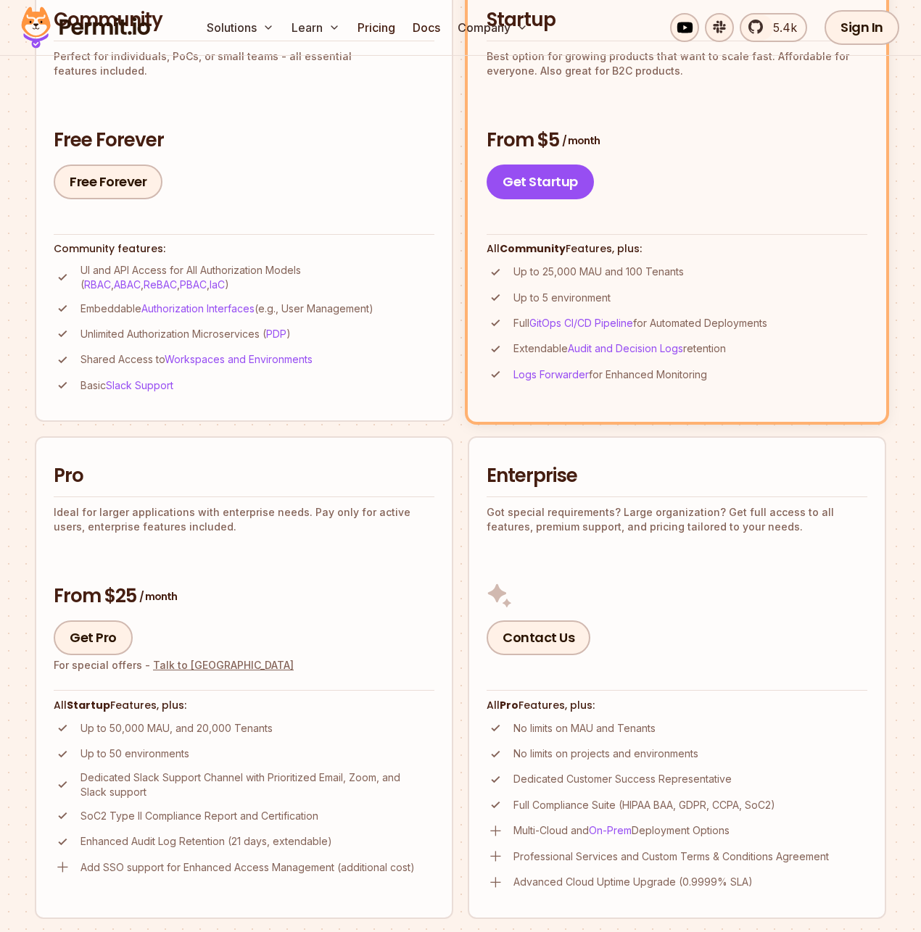
scroll to position [0, 0]
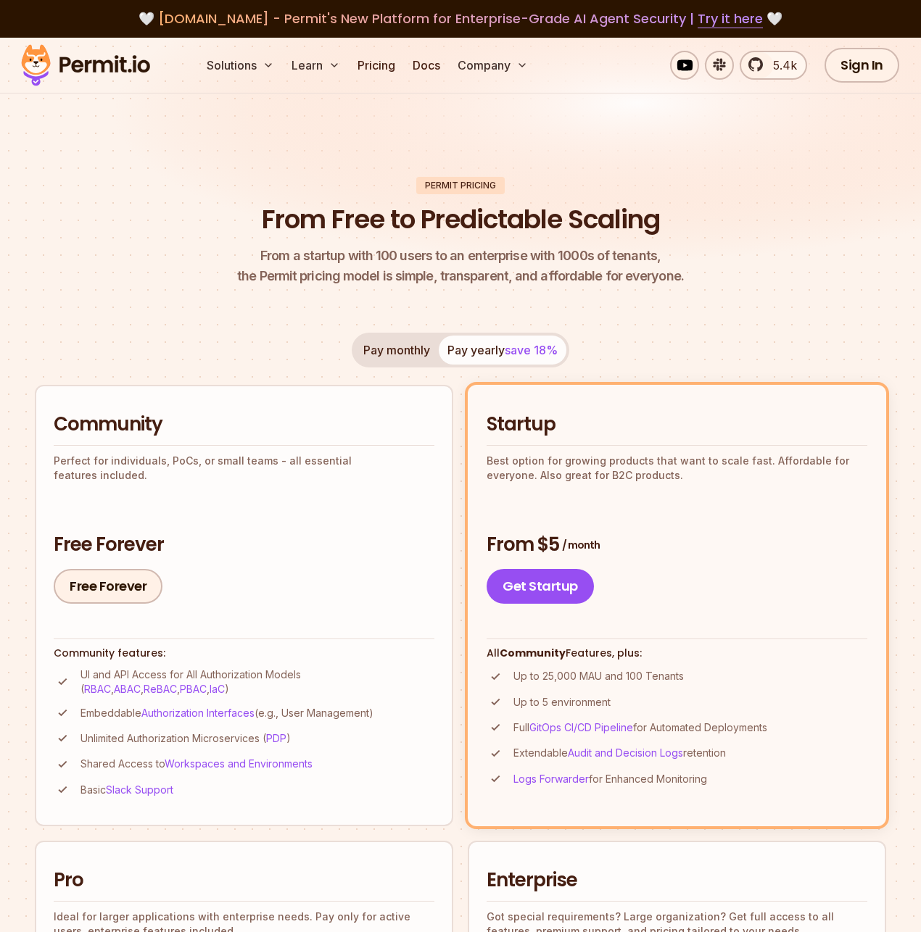
click at [441, 227] on h1 "From Free to Predictable Scaling" at bounding box center [461, 220] width 398 height 34
click at [442, 221] on h1 "From Free to Predictable Scaling" at bounding box center [461, 220] width 398 height 34
click at [450, 241] on header "Permit Pricing From Free to Predictable Scaling From a startup with 100 users t…" at bounding box center [460, 231] width 851 height 109
click at [517, 220] on h1 "From Free to Predictable Scaling" at bounding box center [461, 220] width 398 height 34
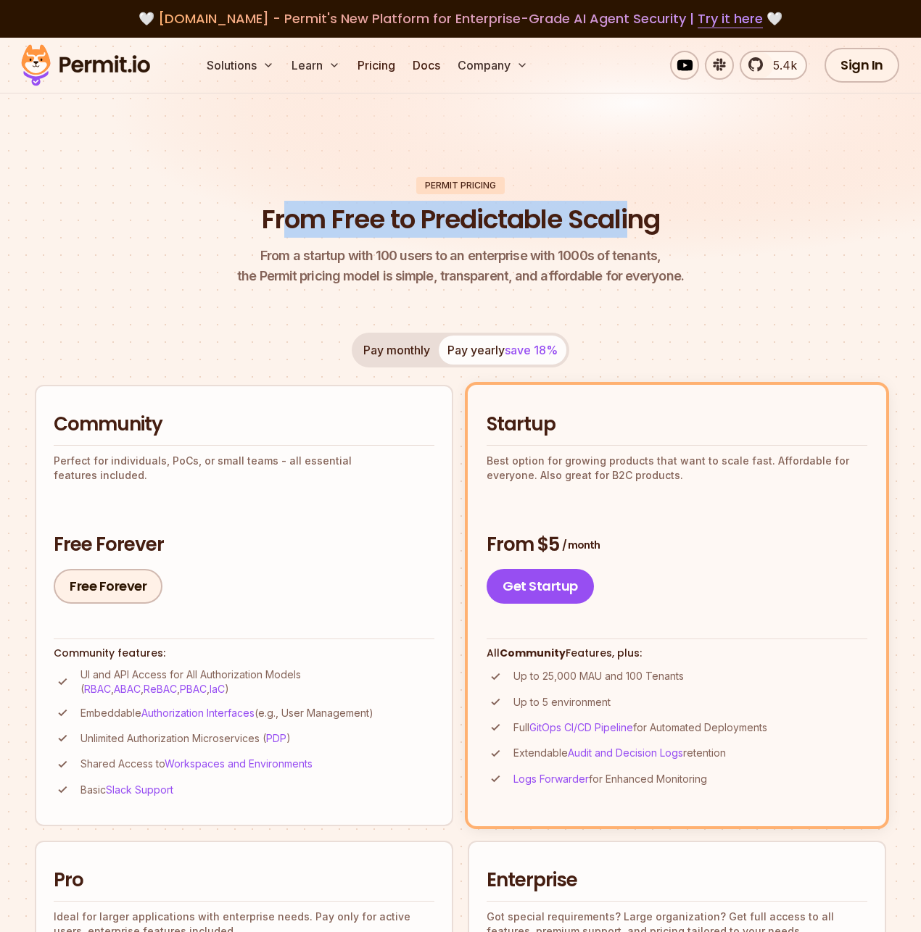
drag, startPoint x: 288, startPoint y: 219, endPoint x: 629, endPoint y: 212, distance: 341.5
click at [629, 212] on h1 "From Free to Predictable Scaling" at bounding box center [461, 220] width 398 height 34
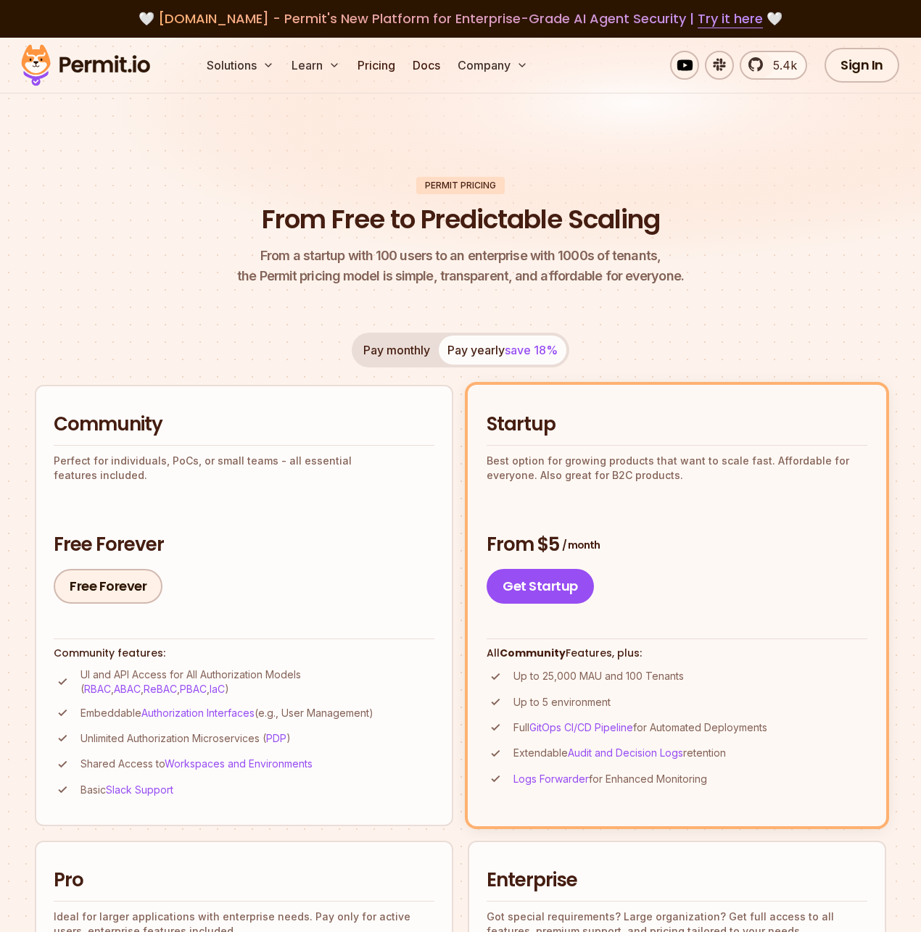
click at [726, 204] on header "Permit Pricing From Free to Predictable Scaling From a startup with 100 users t…" at bounding box center [460, 231] width 851 height 109
click at [715, 204] on header "Permit Pricing From Free to Predictable Scaling From a startup with 100 users t…" at bounding box center [460, 231] width 851 height 109
click at [647, 184] on header "Permit Pricing From Free to Predictable Scaling From a startup with 100 users t…" at bounding box center [460, 231] width 851 height 109
click at [710, 153] on img at bounding box center [460, 160] width 921 height 245
click at [671, 160] on img at bounding box center [460, 160] width 921 height 245
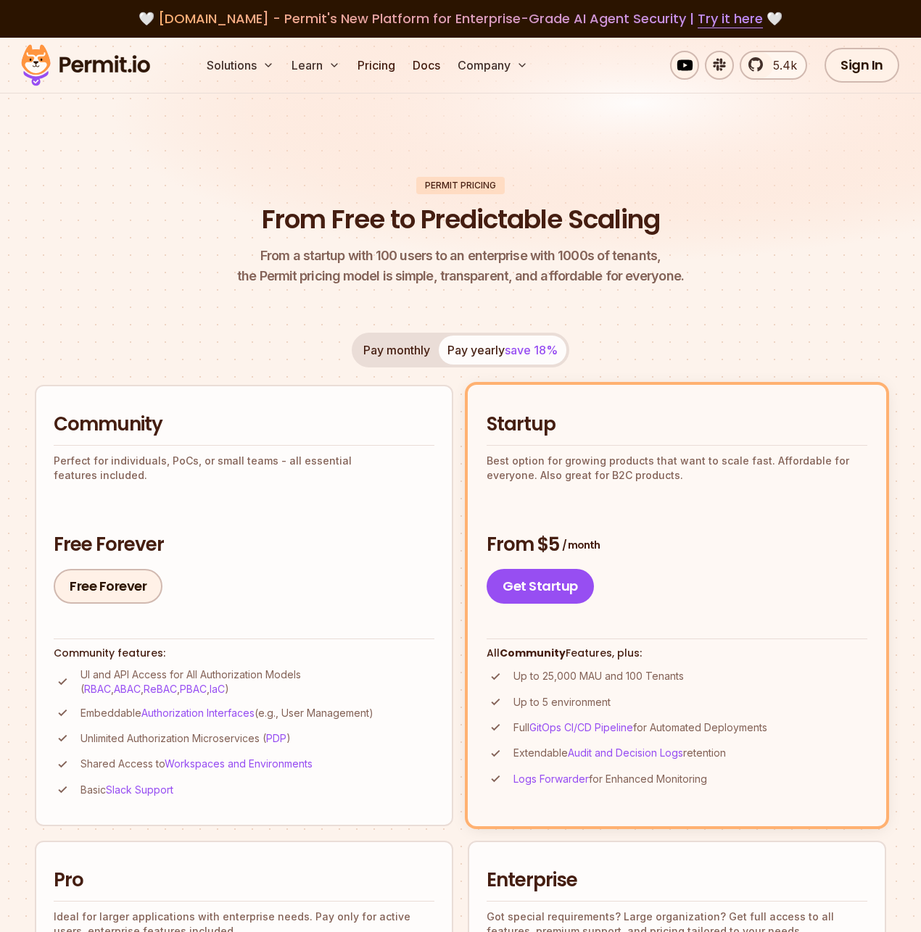
click at [784, 170] on img at bounding box center [460, 160] width 921 height 245
click at [581, 136] on img at bounding box center [460, 160] width 921 height 245
click at [591, 134] on img at bounding box center [460, 160] width 921 height 245
click at [594, 60] on div "5.4k Sign In Start Now" at bounding box center [741, 65] width 329 height 35
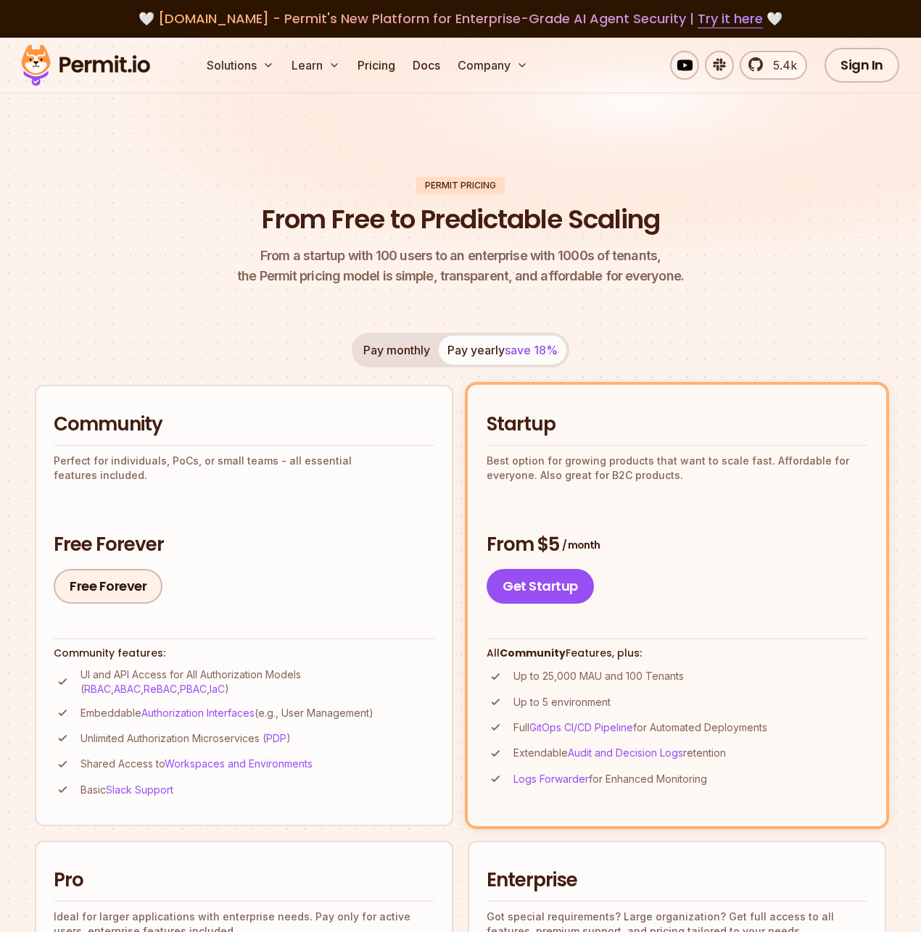
click at [594, 60] on div "5.4k Sign In Start Now" at bounding box center [741, 65] width 329 height 35
click at [589, 133] on img at bounding box center [460, 160] width 921 height 245
click at [589, 134] on img at bounding box center [460, 160] width 921 height 245
click at [589, 133] on img at bounding box center [460, 160] width 921 height 245
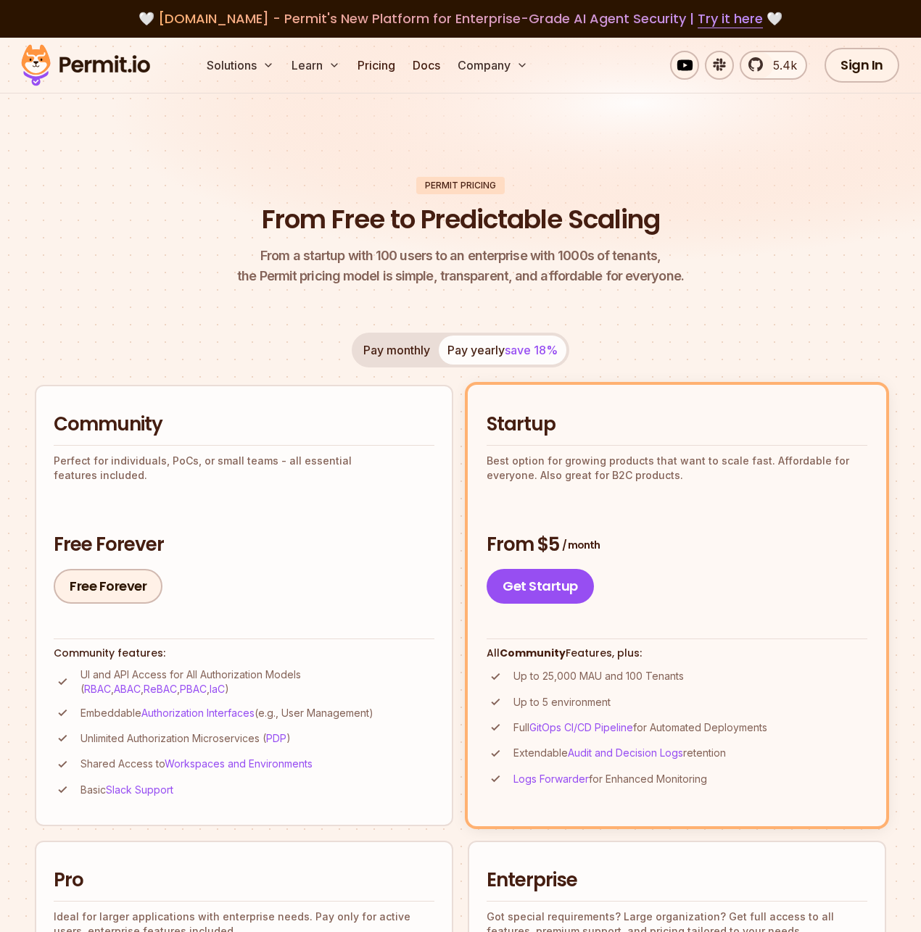
click at [458, 130] on img at bounding box center [460, 160] width 921 height 245
click at [458, 131] on img at bounding box center [460, 160] width 921 height 245
click at [457, 134] on img at bounding box center [460, 160] width 921 height 245
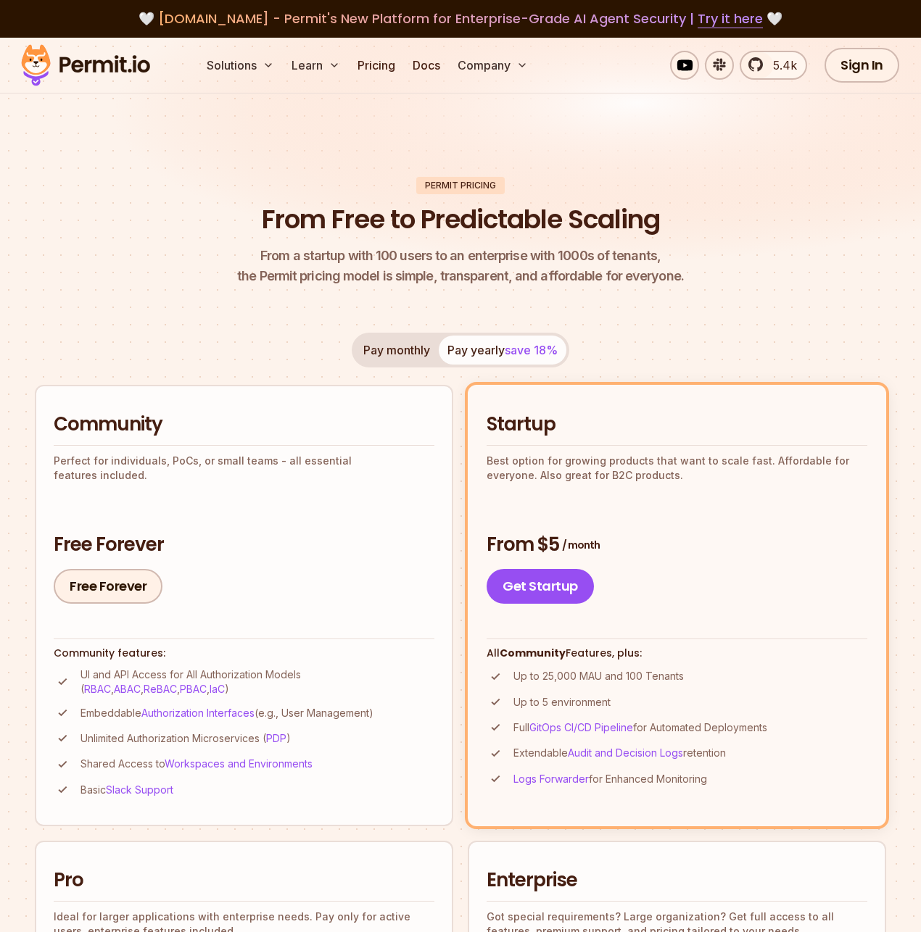
click at [457, 133] on img at bounding box center [460, 160] width 921 height 245
click at [457, 132] on img at bounding box center [460, 160] width 921 height 245
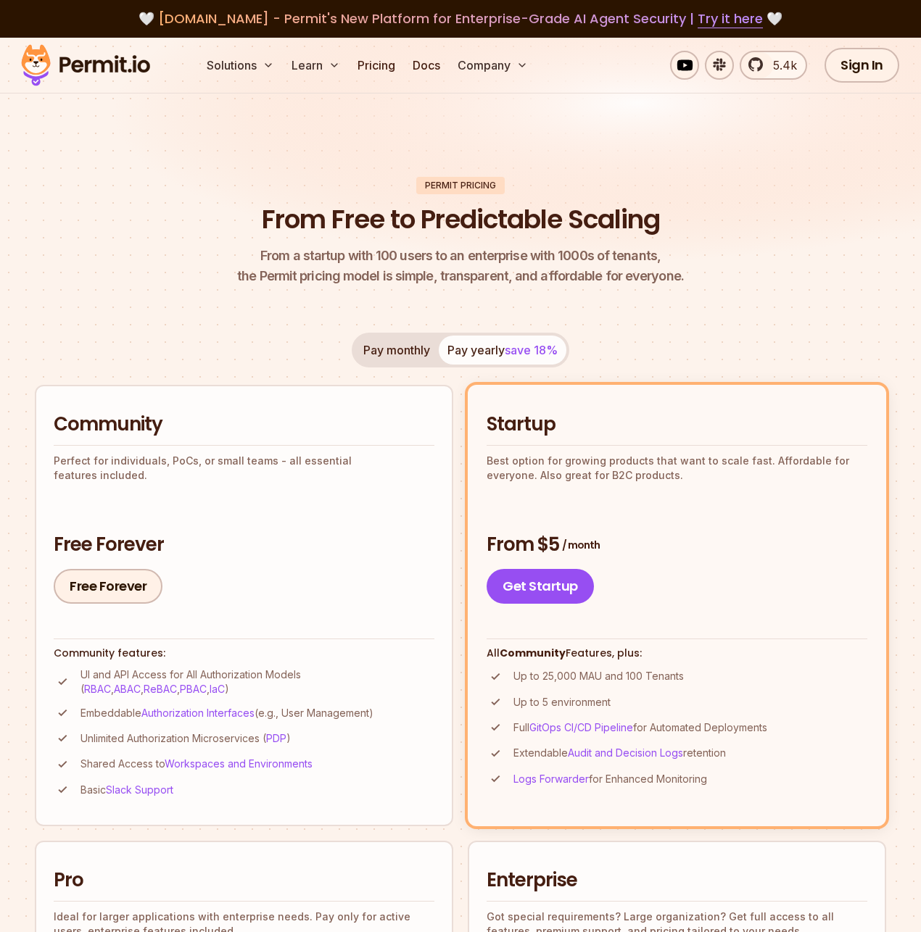
click at [457, 132] on img at bounding box center [460, 160] width 921 height 245
click at [457, 131] on img at bounding box center [460, 160] width 921 height 245
click at [742, 158] on img at bounding box center [460, 160] width 921 height 245
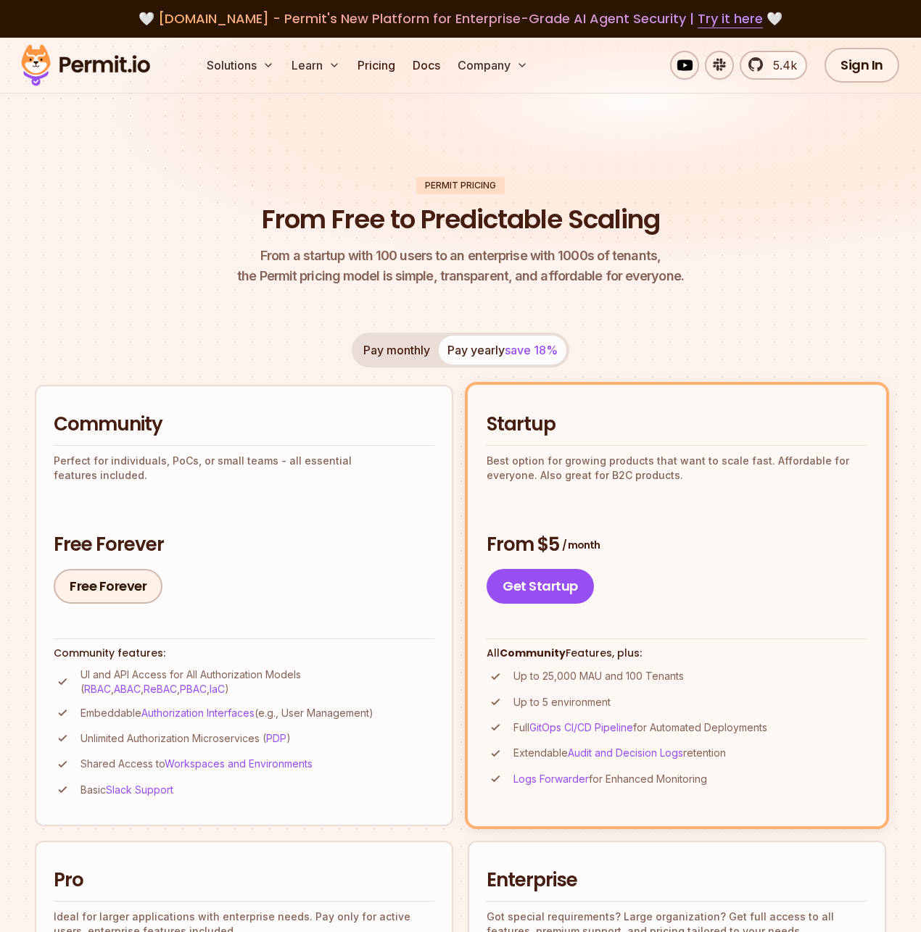
click at [742, 169] on img at bounding box center [460, 160] width 921 height 245
